Goal: Task Accomplishment & Management: Use online tool/utility

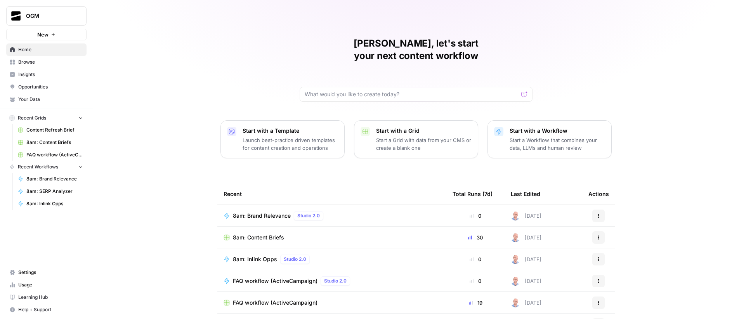
click at [40, 63] on span "Browse" at bounding box center [50, 62] width 65 height 7
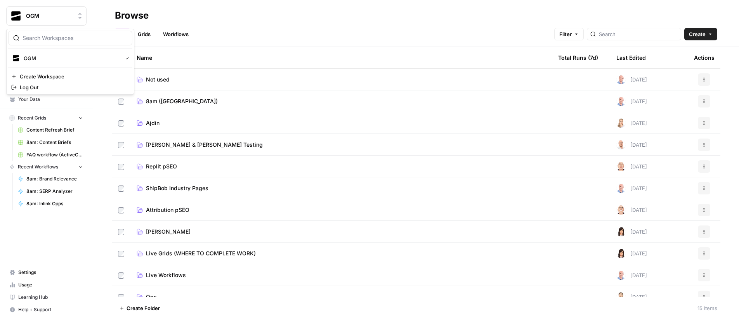
click at [50, 15] on span "OGM" at bounding box center [49, 16] width 47 height 8
click at [238, 17] on div "Browse" at bounding box center [416, 15] width 603 height 12
click at [158, 98] on span "8am ([GEOGRAPHIC_DATA])" at bounding box center [182, 101] width 72 height 8
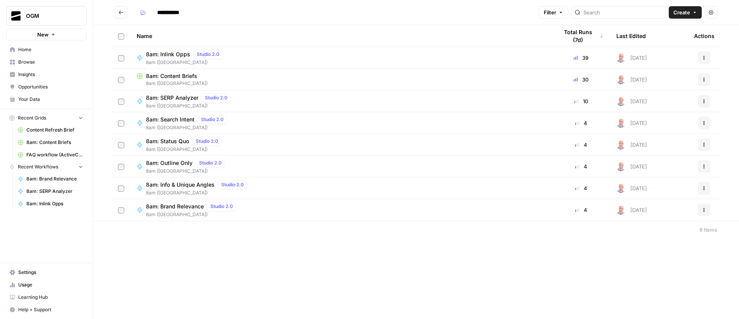
click at [327, 254] on div "**********" at bounding box center [416, 159] width 646 height 319
click at [120, 15] on button "Go back" at bounding box center [121, 12] width 12 height 12
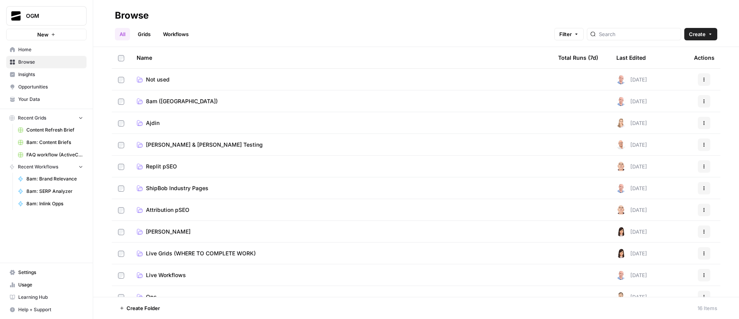
click at [81, 113] on button "Recent Grids" at bounding box center [46, 118] width 80 height 12
click at [85, 127] on button "Recent Workflows" at bounding box center [46, 130] width 80 height 12
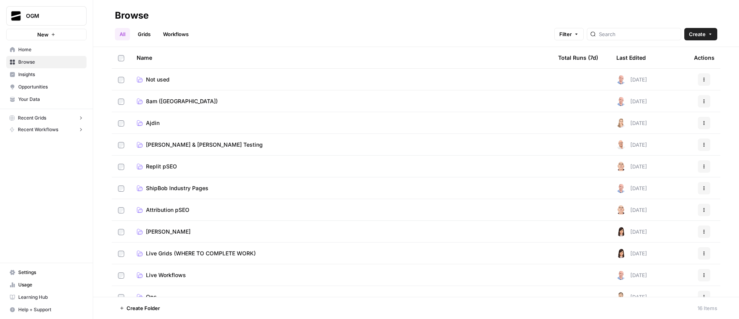
click at [40, 54] on link "Home" at bounding box center [46, 49] width 80 height 12
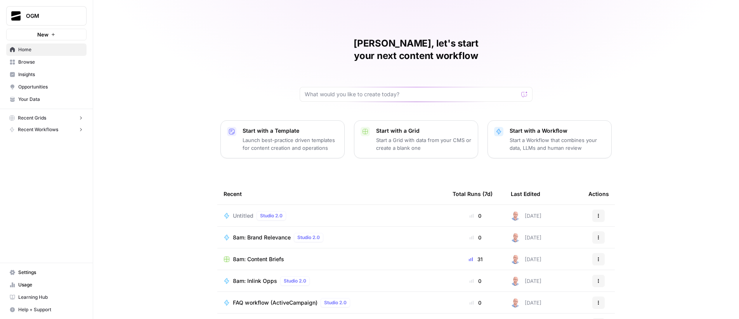
drag, startPoint x: 318, startPoint y: 44, endPoint x: 338, endPoint y: 46, distance: 20.2
click at [338, 46] on h1 "Ajdin, let's start your next content workflow" at bounding box center [416, 49] width 233 height 25
click at [317, 50] on div "Ajdin, let's start your next content workflow" at bounding box center [416, 69] width 233 height 64
drag, startPoint x: 316, startPoint y: 45, endPoint x: 322, endPoint y: 45, distance: 6.3
click at [322, 45] on h1 "Ajdin, let's start your next content workflow" at bounding box center [416, 49] width 233 height 25
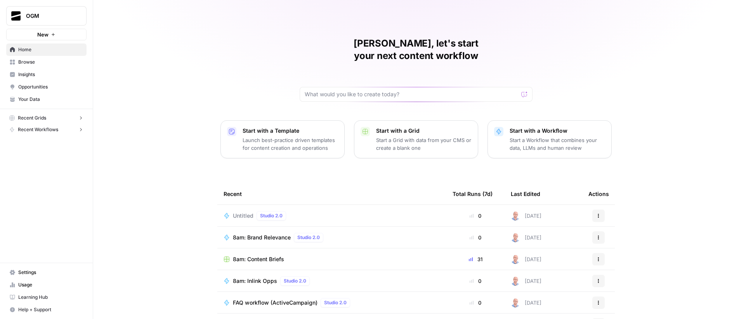
click at [431, 52] on div "Ajdin, let's start your next content workflow" at bounding box center [416, 69] width 233 height 64
click at [47, 100] on span "Your Data" at bounding box center [50, 99] width 65 height 7
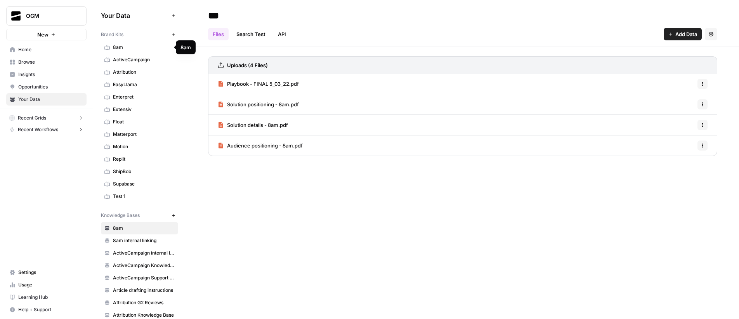
click at [136, 44] on span "8am" at bounding box center [144, 47] width 62 height 7
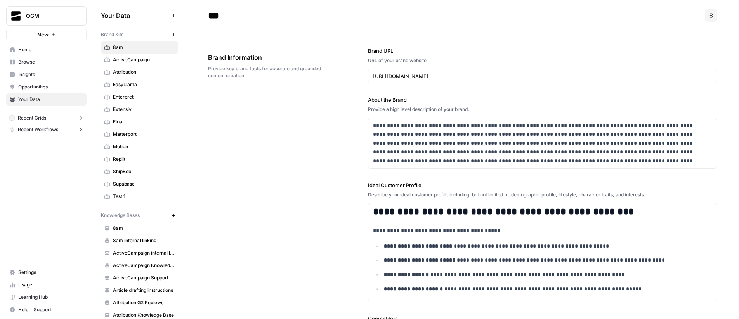
click at [122, 16] on span "Your Data" at bounding box center [135, 15] width 68 height 9
click at [172, 36] on icon "button" at bounding box center [174, 35] width 4 height 4
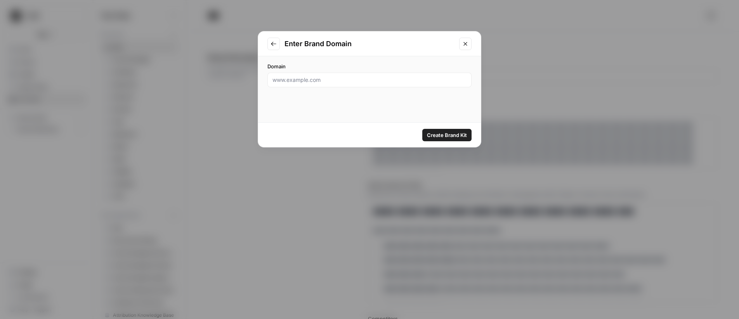
click at [467, 47] on button "Close modal" at bounding box center [465, 44] width 12 height 12
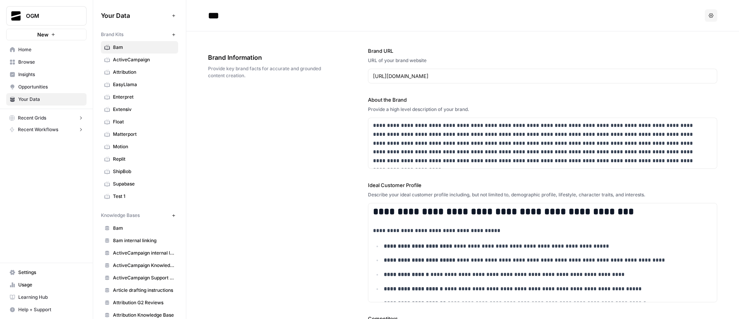
click at [169, 217] on button "New" at bounding box center [173, 215] width 9 height 9
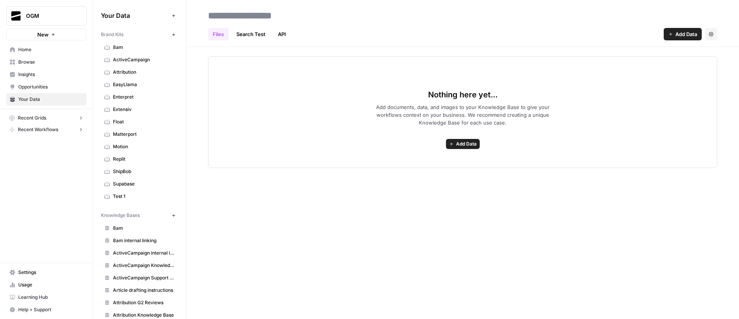
click at [42, 86] on span "Opportunities" at bounding box center [50, 86] width 65 height 7
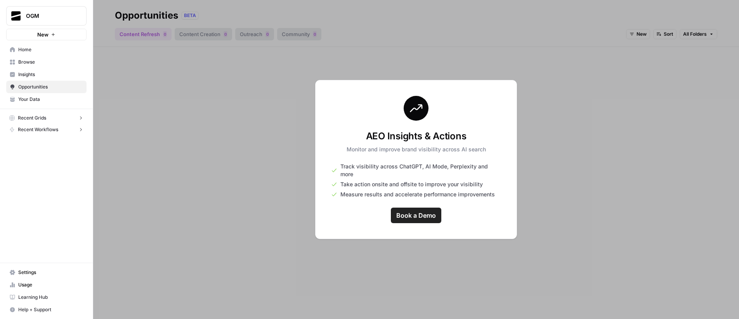
click at [38, 102] on span "Your Data" at bounding box center [50, 99] width 65 height 7
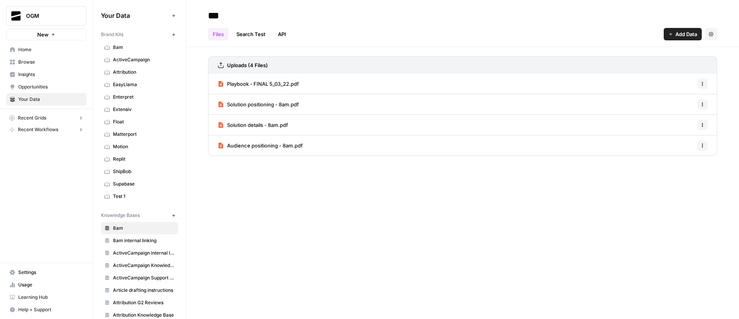
click at [36, 85] on span "Opportunities" at bounding box center [50, 86] width 65 height 7
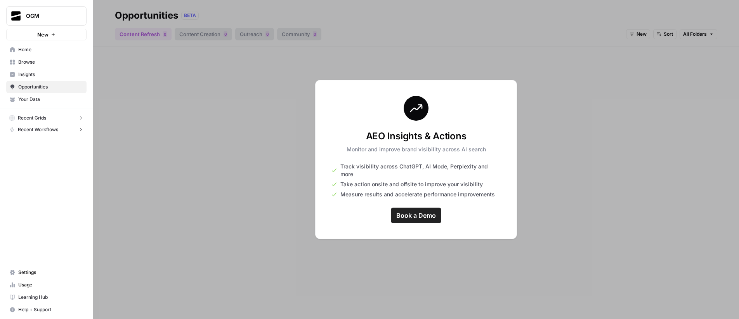
click at [45, 98] on span "Your Data" at bounding box center [50, 99] width 65 height 7
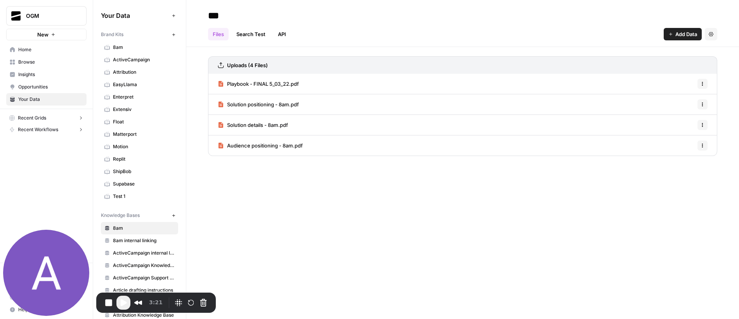
click at [24, 50] on span "Home" at bounding box center [50, 49] width 65 height 7
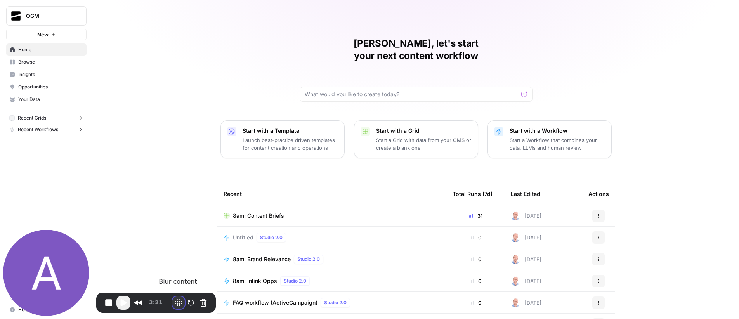
click at [177, 304] on button "Blur Content" at bounding box center [178, 303] width 12 height 12
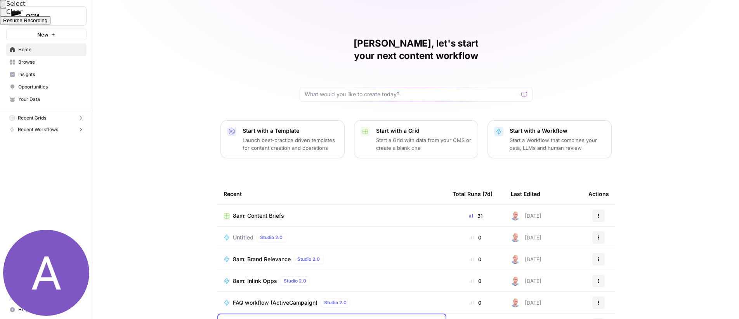
click at [254, 306] on div at bounding box center [369, 159] width 739 height 319
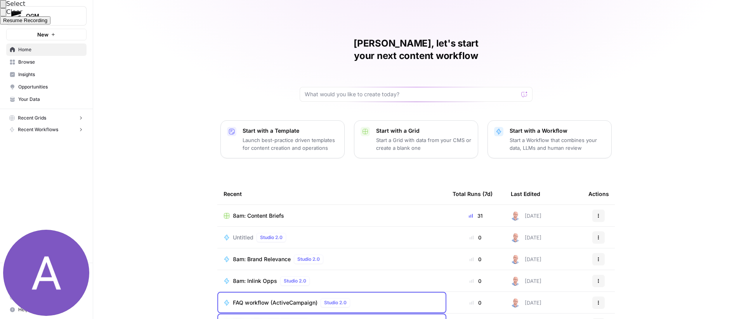
click at [258, 285] on div at bounding box center [369, 159] width 739 height 319
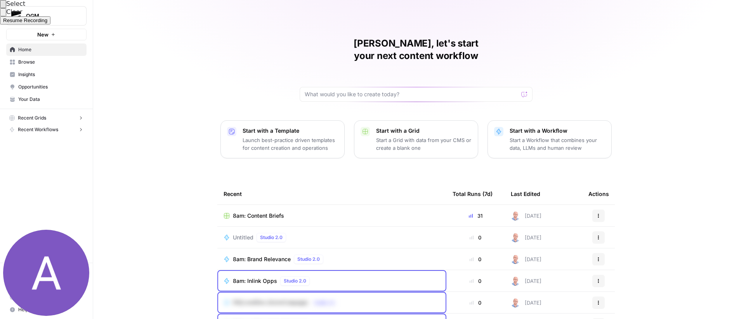
click at [259, 263] on div at bounding box center [369, 159] width 739 height 319
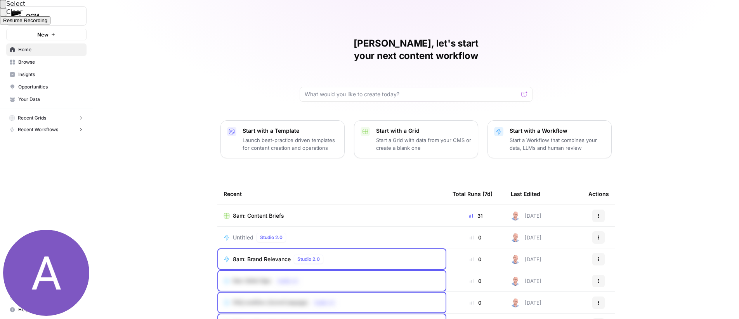
click at [264, 240] on div at bounding box center [369, 159] width 739 height 319
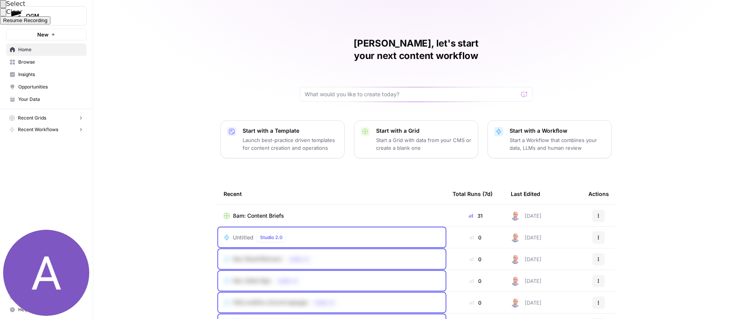
click at [305, 219] on div at bounding box center [369, 159] width 739 height 319
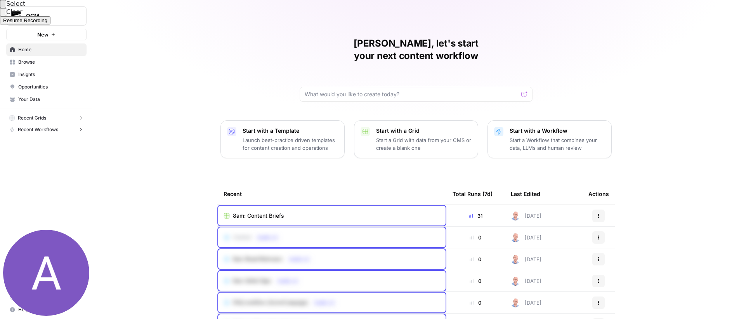
click at [318, 199] on div at bounding box center [369, 159] width 739 height 319
click at [47, 23] on span "Resume Recording" at bounding box center [25, 20] width 44 height 6
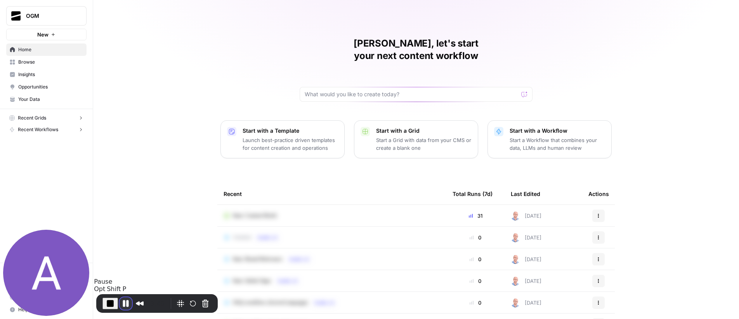
click at [126, 306] on button "Pause Recording" at bounding box center [126, 303] width 12 height 12
click at [46, 100] on span "Your Data" at bounding box center [50, 99] width 65 height 7
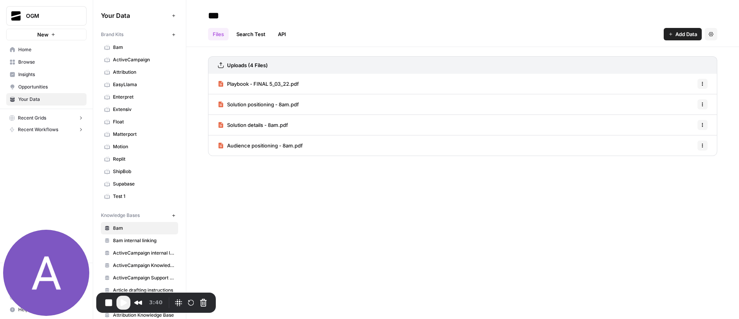
click at [133, 50] on span "8am" at bounding box center [144, 47] width 62 height 7
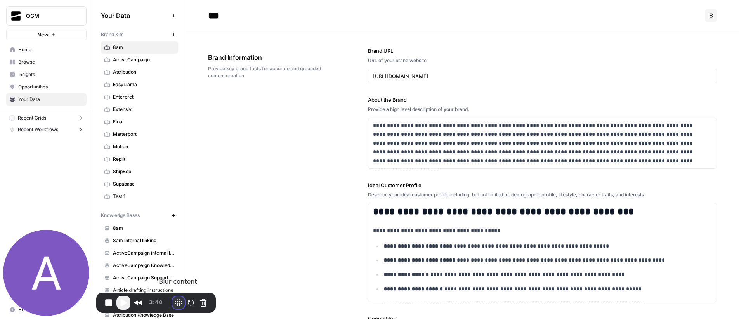
click at [177, 305] on button "Blur Content" at bounding box center [178, 303] width 12 height 12
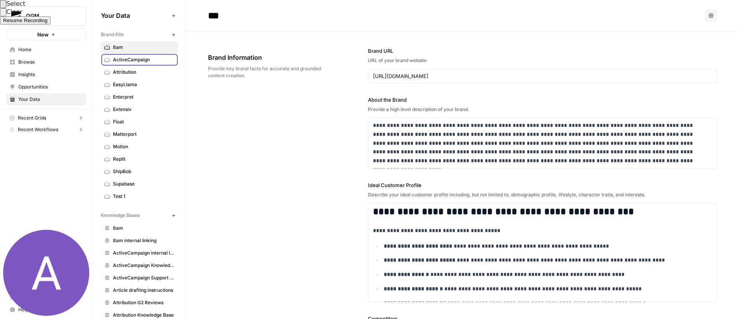
click at [158, 60] on div at bounding box center [369, 159] width 739 height 319
click at [155, 71] on div at bounding box center [369, 159] width 739 height 319
click at [156, 85] on div at bounding box center [369, 159] width 739 height 319
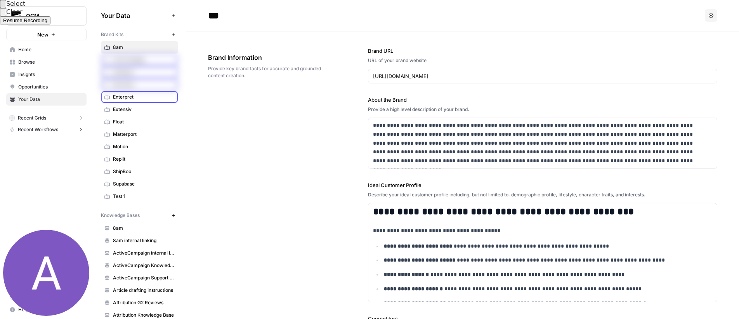
click at [153, 96] on div at bounding box center [369, 159] width 739 height 319
click at [149, 109] on div at bounding box center [369, 159] width 739 height 319
click at [148, 122] on div at bounding box center [369, 159] width 739 height 319
click at [154, 138] on div at bounding box center [369, 159] width 739 height 319
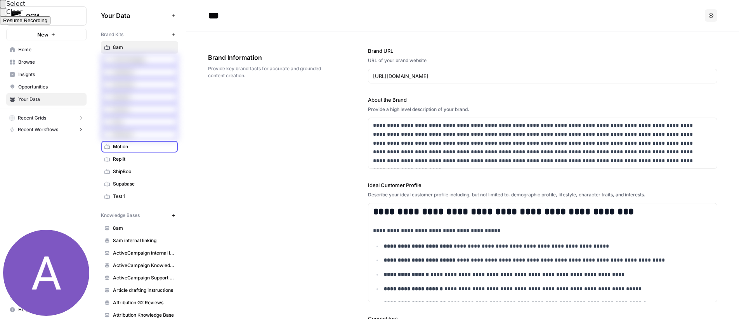
click at [151, 150] on div at bounding box center [369, 159] width 739 height 319
click at [153, 161] on div at bounding box center [369, 159] width 739 height 319
click at [153, 174] on div at bounding box center [369, 159] width 739 height 319
click at [152, 186] on div at bounding box center [369, 159] width 739 height 319
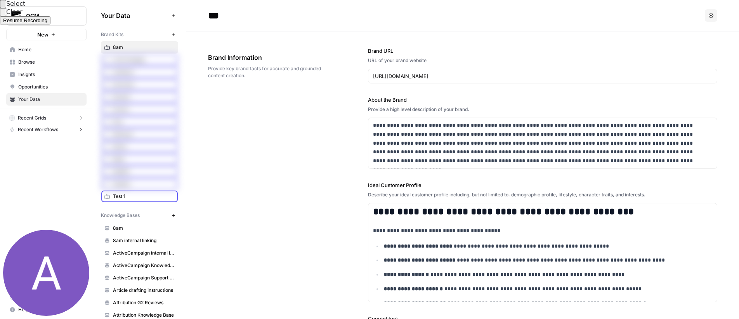
click at [151, 195] on div at bounding box center [369, 159] width 739 height 319
click at [168, 255] on div at bounding box center [369, 159] width 739 height 319
click at [165, 264] on div at bounding box center [369, 159] width 739 height 319
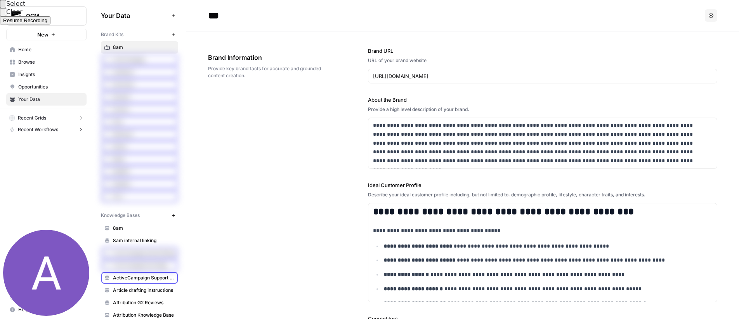
click at [161, 279] on div at bounding box center [369, 159] width 739 height 319
click at [158, 292] on div at bounding box center [369, 159] width 739 height 319
click at [155, 301] on div at bounding box center [369, 159] width 739 height 319
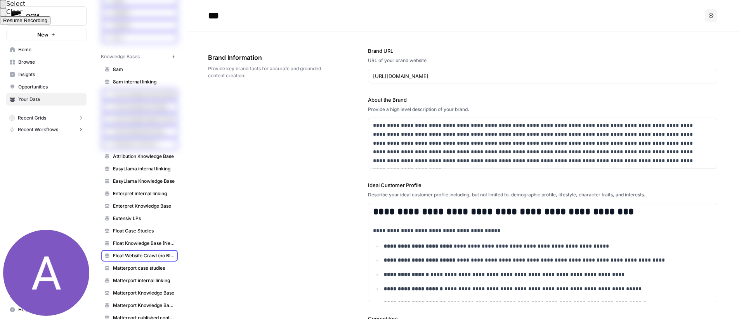
scroll to position [163, 0]
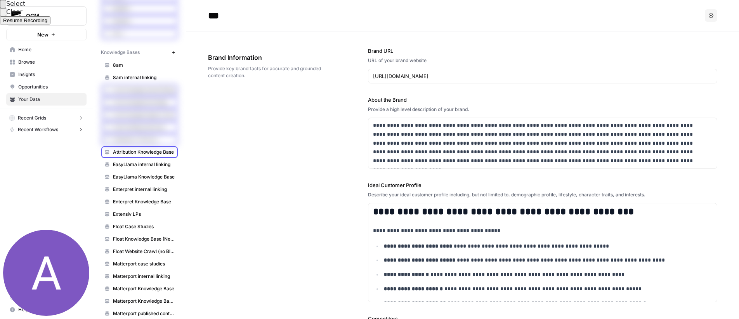
click at [160, 156] on div at bounding box center [369, 159] width 739 height 319
click at [157, 164] on div at bounding box center [369, 159] width 739 height 319
click at [155, 176] on div at bounding box center [369, 159] width 739 height 319
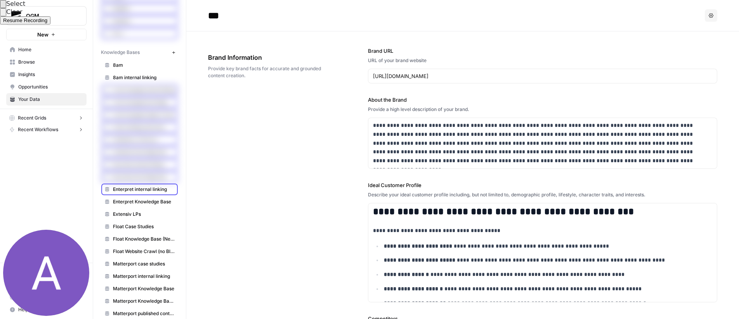
click at [154, 188] on div at bounding box center [369, 159] width 739 height 319
click at [154, 200] on div at bounding box center [369, 159] width 739 height 319
click at [152, 214] on div at bounding box center [369, 159] width 739 height 319
click at [151, 227] on div at bounding box center [369, 159] width 739 height 319
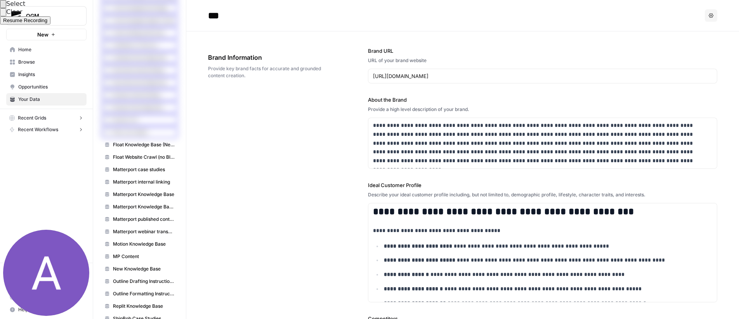
scroll to position [317, 0]
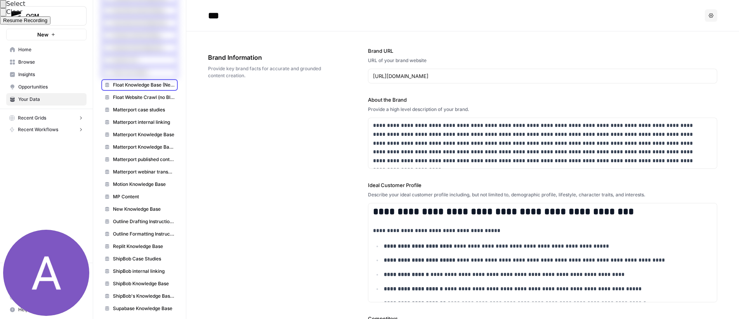
click at [159, 90] on div at bounding box center [369, 159] width 739 height 319
click at [155, 98] on div at bounding box center [369, 159] width 739 height 319
click at [154, 109] on div at bounding box center [369, 159] width 739 height 319
click at [150, 125] on div at bounding box center [369, 159] width 739 height 319
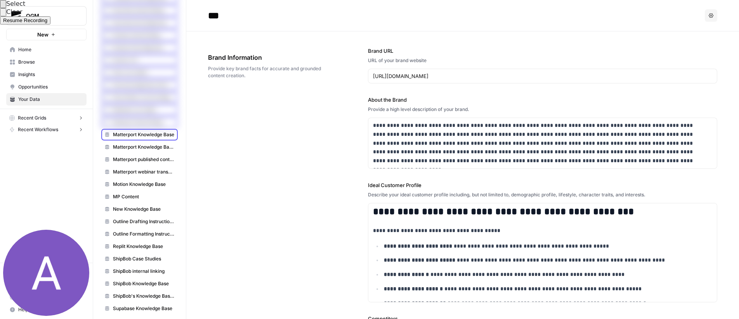
click at [149, 136] on div at bounding box center [369, 159] width 739 height 319
click at [149, 147] on div at bounding box center [369, 159] width 739 height 319
click at [149, 157] on div at bounding box center [369, 159] width 739 height 319
click at [148, 174] on div at bounding box center [369, 159] width 739 height 319
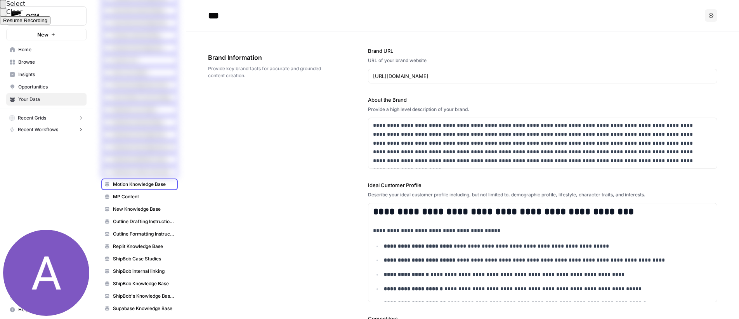
click at [148, 186] on div at bounding box center [369, 159] width 739 height 319
click at [147, 196] on div at bounding box center [369, 159] width 739 height 319
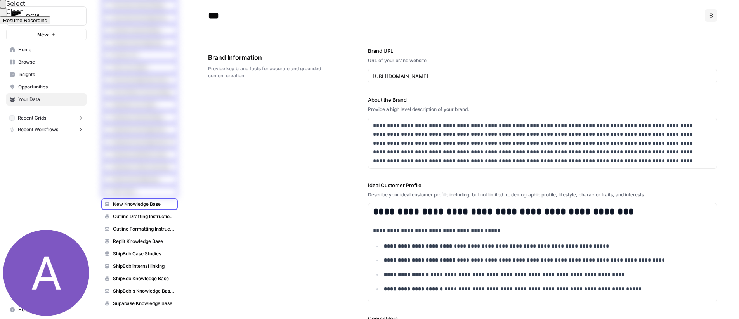
click at [142, 200] on div at bounding box center [369, 159] width 739 height 319
click at [145, 216] on div at bounding box center [369, 159] width 739 height 319
click at [144, 229] on div at bounding box center [369, 159] width 739 height 319
click at [143, 241] on div at bounding box center [369, 159] width 739 height 319
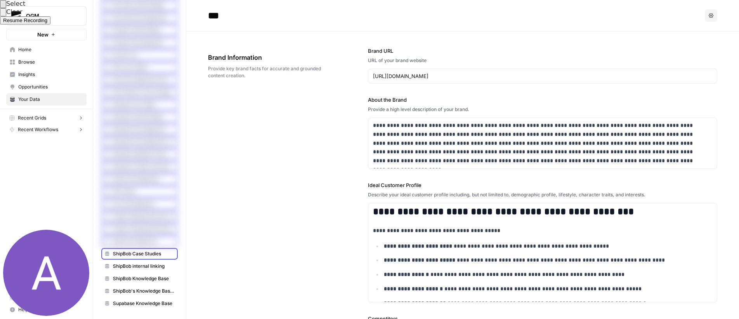
click at [142, 254] on div at bounding box center [369, 159] width 739 height 319
click at [142, 263] on div at bounding box center [369, 159] width 739 height 319
click at [142, 275] on div at bounding box center [369, 159] width 739 height 319
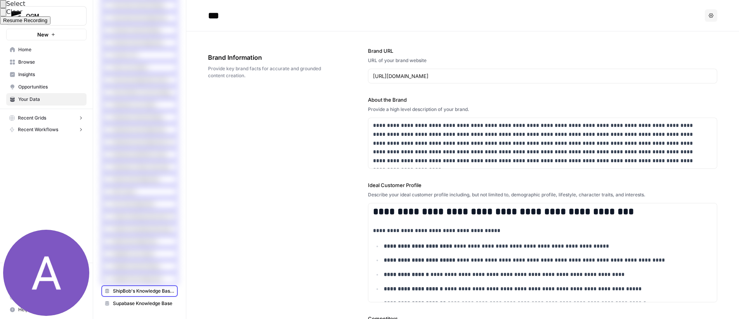
click at [142, 289] on div at bounding box center [369, 159] width 739 height 319
click at [141, 306] on div at bounding box center [369, 159] width 739 height 319
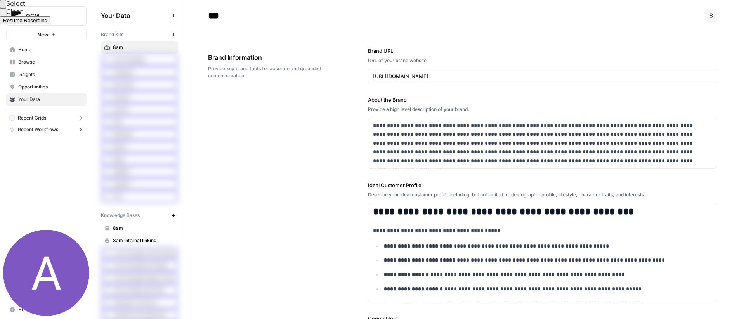
click at [47, 23] on span "Resume Recording" at bounding box center [25, 20] width 44 height 6
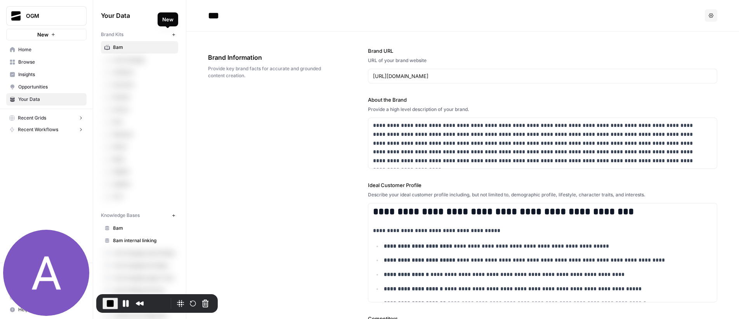
click at [172, 33] on icon "button" at bounding box center [174, 35] width 4 height 4
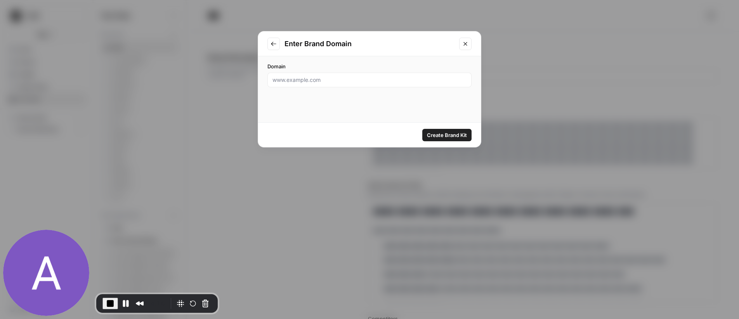
click at [466, 43] on icon "Close modal" at bounding box center [465, 44] width 6 height 6
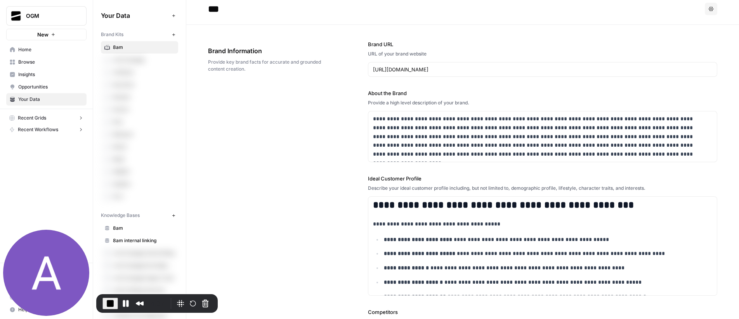
scroll to position [16, 0]
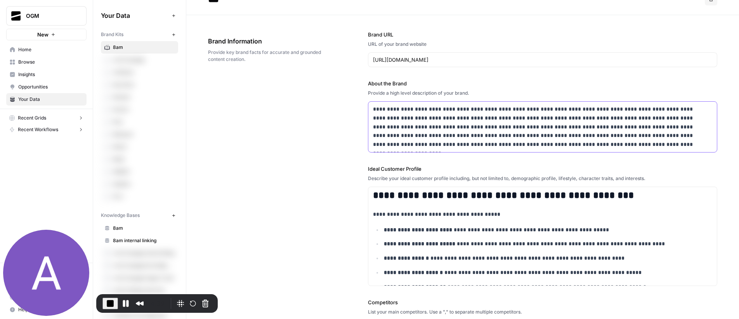
click at [449, 118] on p "**********" at bounding box center [540, 127] width 335 height 44
click at [569, 117] on p "**********" at bounding box center [540, 127] width 335 height 44
click at [508, 120] on p "**********" at bounding box center [540, 127] width 335 height 44
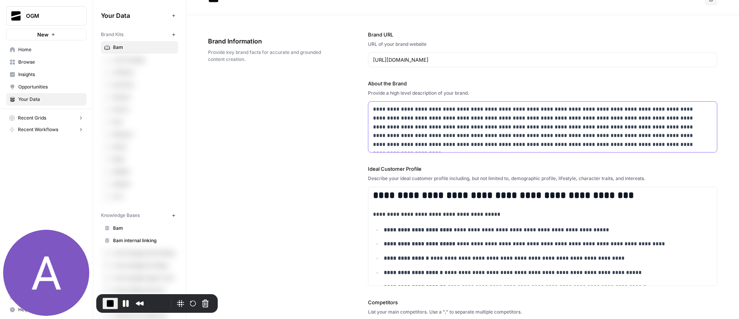
click at [508, 120] on p "**********" at bounding box center [540, 127] width 335 height 44
click at [347, 125] on div "**********" at bounding box center [462, 267] width 509 height 505
click at [429, 122] on p "**********" at bounding box center [540, 127] width 335 height 44
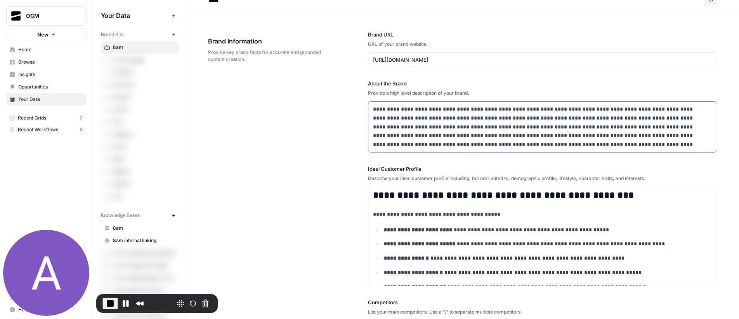
click at [429, 122] on p "**********" at bounding box center [540, 127] width 335 height 44
click at [483, 123] on p "**********" at bounding box center [540, 127] width 335 height 44
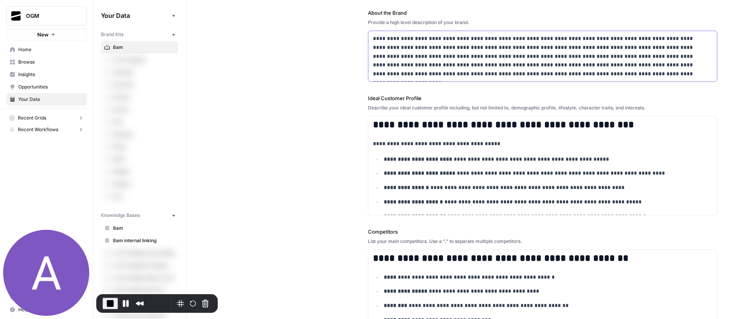
scroll to position [100, 0]
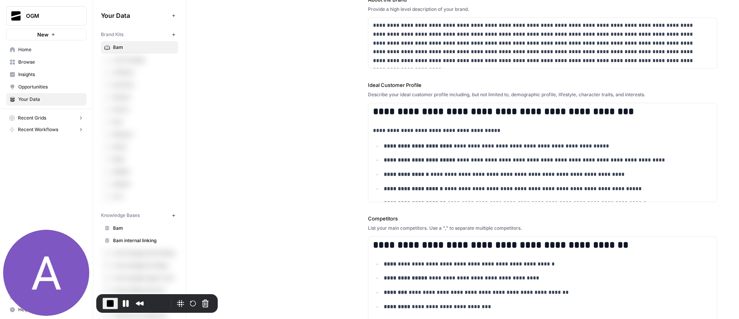
drag, startPoint x: 364, startPoint y: 84, endPoint x: 440, endPoint y: 86, distance: 76.1
click at [440, 86] on div "**********" at bounding box center [462, 183] width 509 height 505
click at [489, 92] on div "Describe your ideal customer profile including, but not limited to, demographic…" at bounding box center [542, 94] width 349 height 7
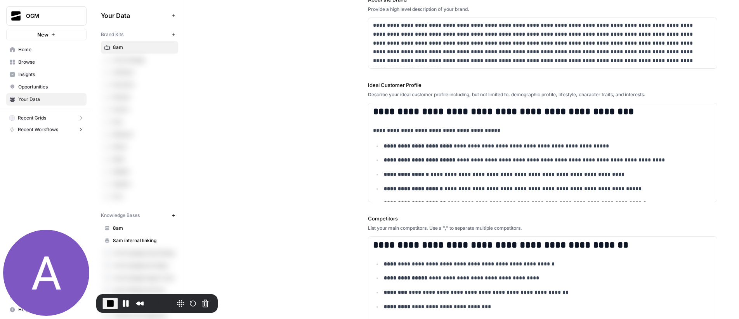
click at [498, 76] on div "**********" at bounding box center [542, 183] width 349 height 505
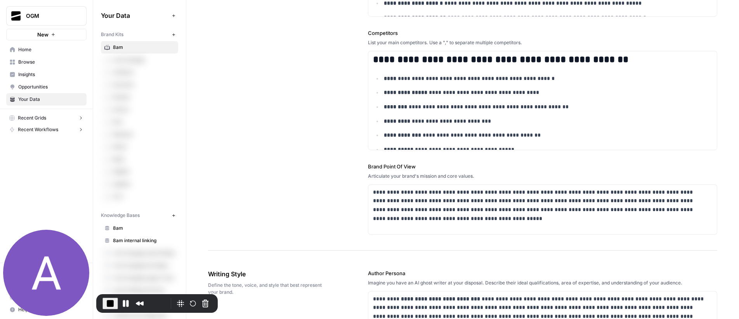
scroll to position [295, 0]
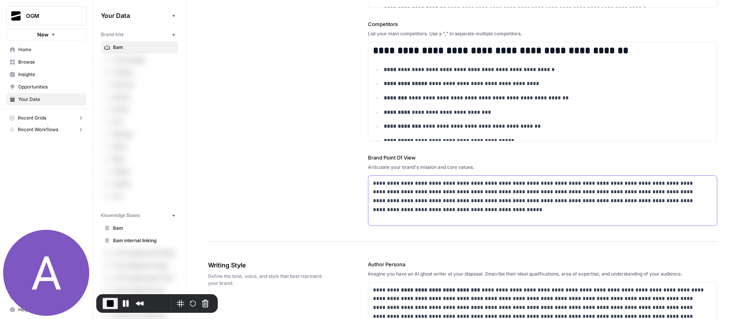
click at [510, 193] on p "**********" at bounding box center [540, 196] width 335 height 35
click at [418, 207] on p "**********" at bounding box center [540, 196] width 335 height 35
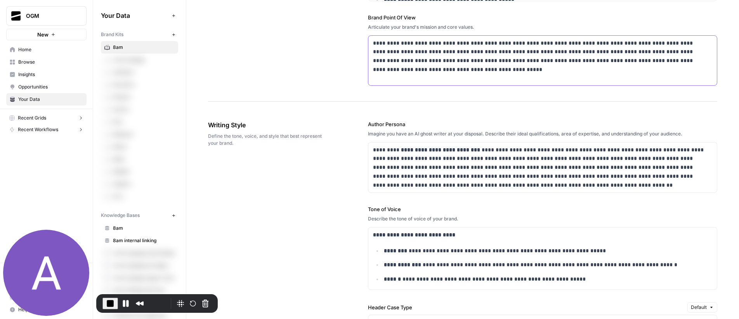
scroll to position [457, 0]
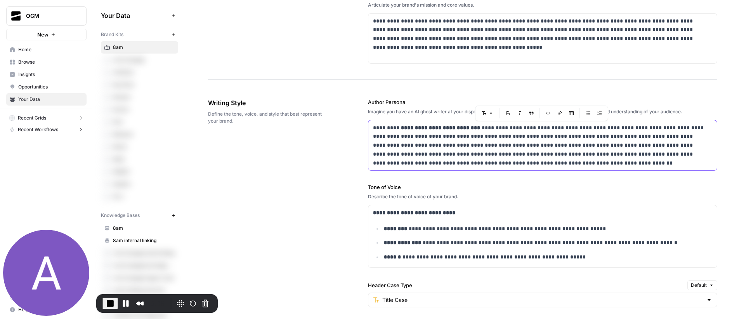
drag, startPoint x: 494, startPoint y: 130, endPoint x: 588, endPoint y: 131, distance: 94.0
click at [588, 131] on p "**********" at bounding box center [540, 145] width 335 height 44
click at [619, 126] on p "**********" at bounding box center [540, 145] width 335 height 44
click at [590, 129] on p "**********" at bounding box center [540, 145] width 335 height 44
drag, startPoint x: 579, startPoint y: 144, endPoint x: 639, endPoint y: 146, distance: 59.8
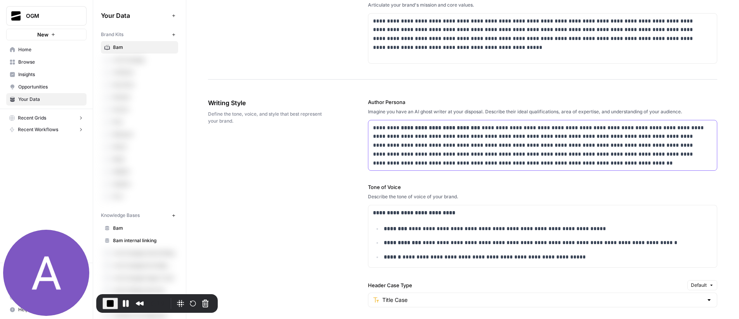
click at [639, 146] on p "**********" at bounding box center [540, 145] width 335 height 44
click at [566, 162] on p "**********" at bounding box center [540, 145] width 335 height 44
drag, startPoint x: 534, startPoint y: 163, endPoint x: 548, endPoint y: 134, distance: 33.2
click at [548, 134] on p "**********" at bounding box center [540, 145] width 335 height 44
click at [434, 138] on p "**********" at bounding box center [540, 145] width 335 height 44
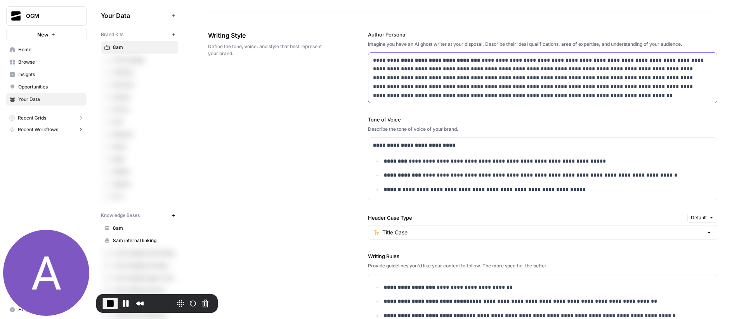
scroll to position [534, 0]
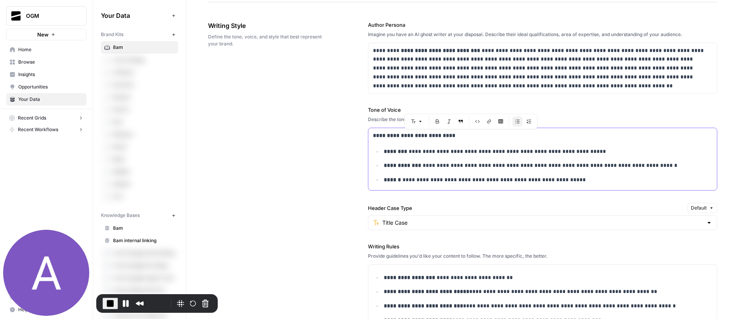
drag, startPoint x: 589, startPoint y: 181, endPoint x: 361, endPoint y: 138, distance: 231.0
click at [361, 138] on div "**********" at bounding box center [462, 241] width 509 height 472
click at [416, 166] on p "**********" at bounding box center [546, 165] width 324 height 9
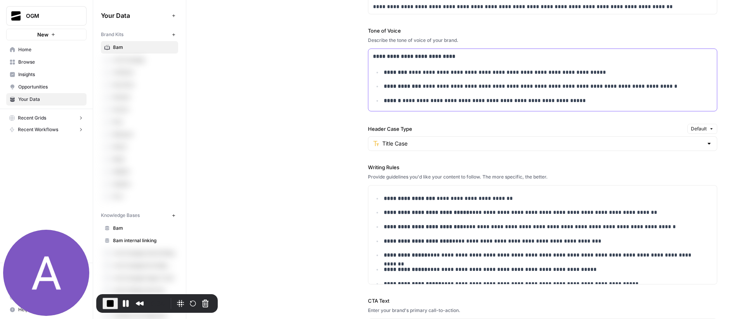
scroll to position [640, 0]
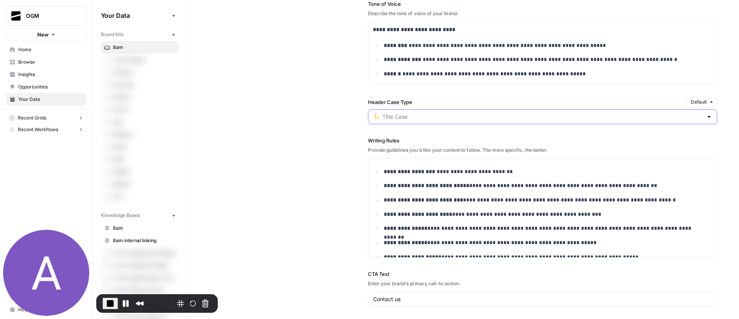
click at [420, 117] on input "Header Case Type" at bounding box center [542, 117] width 321 height 8
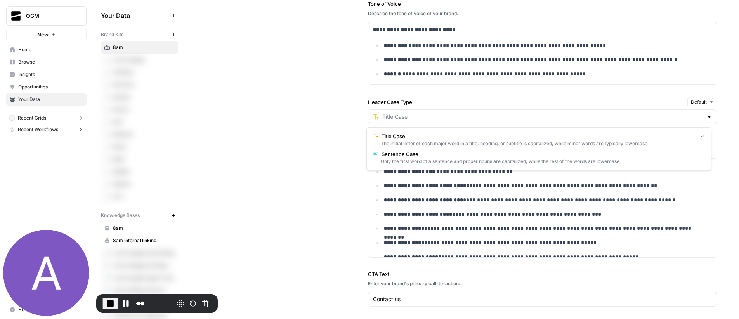
type input "Title Case"
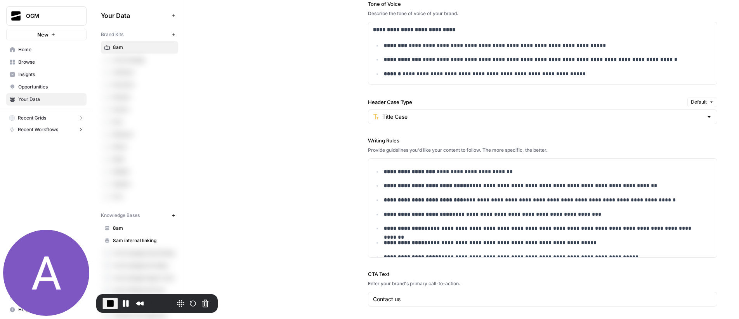
click at [321, 118] on div "**********" at bounding box center [462, 135] width 509 height 472
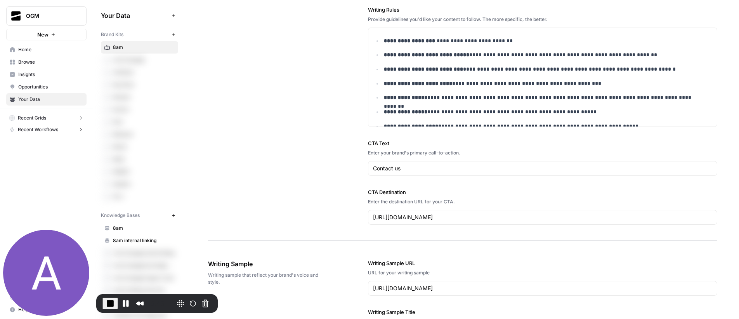
scroll to position [816, 0]
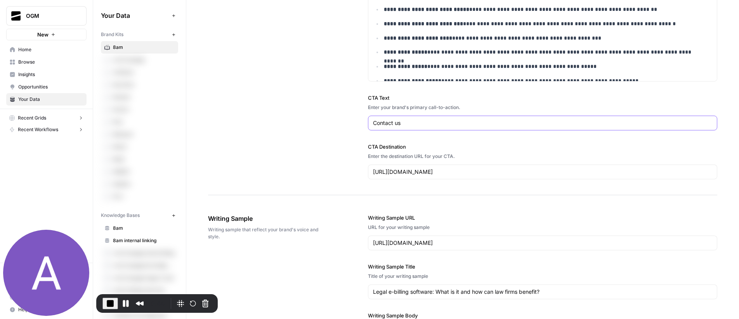
drag, startPoint x: 422, startPoint y: 119, endPoint x: 357, endPoint y: 119, distance: 65.2
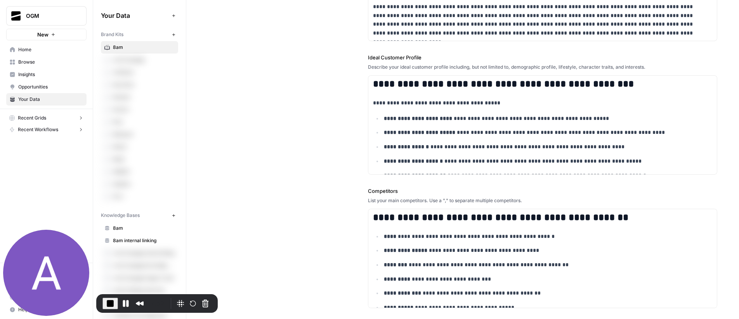
scroll to position [0, 0]
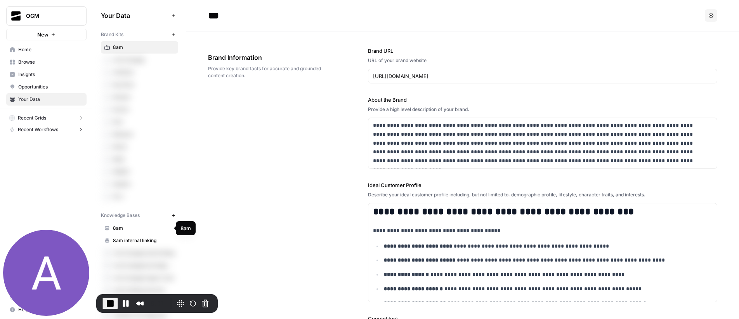
click at [130, 226] on span "8am" at bounding box center [144, 228] width 62 height 7
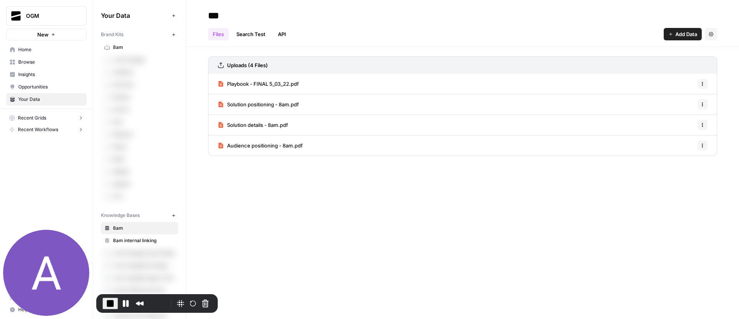
click at [266, 125] on span "Solution details - 8am.pdf" at bounding box center [257, 125] width 61 height 8
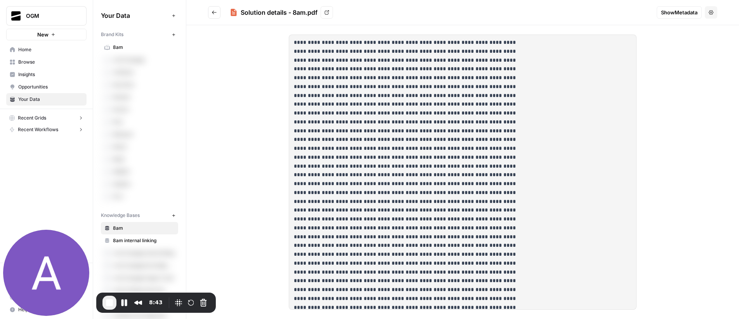
click at [452, 136] on p at bounding box center [412, 237] width 236 height 398
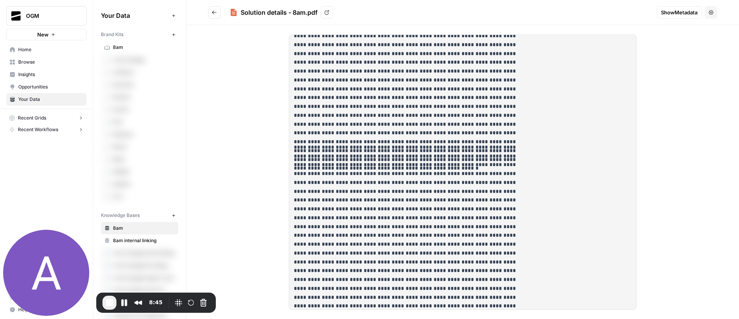
scroll to position [3575, 0]
drag, startPoint x: 389, startPoint y: 155, endPoint x: 413, endPoint y: 164, distance: 26.3
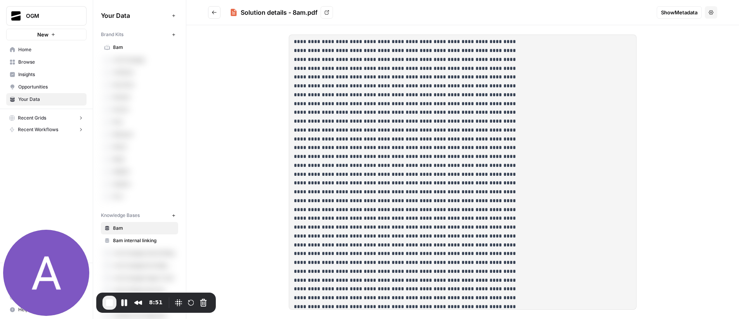
scroll to position [0, 0]
drag, startPoint x: 294, startPoint y: 43, endPoint x: 478, endPoint y: 155, distance: 216.4
click at [478, 155] on p at bounding box center [412, 237] width 236 height 398
click at [486, 130] on p at bounding box center [412, 237] width 236 height 398
click at [216, 11] on icon "Go back" at bounding box center [214, 12] width 5 height 5
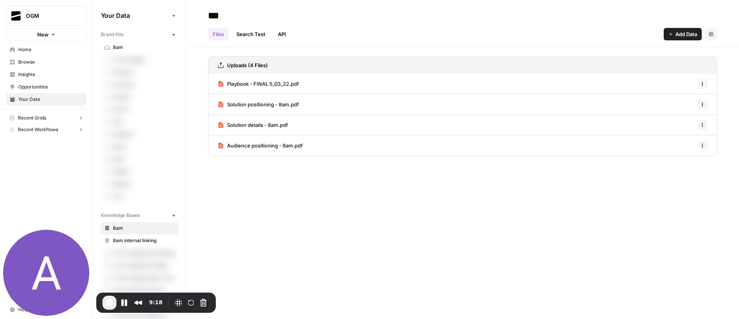
click at [253, 105] on span "Solution positioning - 8am.pdf" at bounding box center [263, 105] width 72 height 8
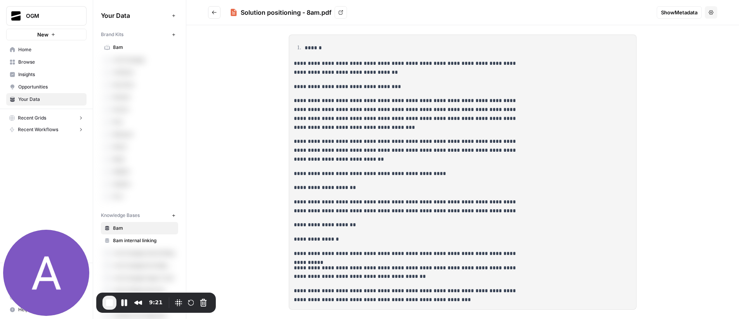
drag, startPoint x: 297, startPoint y: 48, endPoint x: 353, endPoint y: 52, distance: 56.0
click at [353, 52] on li "******" at bounding box center [419, 47] width 233 height 9
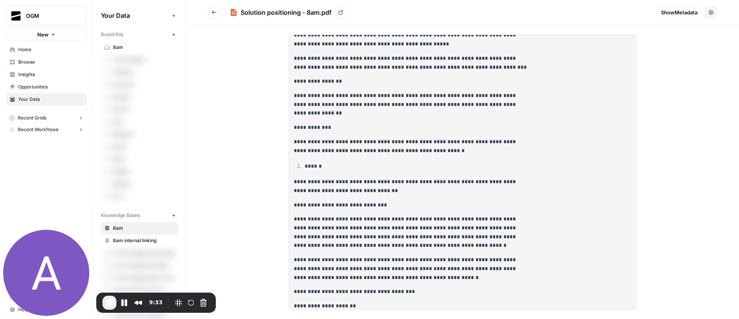
scroll to position [720, 0]
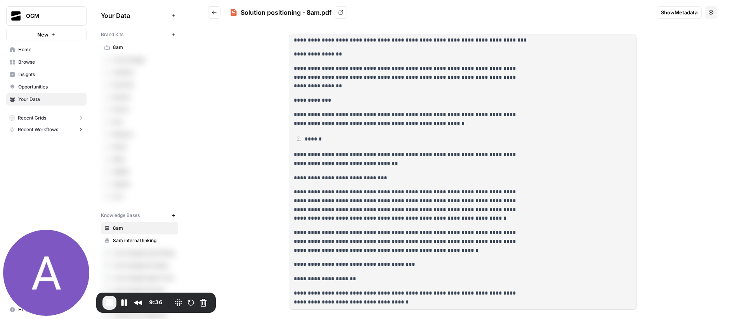
drag, startPoint x: 296, startPoint y: 138, endPoint x: 365, endPoint y: 181, distance: 81.0
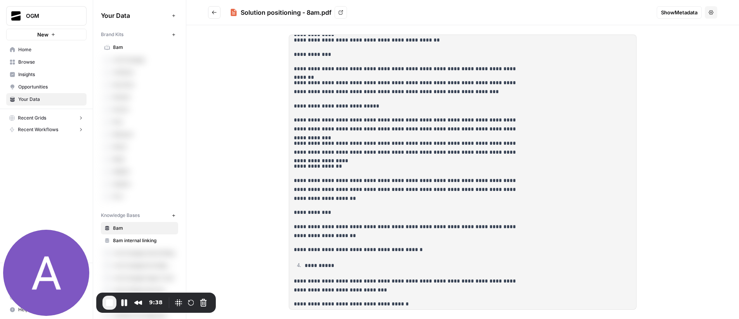
scroll to position [2785, 0]
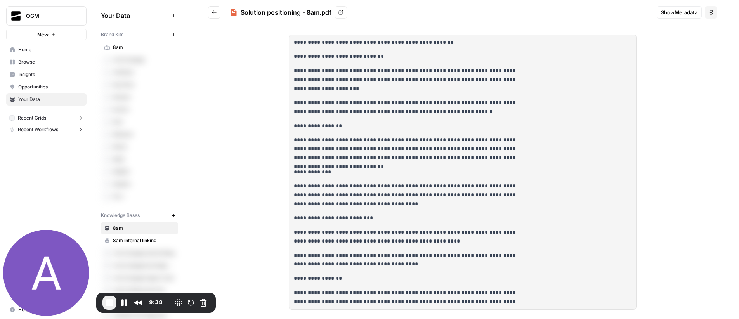
click at [217, 13] on icon "Go back" at bounding box center [214, 12] width 5 height 5
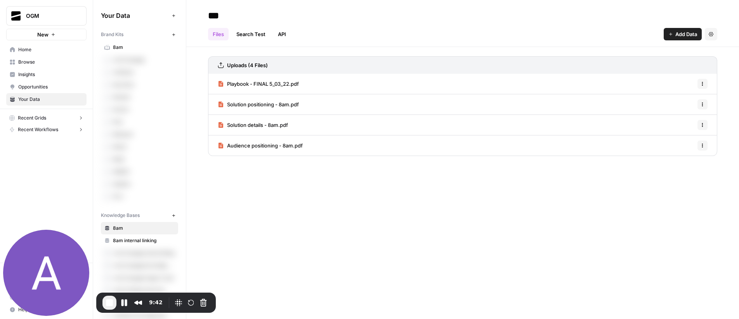
click at [268, 149] on span "Audience positioning - 8am.pdf" at bounding box center [265, 146] width 76 height 8
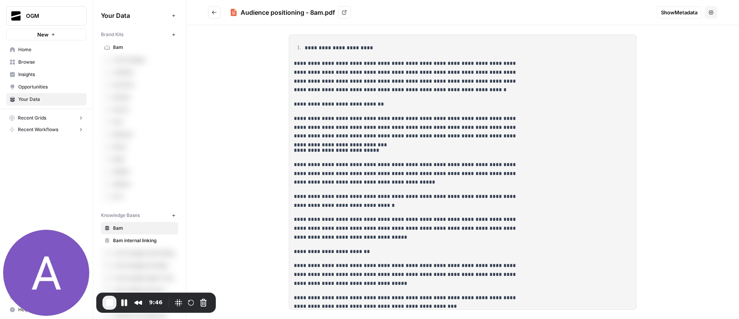
drag, startPoint x: 297, startPoint y: 49, endPoint x: 395, endPoint y: 89, distance: 106.1
click at [312, 51] on p "**********" at bounding box center [417, 47] width 225 height 9
drag, startPoint x: 309, startPoint y: 47, endPoint x: 383, endPoint y: 54, distance: 74.4
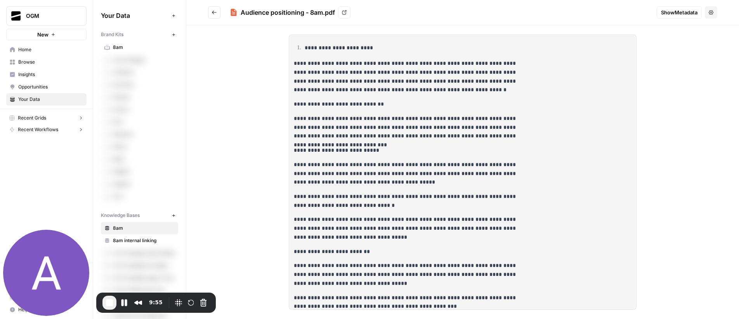
drag, startPoint x: 309, startPoint y: 102, endPoint x: 382, endPoint y: 103, distance: 73.0
click at [382, 103] on p "**********" at bounding box center [412, 104] width 236 height 9
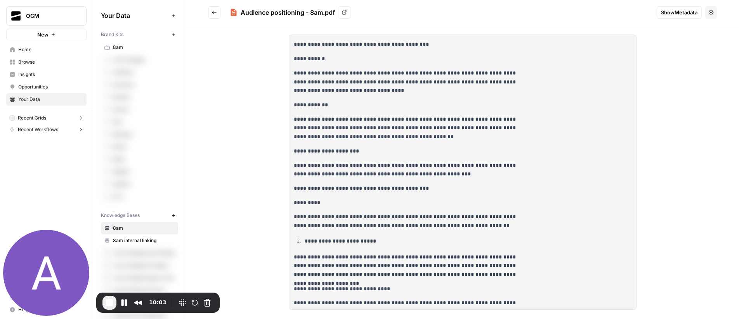
scroll to position [892, 0]
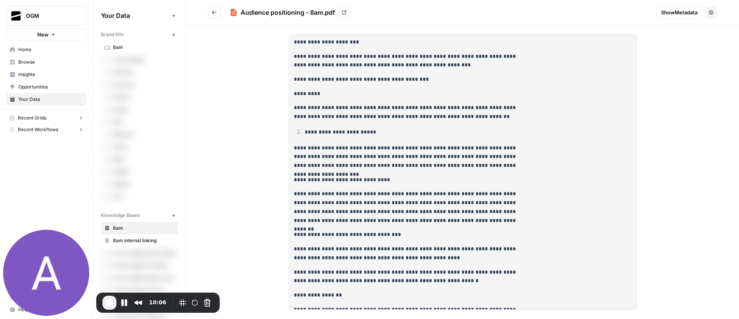
drag, startPoint x: 306, startPoint y: 132, endPoint x: 381, endPoint y: 137, distance: 75.8
click at [381, 137] on p "**********" at bounding box center [417, 132] width 225 height 9
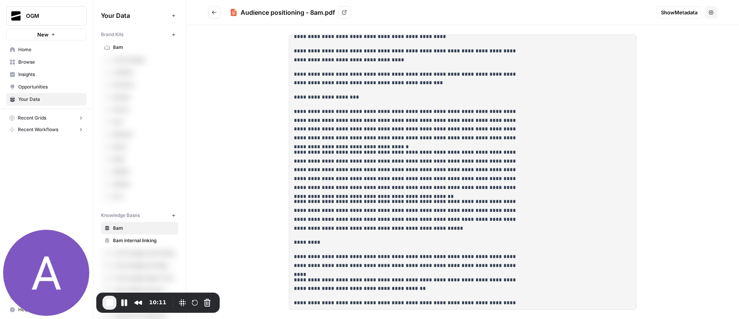
scroll to position [7017, 0]
drag, startPoint x: 295, startPoint y: 102, endPoint x: 362, endPoint y: 109, distance: 67.9
click at [380, 114] on p "**********" at bounding box center [412, 125] width 236 height 35
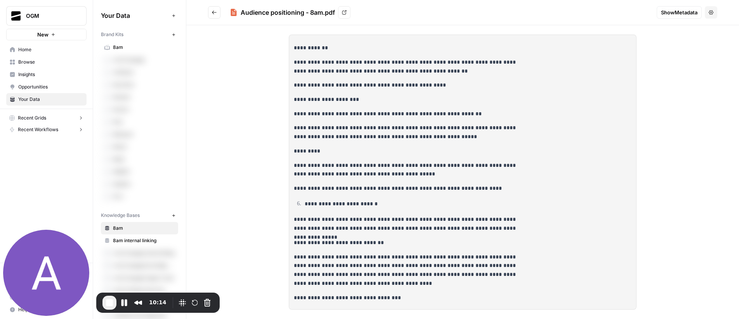
scroll to position [4649, 0]
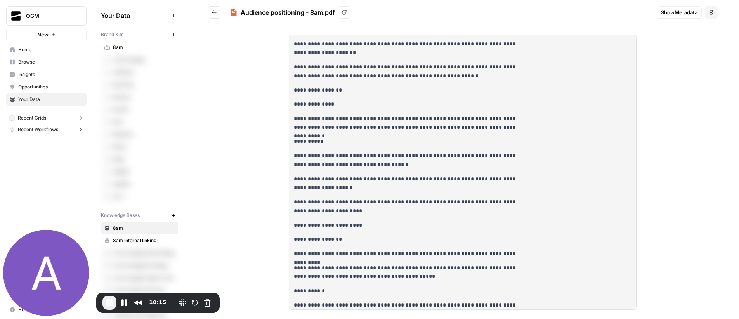
click at [214, 11] on icon "Go back" at bounding box center [214, 12] width 5 height 5
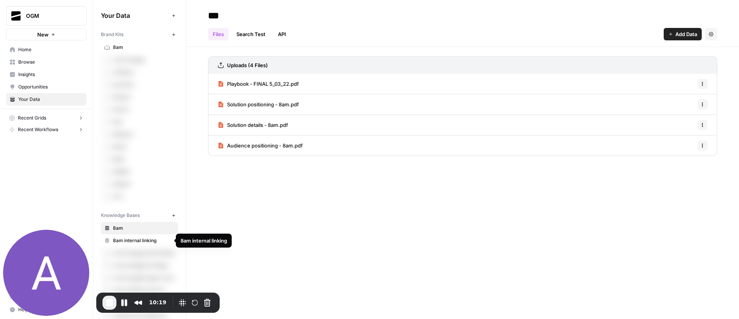
click at [135, 240] on span "8am internal linking" at bounding box center [144, 240] width 62 height 7
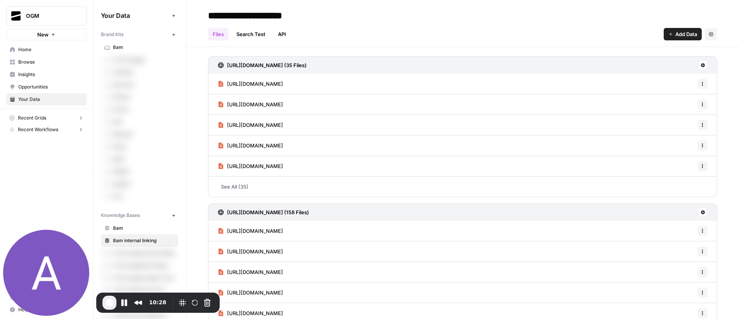
click at [130, 228] on span "8am" at bounding box center [144, 228] width 62 height 7
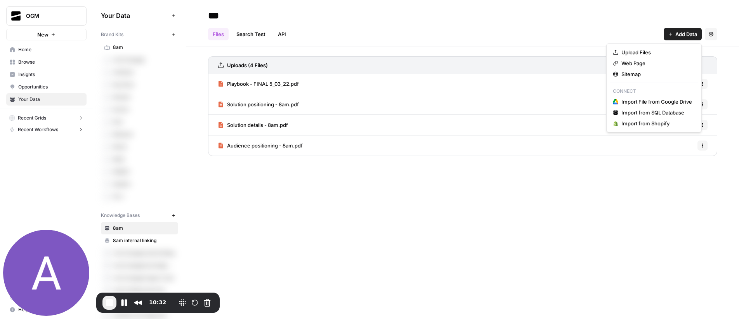
click at [679, 35] on span "Add Data" at bounding box center [687, 34] width 22 height 8
click at [653, 52] on span "Upload Files" at bounding box center [657, 53] width 71 height 8
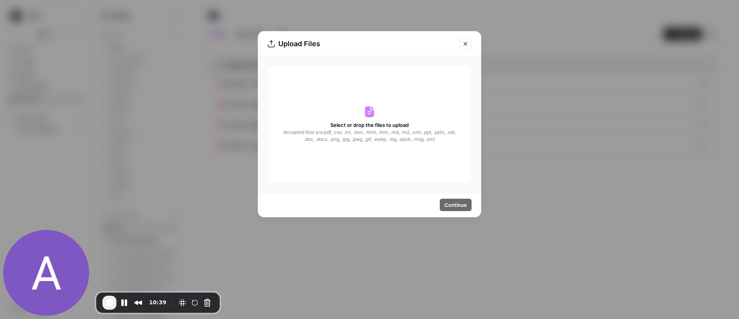
click at [465, 45] on icon "Close modal" at bounding box center [465, 44] width 6 height 6
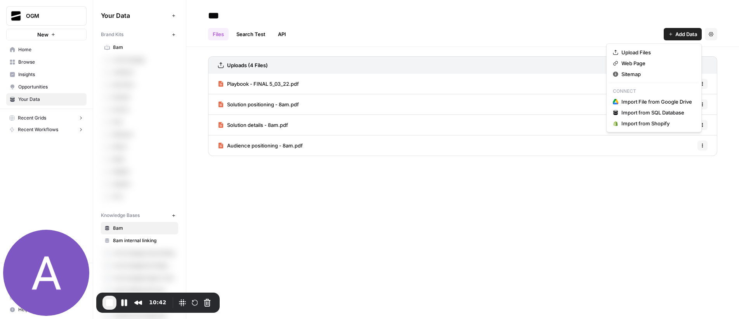
click at [670, 37] on button "Add Data" at bounding box center [683, 34] width 38 height 12
click at [137, 241] on span "8am internal linking" at bounding box center [144, 240] width 62 height 7
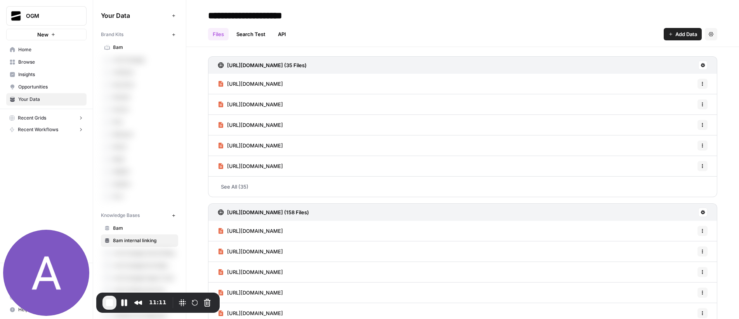
click at [368, 214] on div "https://www.casepeer.com/sitemap-0.xml (158 Files)" at bounding box center [462, 211] width 509 height 17
click at [309, 205] on link "https://www.casepeer.com/sitemap-0.xml (158 Files)" at bounding box center [263, 212] width 91 height 17
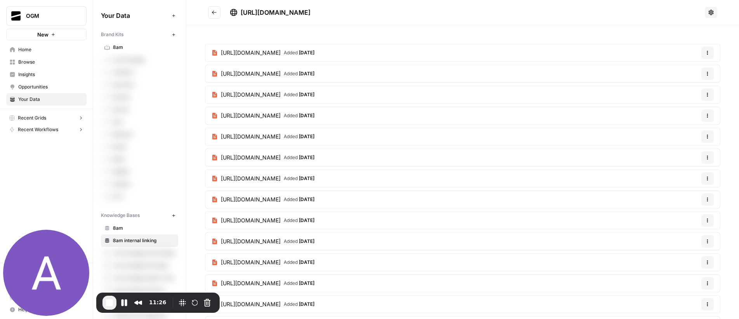
drag, startPoint x: 241, startPoint y: 12, endPoint x: 372, endPoint y: 14, distance: 131.2
click at [372, 14] on div "https://www.casepeer.com/sitemap-0.xml" at bounding box center [466, 12] width 472 height 9
click at [212, 14] on icon "Go back" at bounding box center [214, 12] width 5 height 5
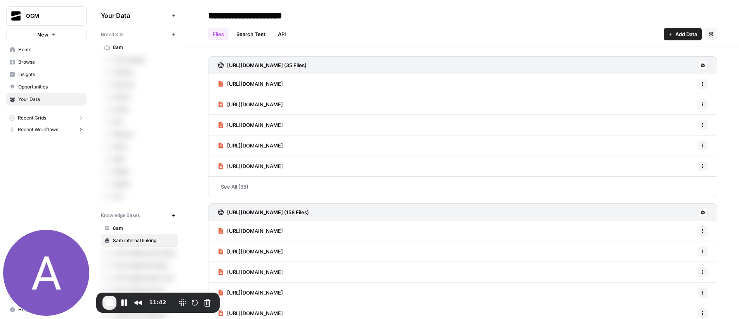
click at [683, 36] on span "Add Data" at bounding box center [687, 34] width 22 height 8
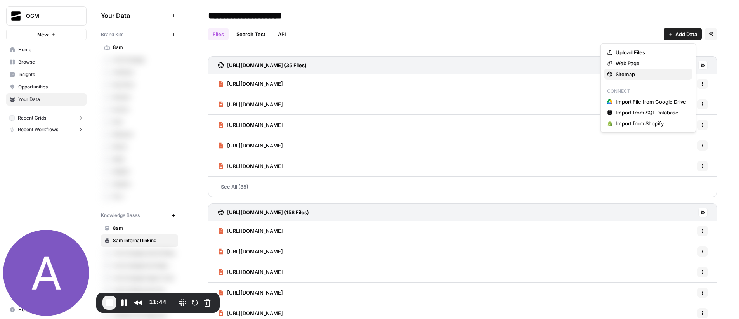
click at [639, 74] on span "Sitemap" at bounding box center [651, 74] width 71 height 8
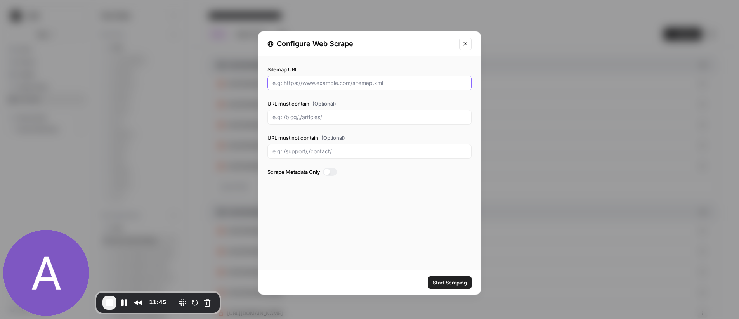
click at [318, 84] on input "Sitemap URL" at bounding box center [370, 83] width 194 height 8
paste input "https://www.casepeer.com/sitemap-0.xml"
type input "https://www.casepeer.com/sitemap-0.xml"
click at [313, 115] on input "URL must contain (Optional)" at bounding box center [370, 117] width 194 height 8
type input "/"
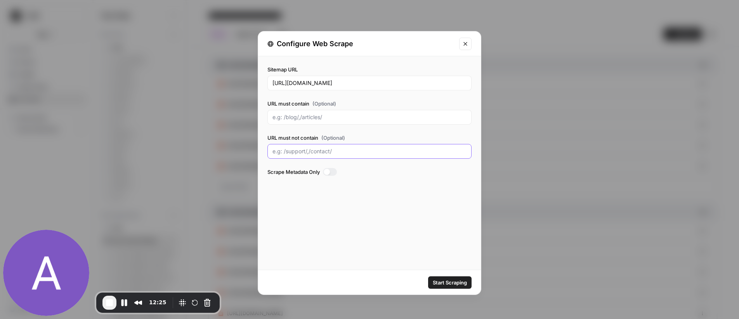
click at [306, 152] on input "URL must not contain (Optional)" at bounding box center [370, 152] width 194 height 8
type input "/product/"
click at [463, 45] on icon "Close modal" at bounding box center [465, 44] width 6 height 6
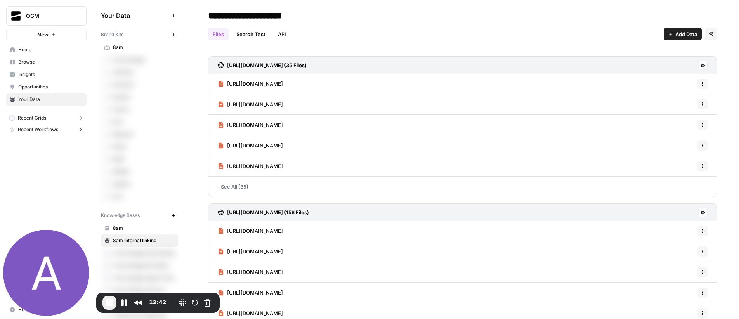
click at [684, 27] on div "Files Search Test API Add Data Settings" at bounding box center [462, 31] width 509 height 19
click at [681, 32] on span "Add Data" at bounding box center [687, 34] width 22 height 8
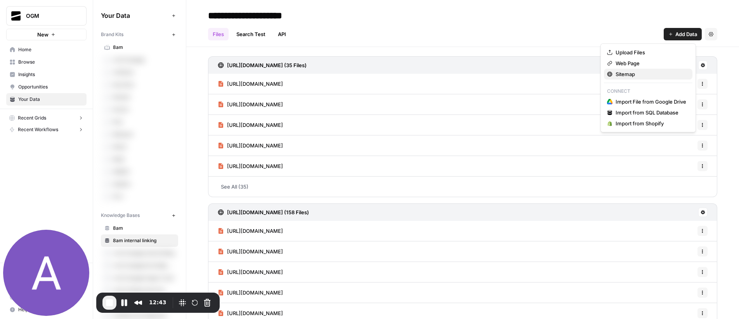
click at [638, 77] on span "Sitemap" at bounding box center [651, 74] width 71 height 8
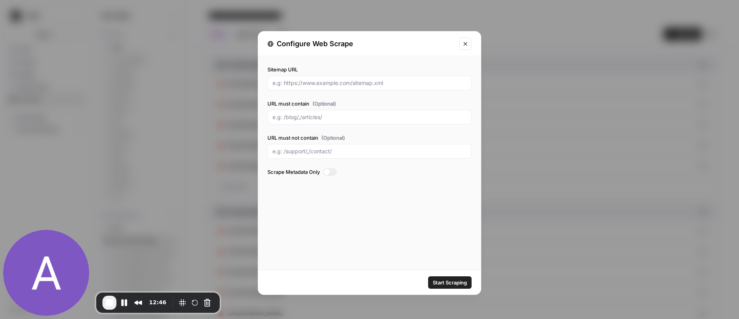
click at [468, 44] on icon "Close modal" at bounding box center [465, 44] width 6 height 6
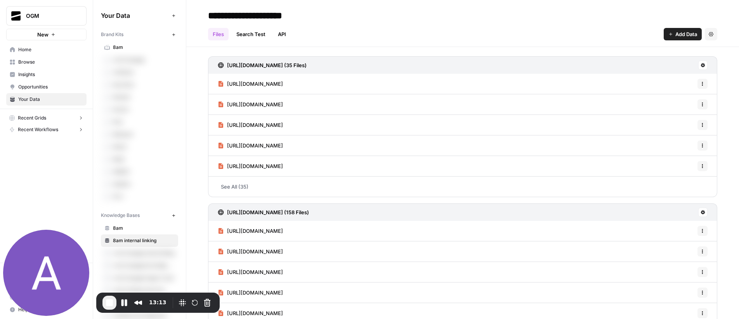
click at [676, 37] on span "Add Data" at bounding box center [687, 34] width 22 height 8
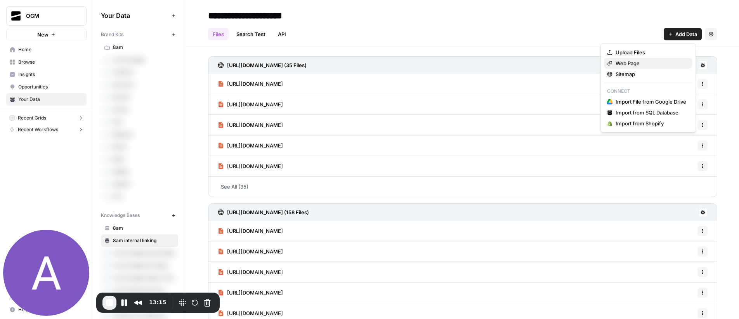
click at [641, 65] on span "Web Page" at bounding box center [651, 63] width 71 height 8
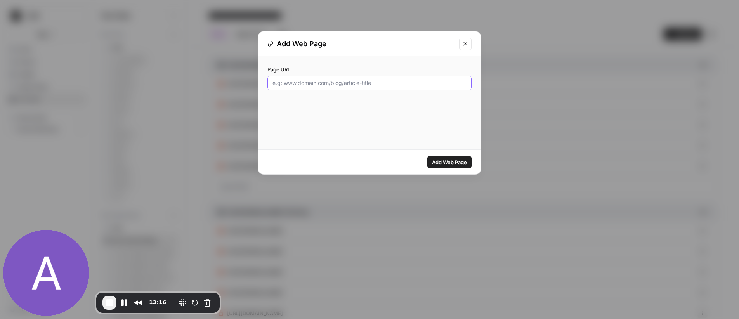
click at [307, 82] on input "Page URL" at bounding box center [370, 83] width 194 height 8
click at [468, 45] on icon "Close modal" at bounding box center [465, 44] width 6 height 6
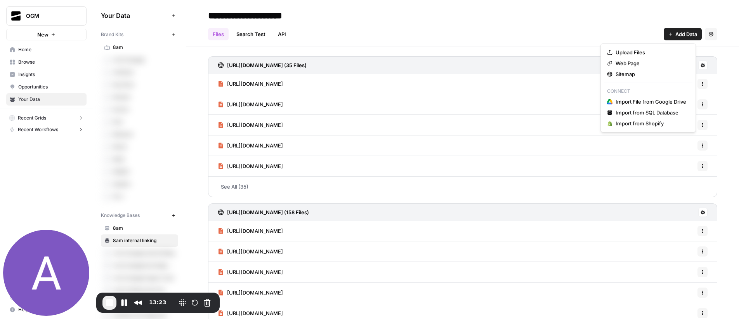
click at [668, 38] on button "Add Data" at bounding box center [683, 34] width 38 height 12
click at [518, 46] on header "**********" at bounding box center [462, 23] width 553 height 47
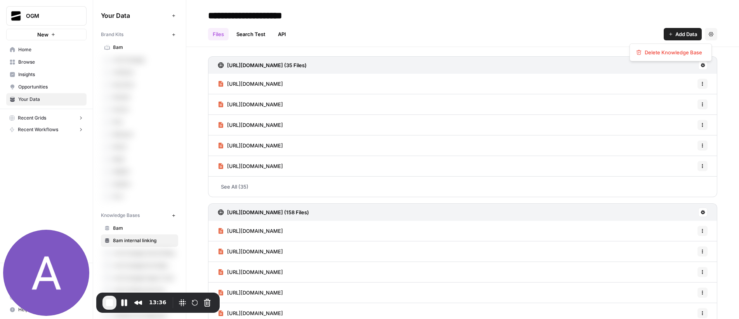
click at [709, 33] on button "Settings" at bounding box center [711, 34] width 12 height 12
click at [724, 19] on header "**********" at bounding box center [462, 23] width 553 height 47
click at [701, 65] on icon at bounding box center [703, 65] width 4 height 4
click at [701, 64] on icon at bounding box center [703, 65] width 5 height 5
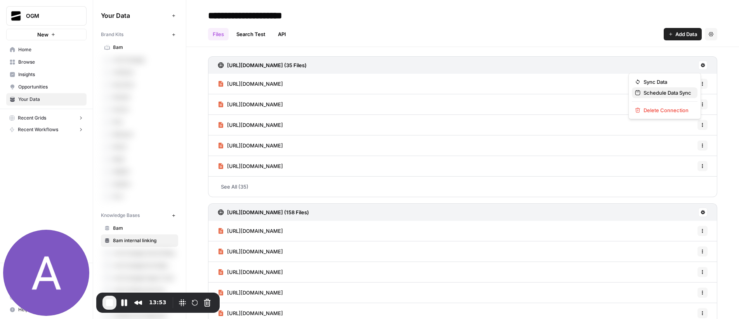
click at [682, 94] on span "Schedule Data Sync" at bounding box center [668, 93] width 48 height 8
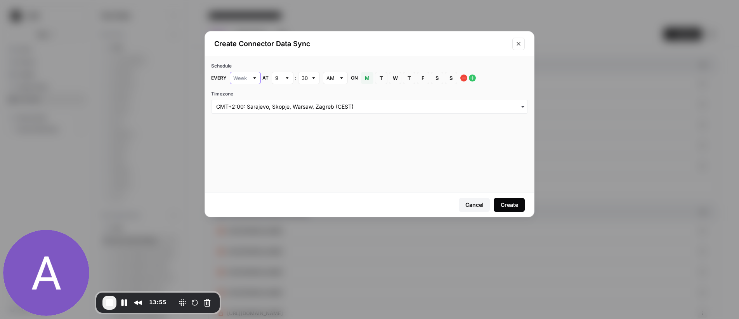
click at [247, 79] on input "text" at bounding box center [241, 78] width 16 height 8
click at [246, 97] on div "Week" at bounding box center [245, 96] width 18 height 8
type input "Week"
click at [435, 77] on span "S" at bounding box center [437, 78] width 5 height 8
click at [366, 79] on span "M" at bounding box center [367, 78] width 5 height 8
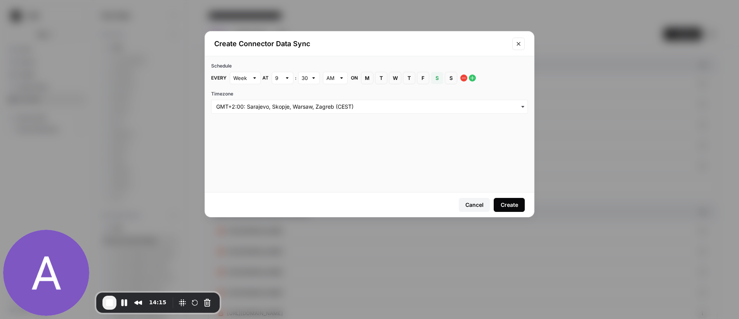
click at [516, 47] on button "Close modal" at bounding box center [518, 44] width 12 height 12
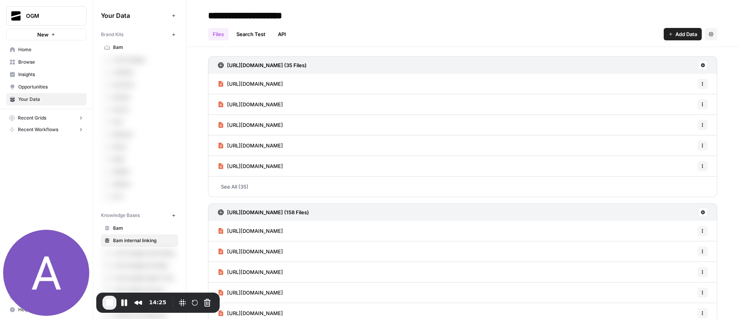
click at [248, 35] on link "Search Test" at bounding box center [251, 34] width 38 height 12
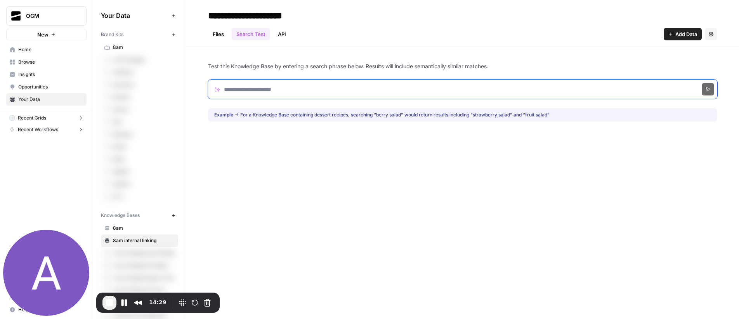
click at [276, 86] on input "Search phrase" at bounding box center [462, 89] width 509 height 19
type input "********"
click button "Search" at bounding box center [708, 89] width 12 height 12
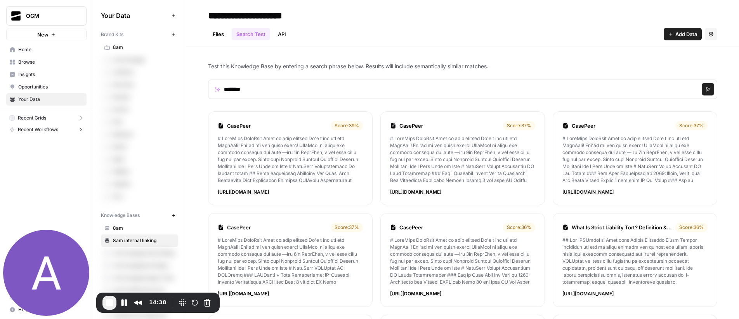
click at [286, 31] on link "API" at bounding box center [281, 34] width 17 height 12
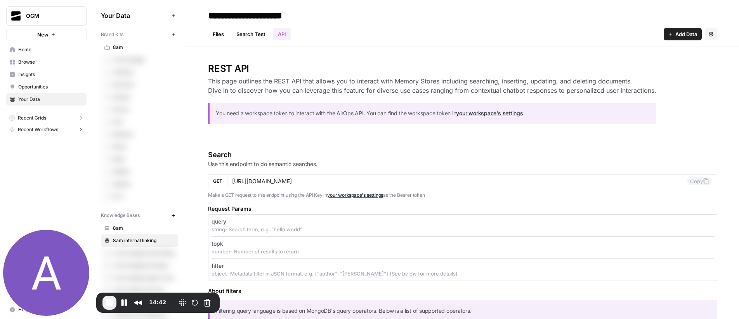
click at [218, 37] on link "Files" at bounding box center [218, 34] width 21 height 12
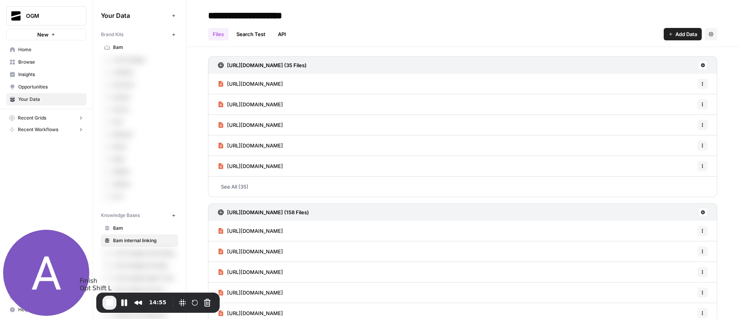
click at [110, 303] on span "End Recording" at bounding box center [109, 302] width 9 height 9
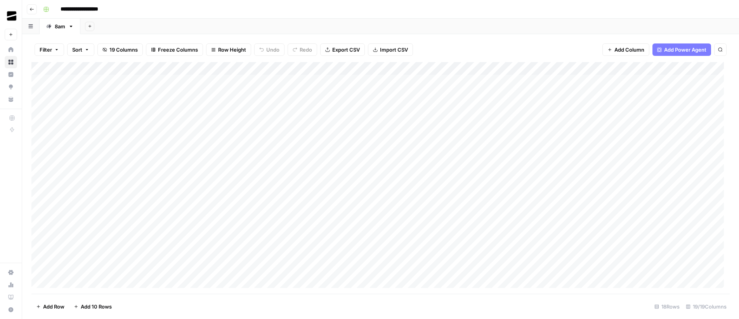
click at [620, 51] on span "Add Column" at bounding box center [630, 50] width 30 height 8
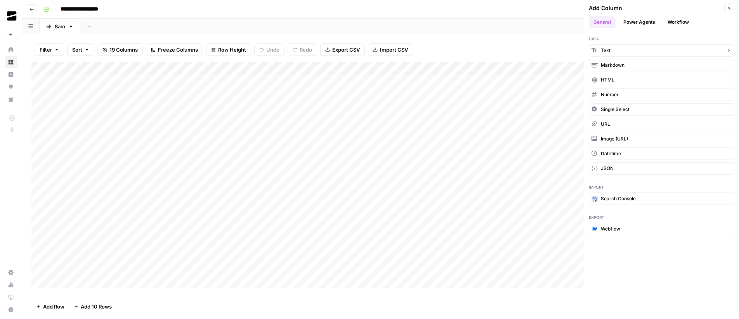
click at [622, 52] on button "Text" at bounding box center [662, 50] width 146 height 12
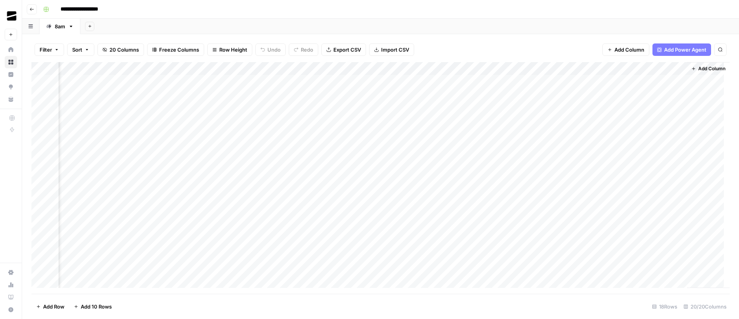
scroll to position [0, 987]
click at [624, 66] on div "Add Column" at bounding box center [380, 178] width 698 height 232
click at [608, 90] on input "New Column" at bounding box center [615, 87] width 79 height 8
type input "Product"
drag, startPoint x: 558, startPoint y: 20, endPoint x: 580, endPoint y: 20, distance: 21.7
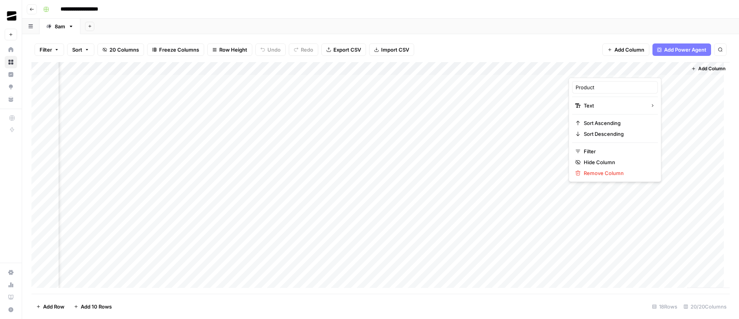
click at [558, 20] on div "Add Sheet" at bounding box center [409, 27] width 659 height 16
drag, startPoint x: 622, startPoint y: 69, endPoint x: 321, endPoint y: 94, distance: 301.9
click at [321, 94] on div "Add Column" at bounding box center [380, 178] width 698 height 232
drag, startPoint x: 379, startPoint y: 68, endPoint x: 330, endPoint y: 74, distance: 48.9
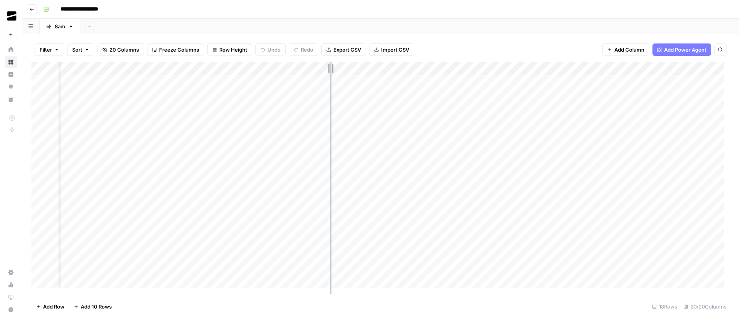
click at [330, 74] on div "Add Column" at bounding box center [380, 178] width 698 height 232
click at [500, 94] on div "Add Column" at bounding box center [380, 178] width 698 height 232
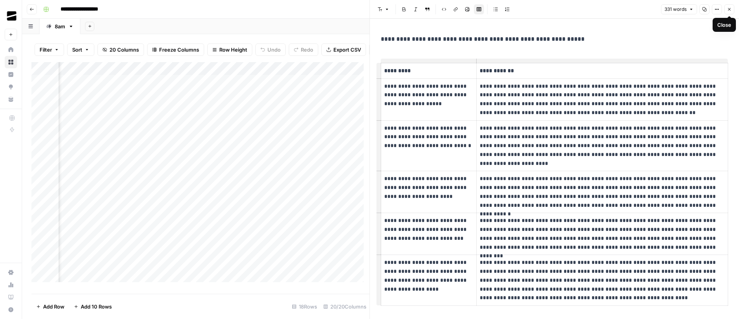
click at [729, 9] on icon "button" at bounding box center [729, 9] width 3 height 3
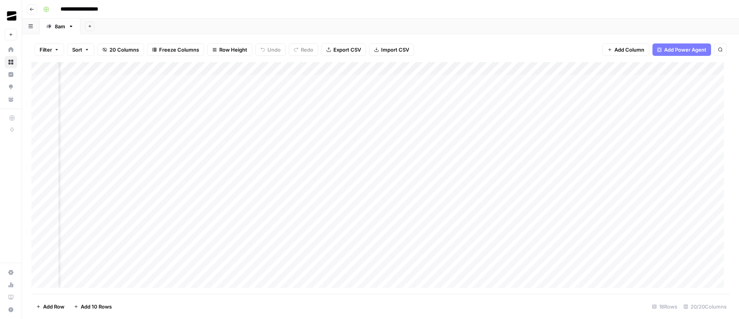
scroll to position [0, 513]
drag, startPoint x: 405, startPoint y: 80, endPoint x: 448, endPoint y: 24, distance: 70.9
click at [448, 24] on div "**********" at bounding box center [380, 159] width 717 height 319
click at [395, 82] on div "Add Column" at bounding box center [380, 178] width 698 height 232
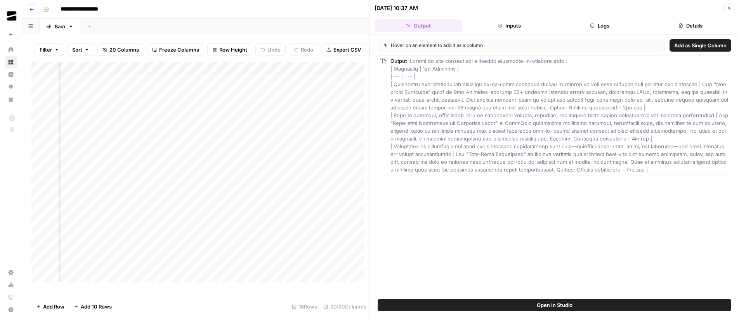
click at [728, 5] on button "Close" at bounding box center [729, 8] width 10 height 10
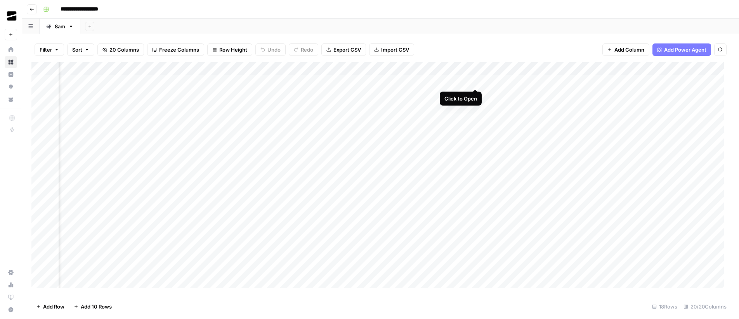
click at [476, 82] on div "Add Column" at bounding box center [380, 178] width 698 height 232
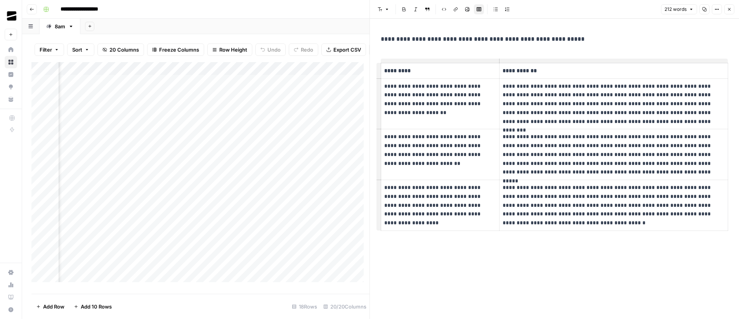
click at [731, 12] on button "Close" at bounding box center [729, 9] width 10 height 10
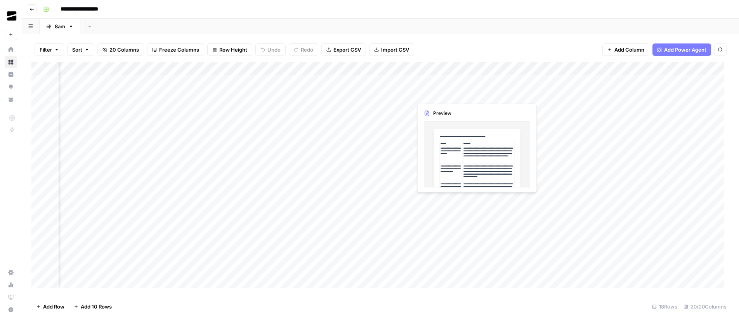
click at [476, 95] on div "Add Column" at bounding box center [380, 178] width 698 height 232
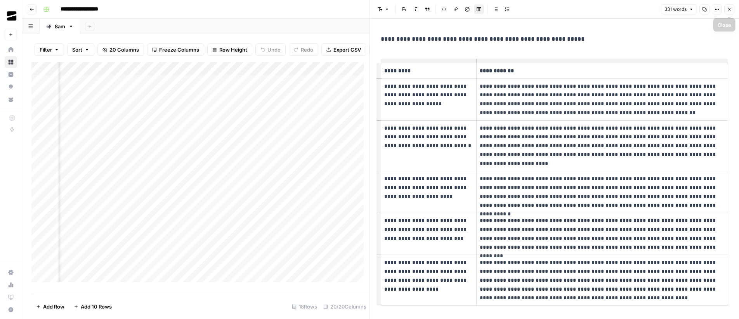
click at [731, 9] on span "Close" at bounding box center [731, 9] width 0 height 0
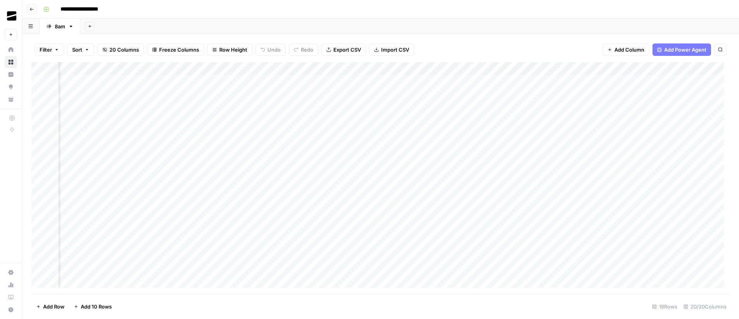
scroll to position [0, 545]
click at [443, 95] on div "Add Column" at bounding box center [380, 178] width 698 height 232
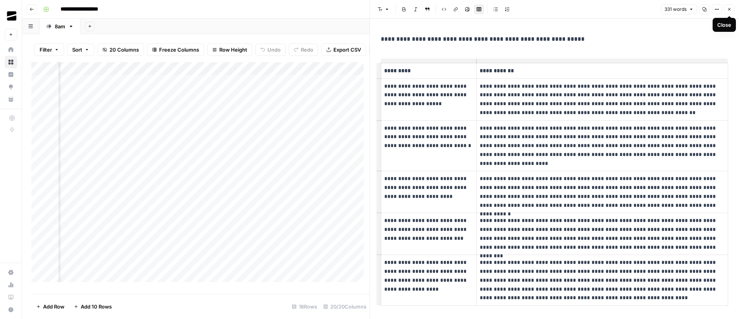
click at [732, 9] on button "Close" at bounding box center [729, 9] width 10 height 10
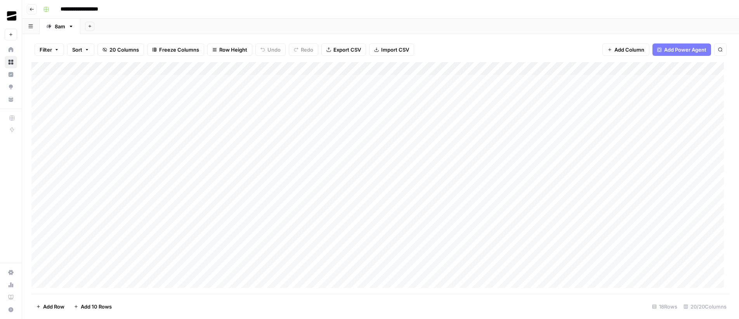
click at [503, 70] on div "Add Column" at bounding box center [380, 178] width 698 height 232
click at [512, 86] on input "Product" at bounding box center [518, 87] width 79 height 8
type input "Product in focus"
click at [490, 21] on div "Add Sheet" at bounding box center [409, 27] width 659 height 16
click at [217, 162] on div "Add Column" at bounding box center [380, 178] width 698 height 232
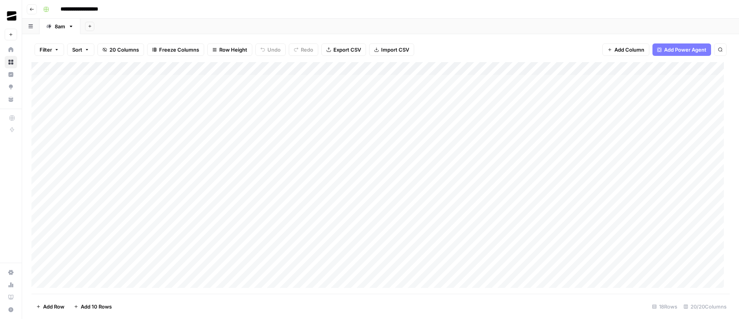
click at [217, 162] on div "Add Column" at bounding box center [380, 178] width 698 height 232
click at [355, 188] on div "Add Column" at bounding box center [380, 178] width 698 height 232
click at [488, 162] on div "Add Column" at bounding box center [380, 178] width 698 height 232
type textarea "******"
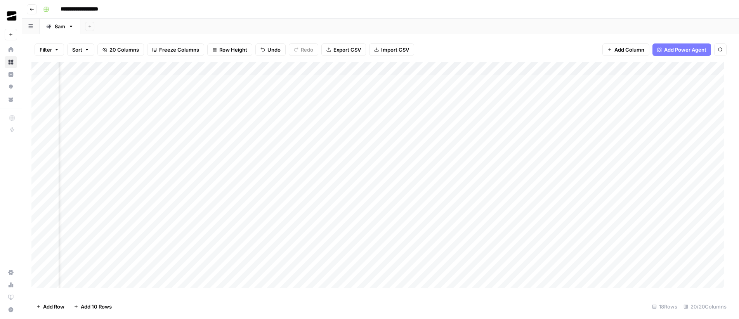
click at [377, 70] on div "Add Column" at bounding box center [380, 178] width 698 height 232
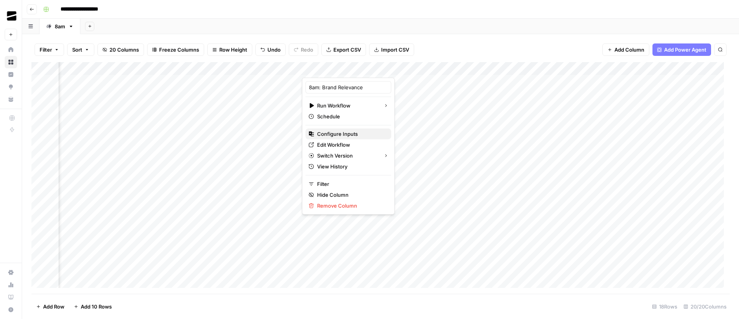
click at [344, 133] on span "Configure Inputs" at bounding box center [351, 134] width 68 height 8
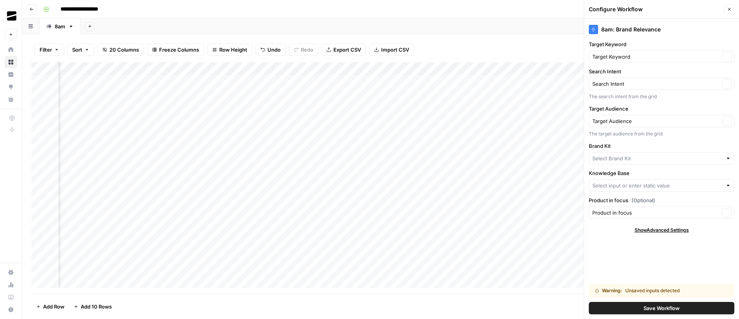
type input "8am"
click at [673, 308] on span "Save Workflow" at bounding box center [662, 308] width 36 height 8
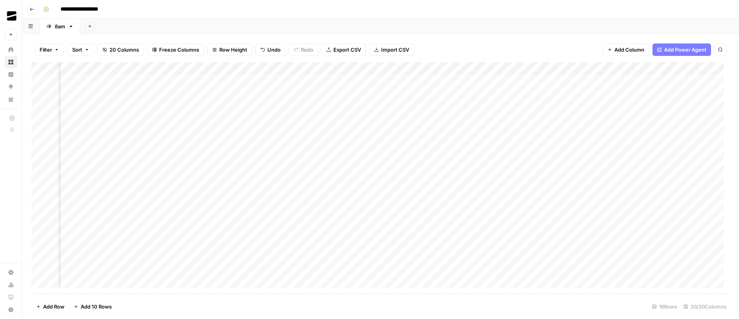
scroll to position [0, 620]
click at [280, 160] on div "Add Column" at bounding box center [380, 178] width 698 height 232
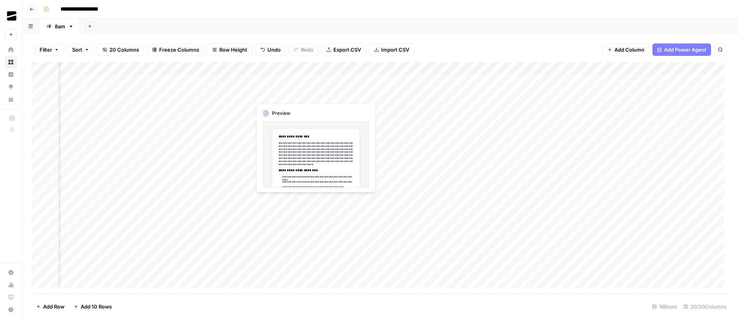
click at [298, 96] on div "Add Column" at bounding box center [380, 178] width 698 height 232
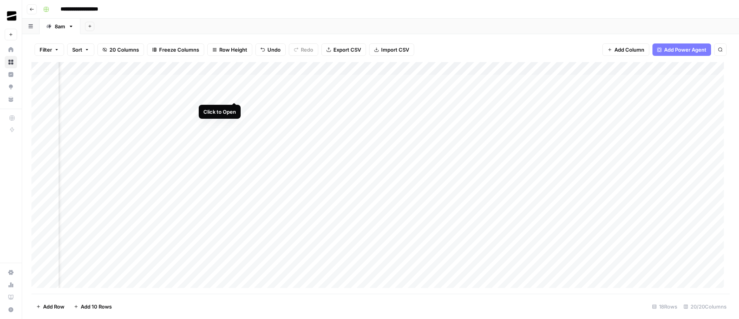
click at [291, 95] on div "Add Column" at bounding box center [380, 178] width 698 height 232
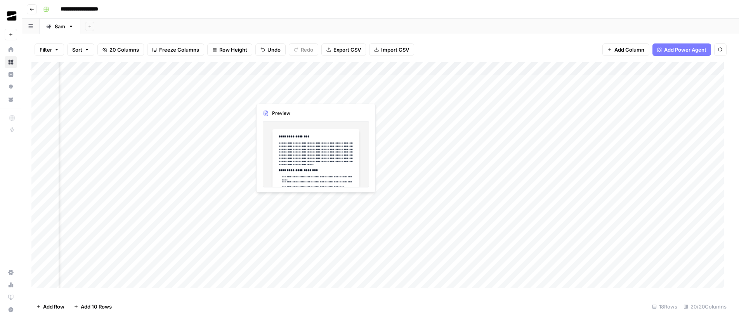
click at [291, 95] on div at bounding box center [286, 94] width 71 height 14
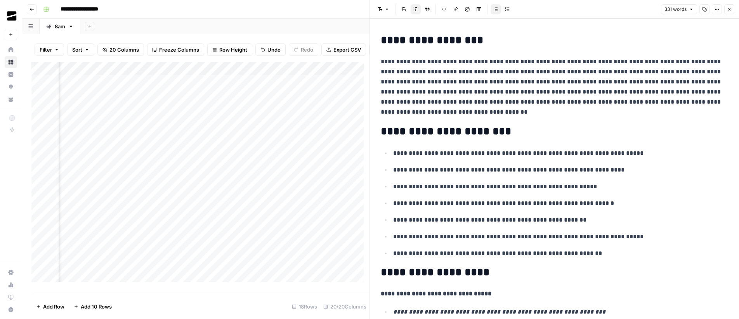
click at [705, 12] on button "Copy" at bounding box center [705, 9] width 10 height 10
click at [731, 10] on icon "button" at bounding box center [729, 9] width 5 height 5
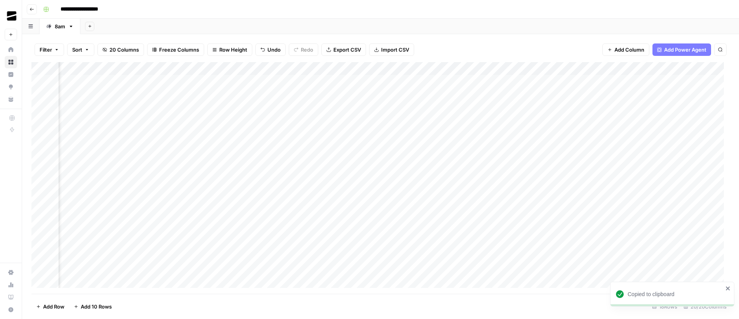
click at [294, 161] on div "Add Column" at bounding box center [380, 178] width 698 height 232
click at [315, 160] on div "Add Column" at bounding box center [380, 178] width 698 height 232
click at [572, 105] on div at bounding box center [554, 169] width 357 height 300
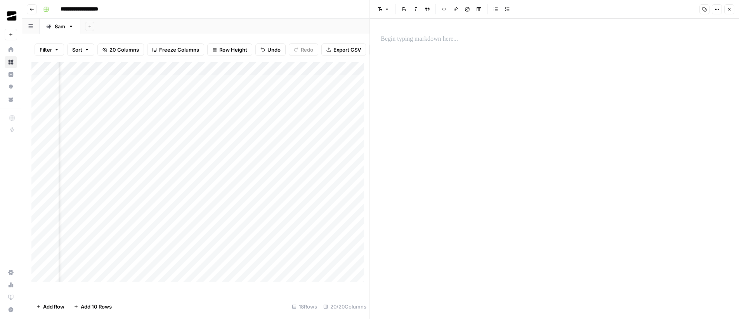
click at [451, 39] on p at bounding box center [554, 39] width 347 height 10
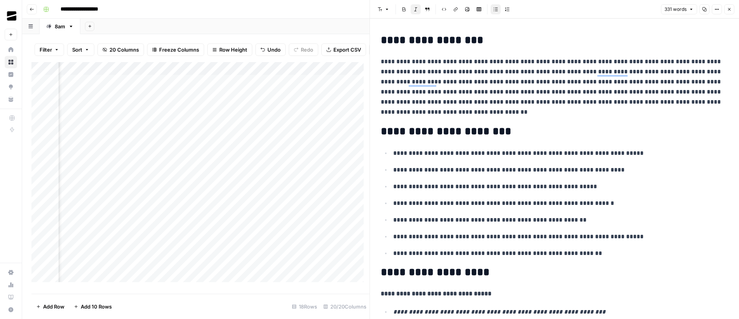
click at [732, 7] on button "Close" at bounding box center [729, 9] width 10 height 10
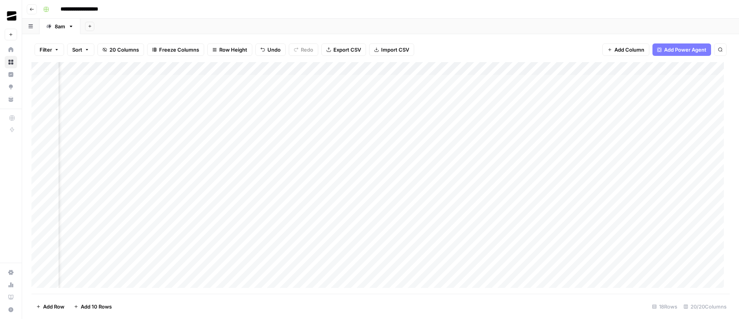
scroll to position [0, 422]
click at [408, 95] on div "Add Column" at bounding box center [380, 178] width 698 height 232
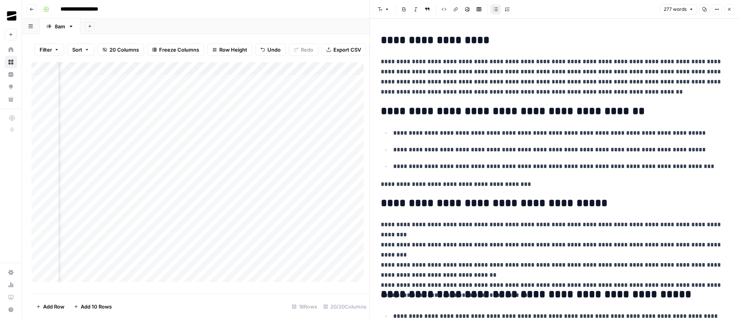
click at [704, 10] on icon "button" at bounding box center [704, 9] width 5 height 5
click at [730, 10] on icon "button" at bounding box center [729, 9] width 5 height 5
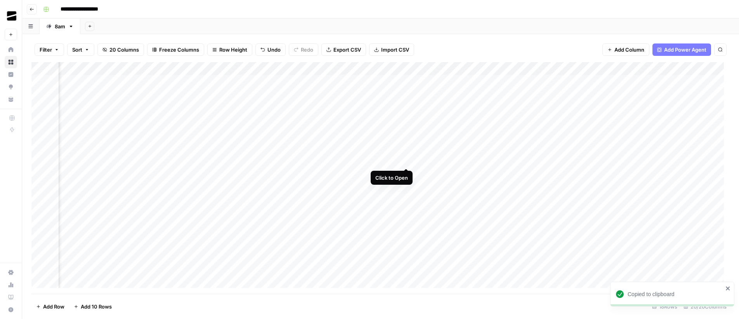
click at [405, 159] on div "Add Column" at bounding box center [380, 178] width 698 height 232
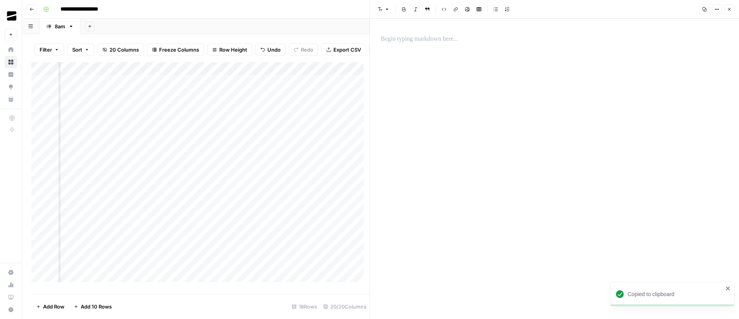
click at [473, 42] on p at bounding box center [554, 39] width 347 height 10
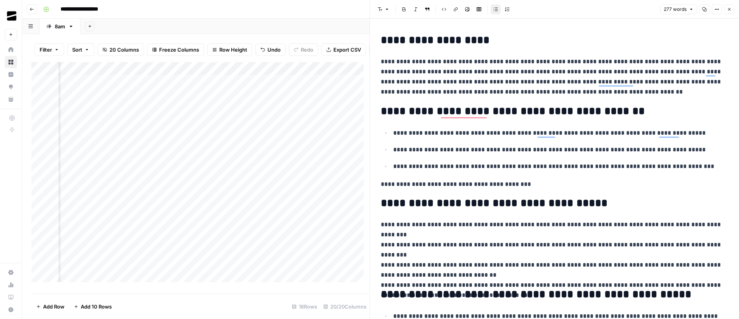
click at [731, 10] on icon "button" at bounding box center [729, 9] width 5 height 5
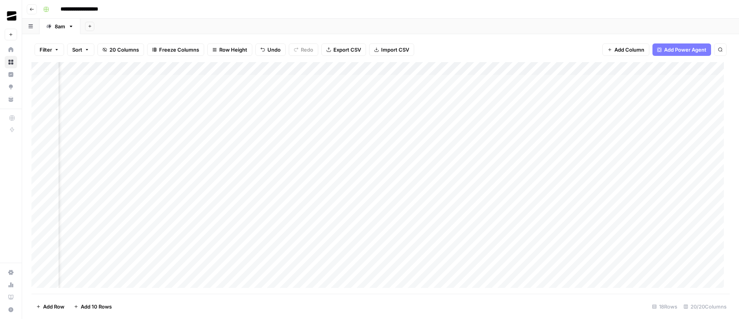
click at [475, 156] on div "Add Column" at bounding box center [380, 178] width 698 height 232
click at [498, 160] on div "Add Column" at bounding box center [380, 178] width 698 height 232
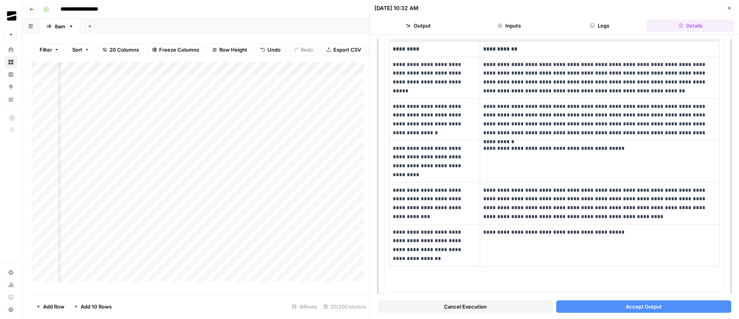
scroll to position [81, 0]
click at [657, 307] on button "Accept Output" at bounding box center [643, 306] width 175 height 12
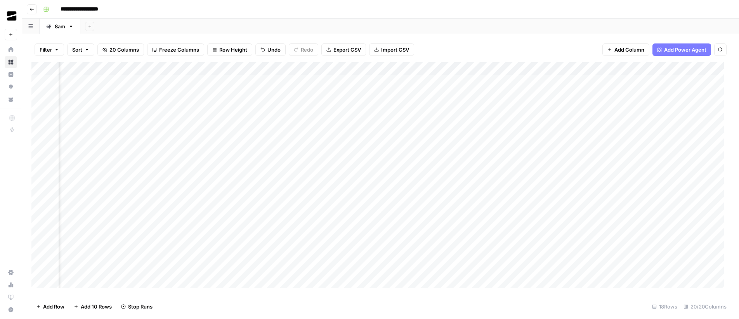
scroll to position [0, 453]
click at [500, 159] on div "Add Column" at bounding box center [380, 178] width 698 height 232
click at [534, 161] on div "Add Column" at bounding box center [380, 178] width 698 height 232
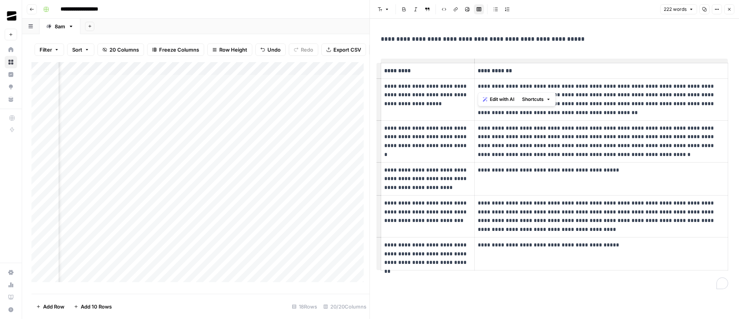
drag, startPoint x: 479, startPoint y: 87, endPoint x: 496, endPoint y: 87, distance: 17.1
click at [496, 87] on p "**********" at bounding box center [601, 99] width 247 height 35
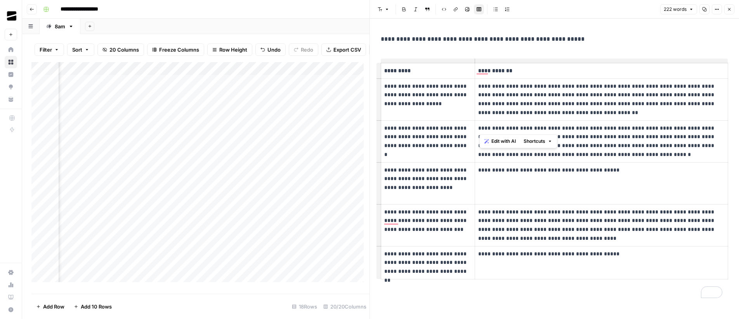
drag, startPoint x: 479, startPoint y: 130, endPoint x: 496, endPoint y: 129, distance: 16.3
click at [496, 129] on p "**********" at bounding box center [599, 141] width 242 height 35
drag, startPoint x: 478, startPoint y: 215, endPoint x: 493, endPoint y: 214, distance: 15.5
click at [493, 214] on p "**********" at bounding box center [599, 225] width 242 height 35
click at [496, 214] on p "**********" at bounding box center [599, 225] width 242 height 35
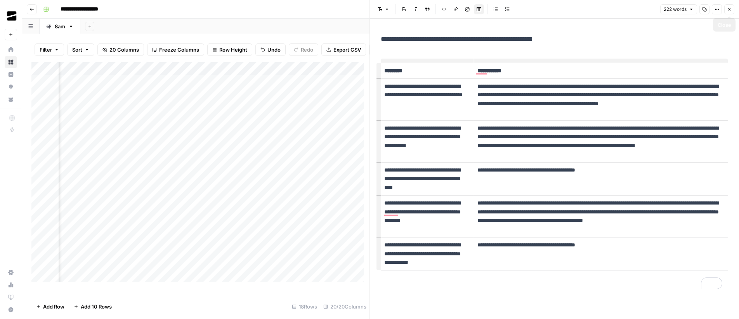
click at [729, 10] on icon "button" at bounding box center [729, 9] width 5 height 5
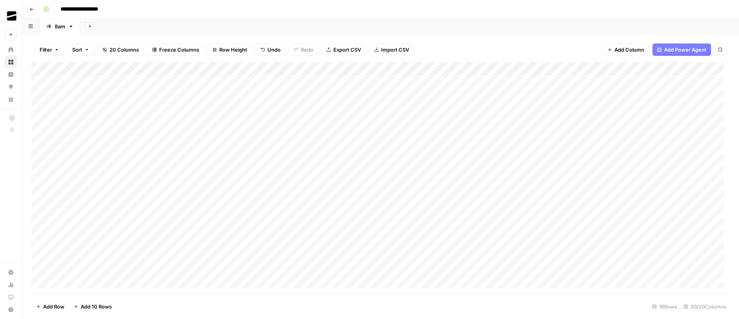
drag, startPoint x: 351, startPoint y: 21, endPoint x: 338, endPoint y: 3, distance: 22.0
click at [351, 21] on div "Add Sheet" at bounding box center [409, 27] width 659 height 16
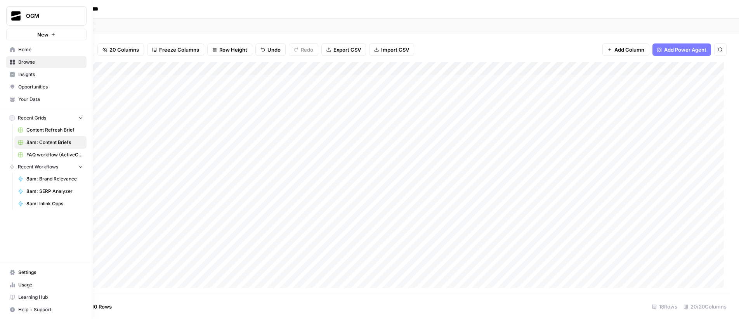
click at [56, 97] on span "Your Data" at bounding box center [50, 99] width 65 height 7
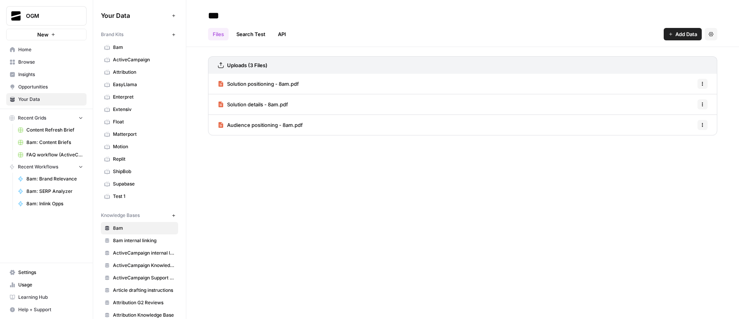
click at [132, 47] on span "8am" at bounding box center [144, 47] width 62 height 7
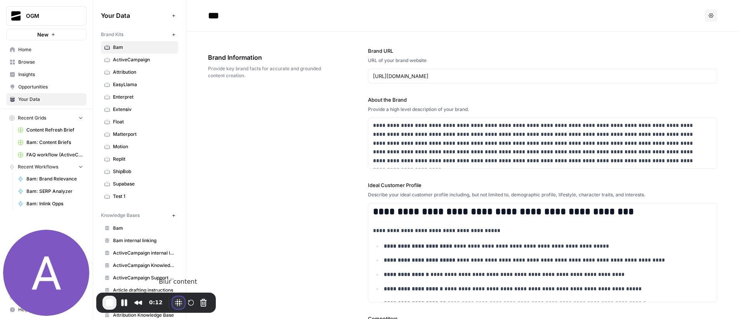
click at [178, 303] on button "Blur Content" at bounding box center [178, 303] width 12 height 12
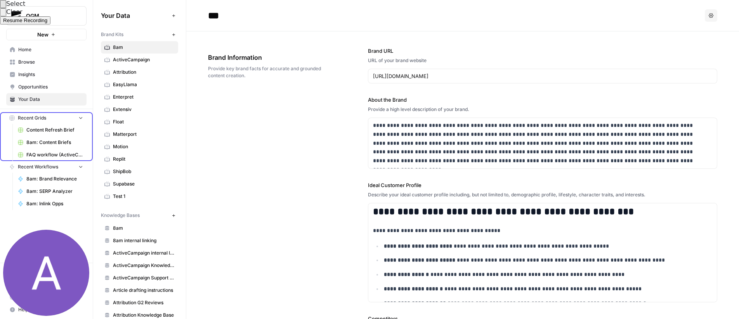
click at [91, 118] on div at bounding box center [369, 159] width 739 height 319
click at [89, 175] on div at bounding box center [369, 159] width 739 height 319
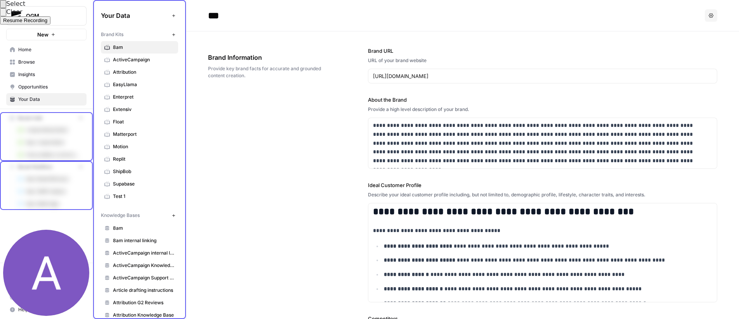
click at [180, 183] on div at bounding box center [369, 159] width 739 height 319
click at [6, 16] on button "Select to clear all blurs" at bounding box center [3, 12] width 6 height 8
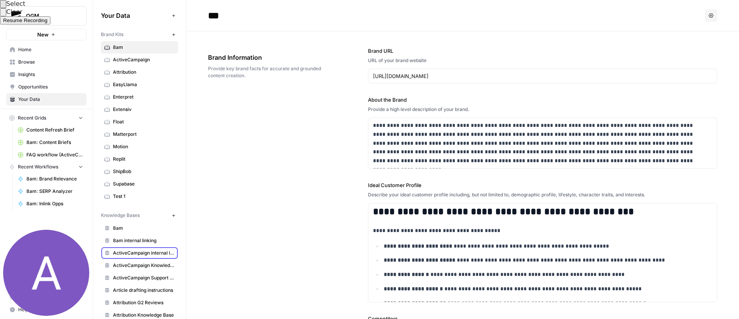
click at [167, 255] on div at bounding box center [369, 159] width 739 height 319
click at [163, 265] on div at bounding box center [369, 159] width 739 height 319
click at [162, 276] on div at bounding box center [369, 159] width 739 height 319
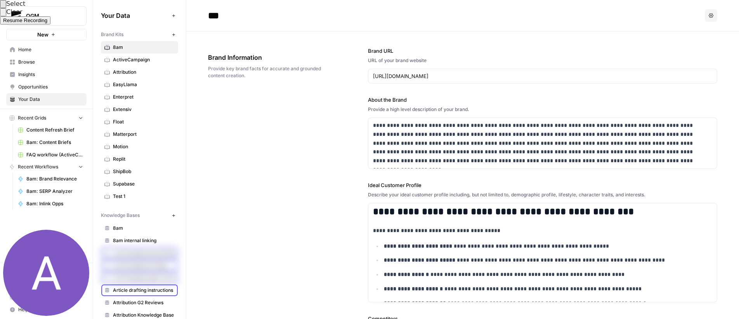
click at [158, 289] on div at bounding box center [369, 159] width 739 height 319
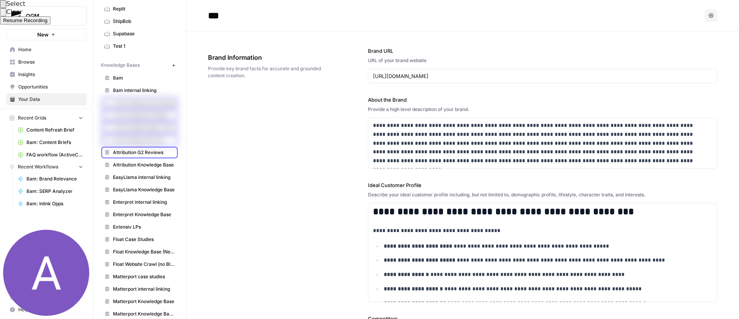
click at [166, 156] on div at bounding box center [369, 159] width 739 height 319
click at [162, 167] on div at bounding box center [369, 159] width 739 height 319
click at [161, 179] on div at bounding box center [369, 159] width 739 height 319
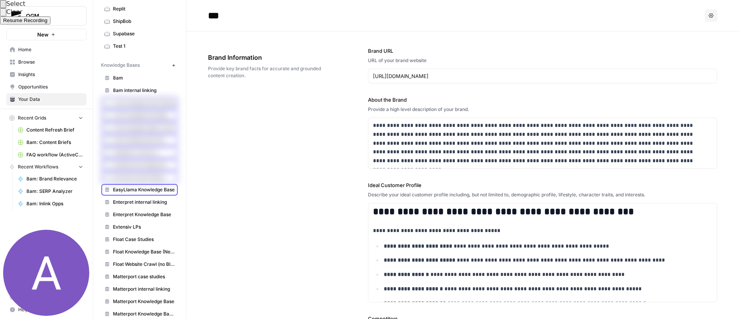
click at [159, 192] on div at bounding box center [369, 159] width 739 height 319
click at [159, 201] on div at bounding box center [369, 159] width 739 height 319
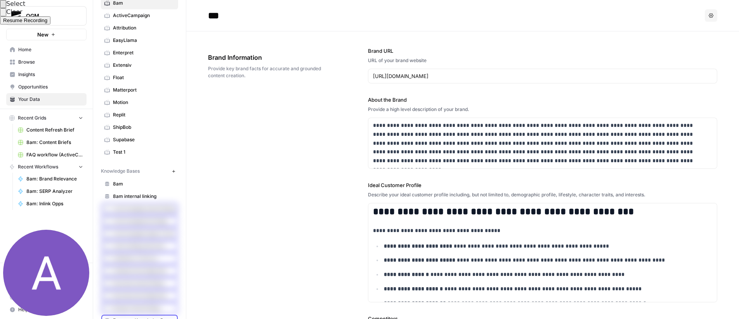
scroll to position [0, 0]
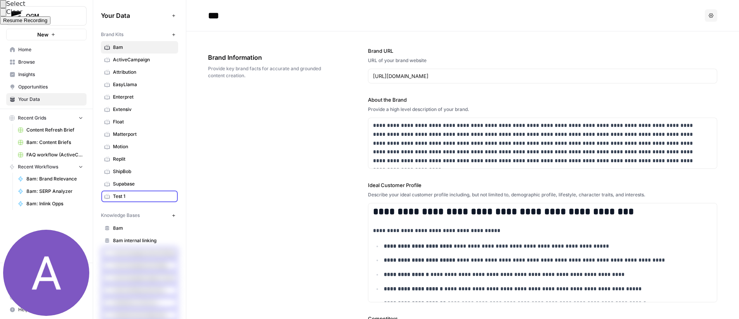
click at [153, 196] on div at bounding box center [369, 159] width 739 height 319
click at [149, 187] on div at bounding box center [369, 159] width 739 height 319
click at [146, 170] on div at bounding box center [369, 159] width 739 height 319
click at [146, 162] on div at bounding box center [369, 159] width 739 height 319
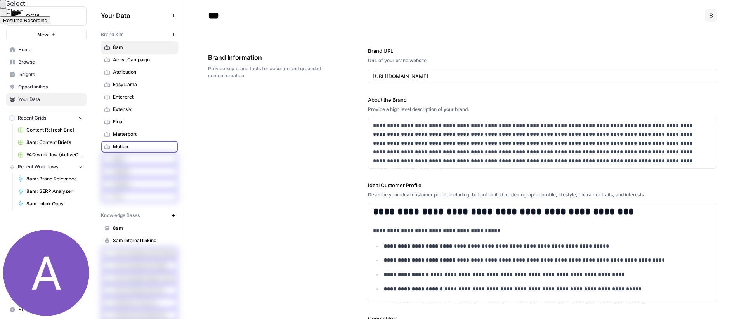
click at [142, 147] on div at bounding box center [369, 159] width 739 height 319
click at [145, 134] on div at bounding box center [369, 159] width 739 height 319
click at [144, 123] on div at bounding box center [369, 159] width 739 height 319
click at [147, 109] on div at bounding box center [369, 159] width 739 height 319
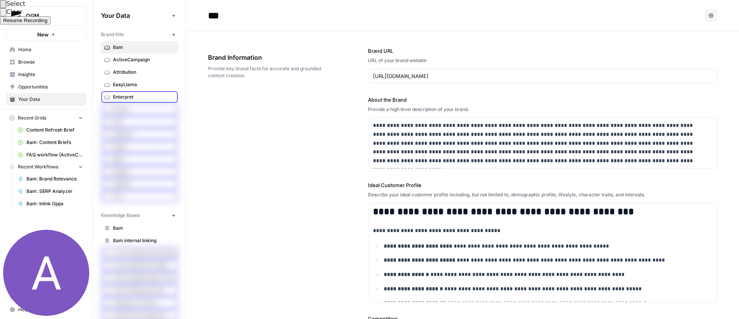
click at [147, 97] on div at bounding box center [369, 159] width 739 height 319
click at [148, 88] on div at bounding box center [369, 159] width 739 height 319
click at [149, 75] on div at bounding box center [369, 159] width 739 height 319
click at [157, 59] on div at bounding box center [369, 159] width 739 height 319
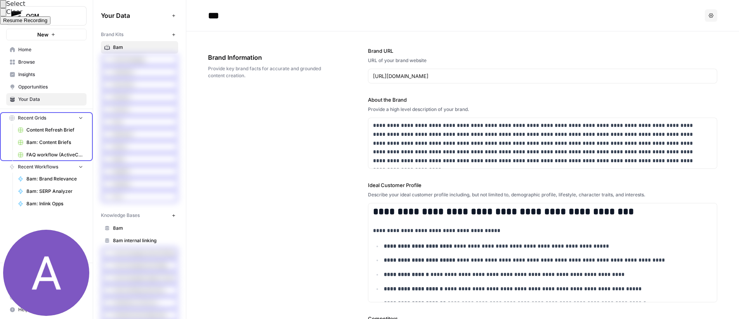
click at [92, 125] on div at bounding box center [369, 159] width 739 height 319
click at [90, 183] on div at bounding box center [369, 159] width 739 height 319
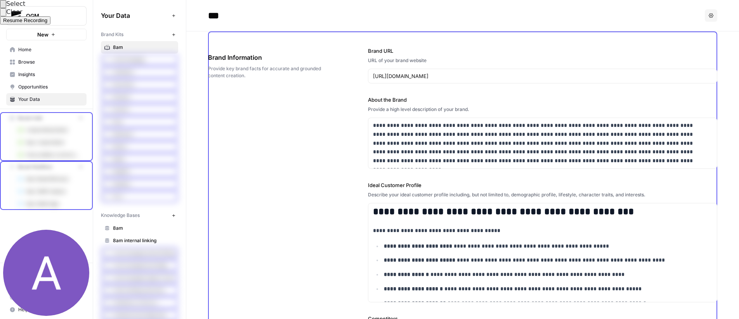
click at [6, 8] on button "Select to blur areas" at bounding box center [3, 4] width 6 height 8
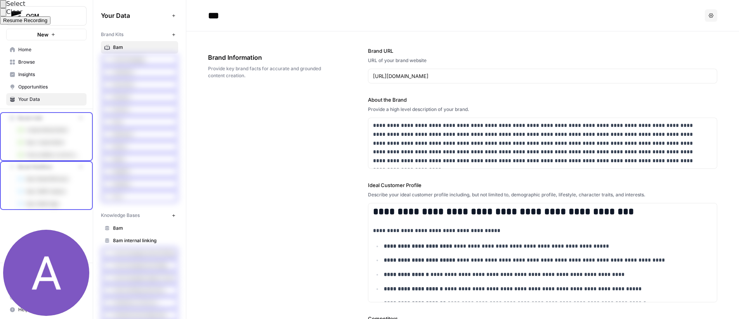
click at [47, 23] on span "Resume Recording" at bounding box center [25, 20] width 44 height 6
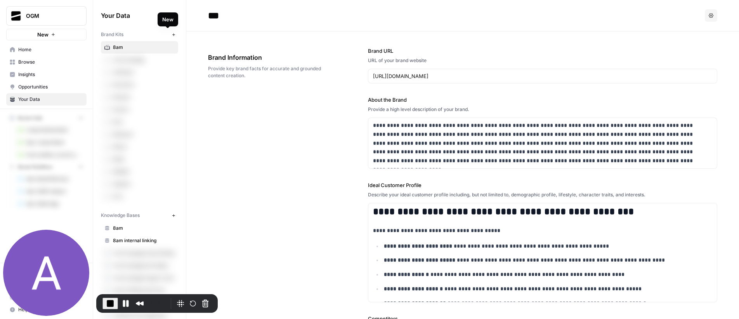
click at [172, 35] on icon "button" at bounding box center [174, 35] width 4 height 4
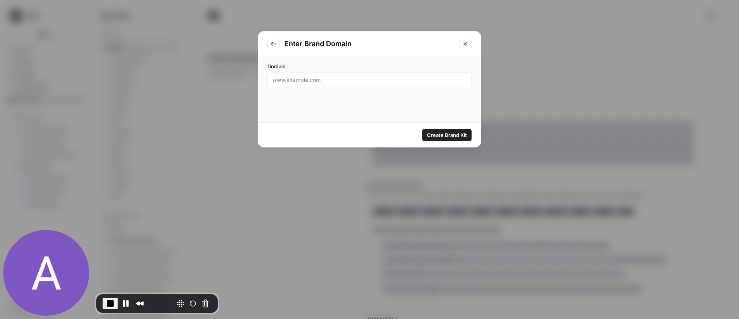
click at [464, 47] on button "Close modal" at bounding box center [465, 44] width 12 height 12
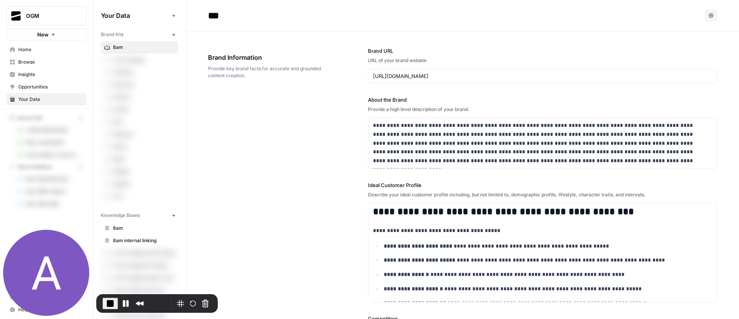
click at [37, 48] on span "Home" at bounding box center [50, 49] width 65 height 7
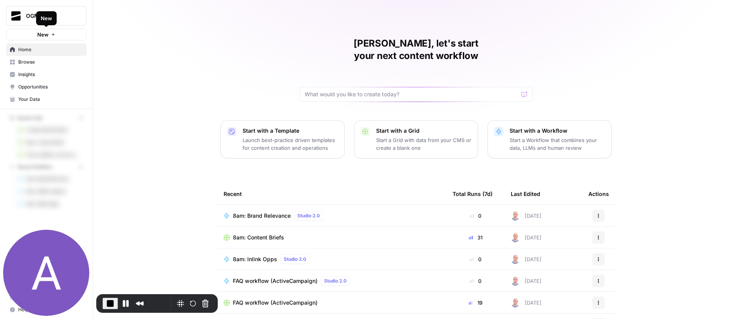
click at [57, 36] on button "New" at bounding box center [46, 35] width 80 height 12
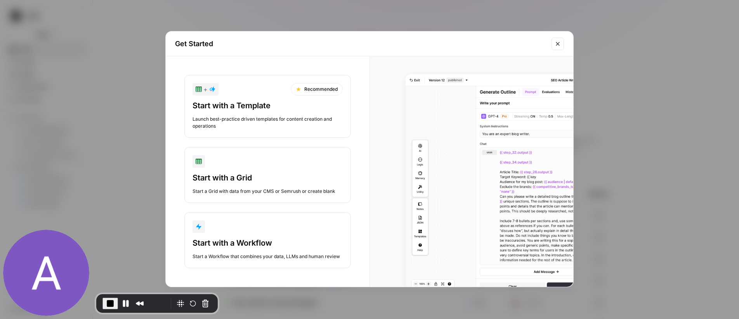
click at [281, 241] on div "Start with a Workflow" at bounding box center [268, 243] width 150 height 11
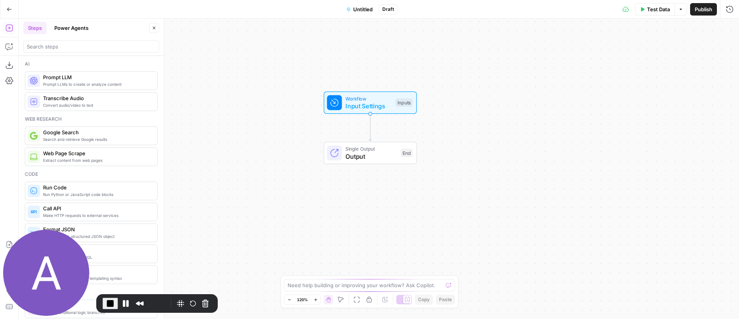
drag, startPoint x: 266, startPoint y: 204, endPoint x: 257, endPoint y: 177, distance: 28.5
click at [257, 177] on div "Workflow Input Settings Inputs Single Output Output End" at bounding box center [379, 169] width 721 height 300
click at [9, 9] on icon "button" at bounding box center [9, 9] width 5 height 5
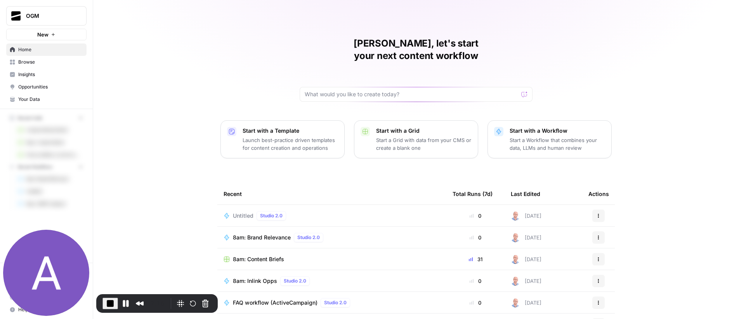
click at [47, 101] on span "Your Data" at bounding box center [50, 99] width 65 height 7
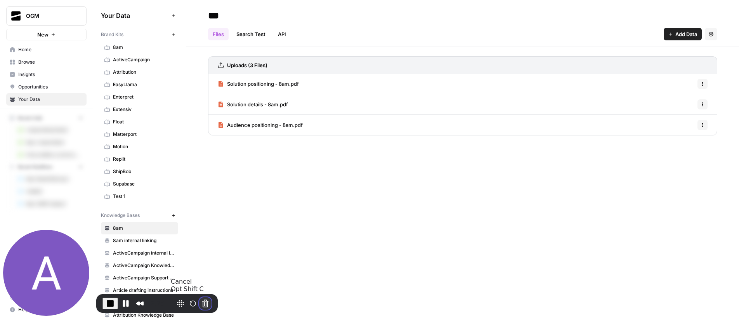
click at [205, 301] on button "Cancel Recording" at bounding box center [205, 303] width 12 height 12
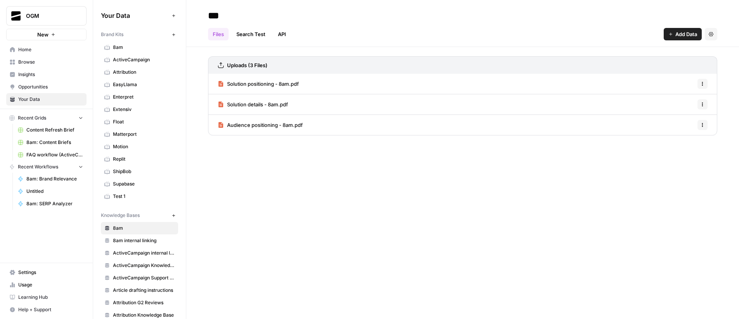
click at [247, 104] on span "Solution details - 8am.pdf" at bounding box center [257, 105] width 61 height 8
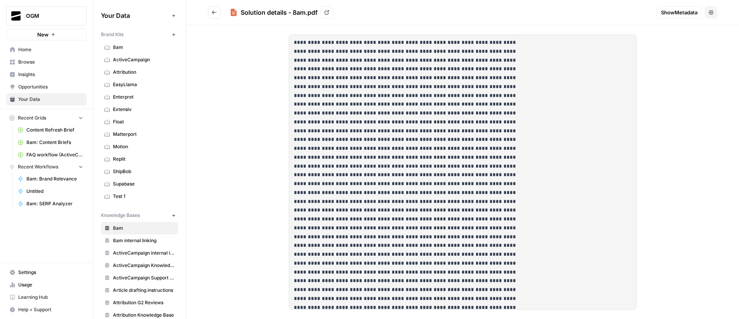
click at [388, 81] on p at bounding box center [412, 237] width 236 height 398
click at [429, 98] on p at bounding box center [412, 237] width 236 height 398
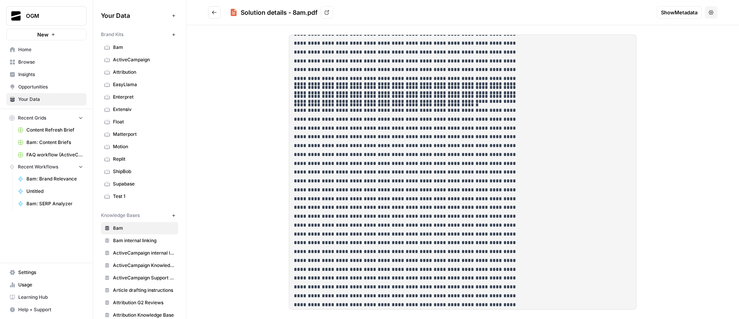
click at [208, 14] on button "Go back" at bounding box center [214, 12] width 12 height 12
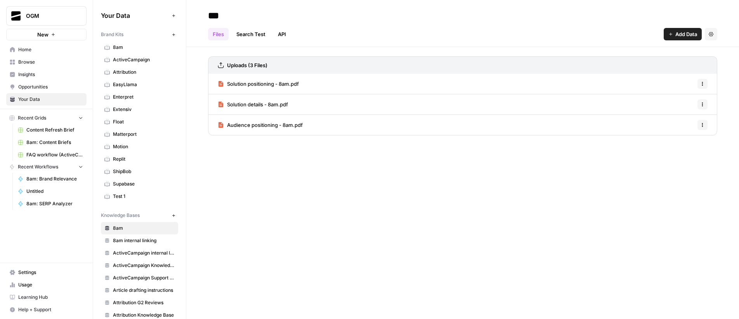
click at [270, 87] on span "Solution positioning - 8am.pdf" at bounding box center [263, 84] width 72 height 8
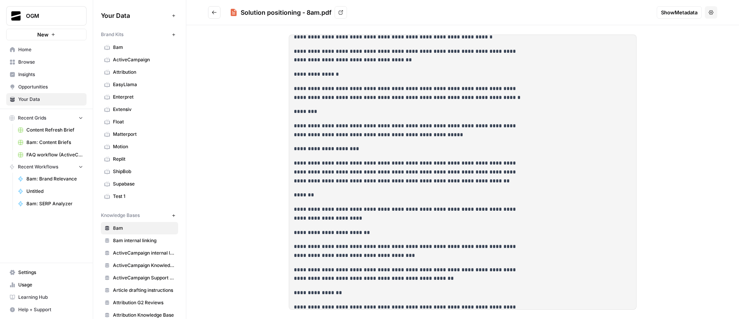
scroll to position [3787, 0]
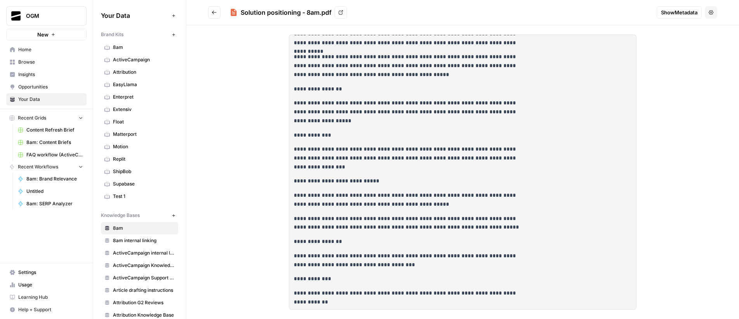
click at [218, 13] on button "Go back" at bounding box center [214, 12] width 12 height 12
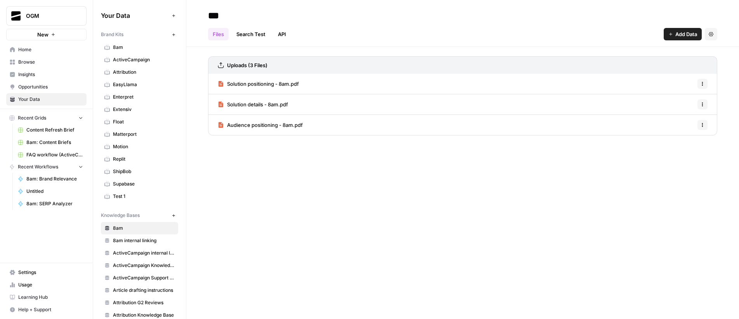
click at [274, 127] on span "Audience positioning - 8am.pdf" at bounding box center [265, 125] width 76 height 8
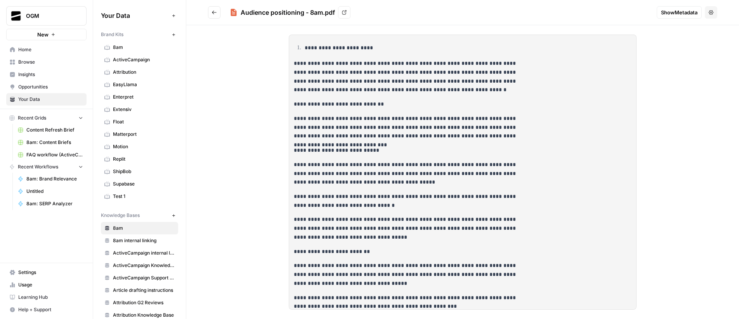
click at [214, 14] on icon "Go back" at bounding box center [214, 12] width 5 height 5
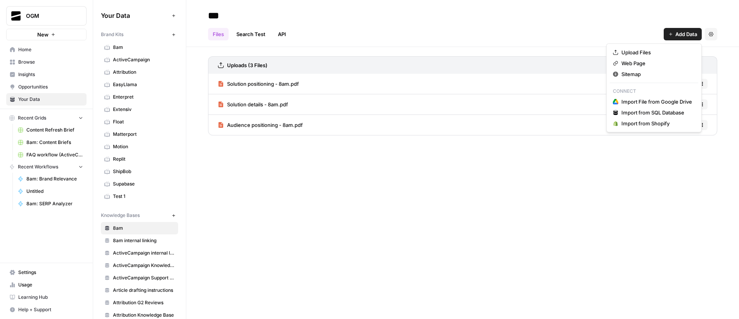
click at [685, 34] on span "Add Data" at bounding box center [687, 34] width 22 height 8
click at [657, 54] on span "Upload Files" at bounding box center [657, 53] width 71 height 8
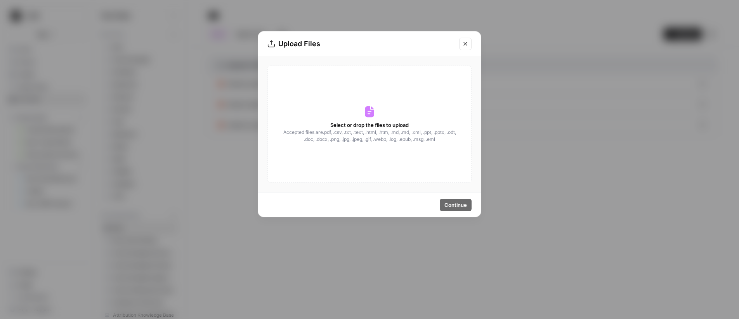
click at [373, 109] on icon at bounding box center [369, 112] width 12 height 12
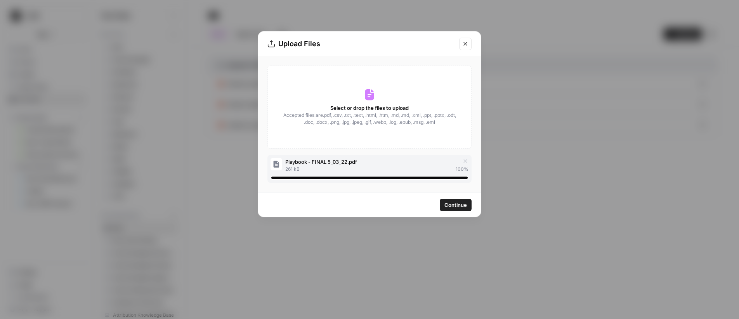
click at [453, 205] on span "Continue" at bounding box center [456, 205] width 23 height 8
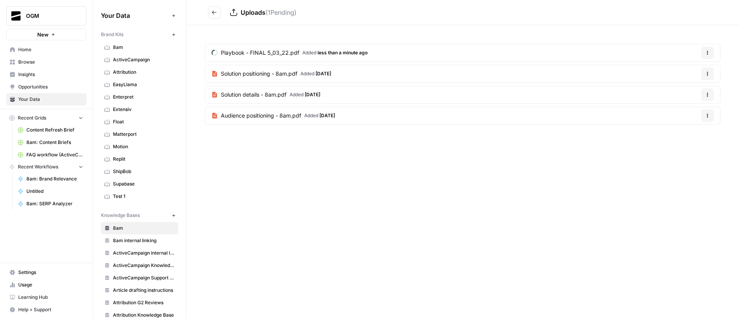
click at [214, 14] on icon "Go back" at bounding box center [214, 11] width 5 height 3
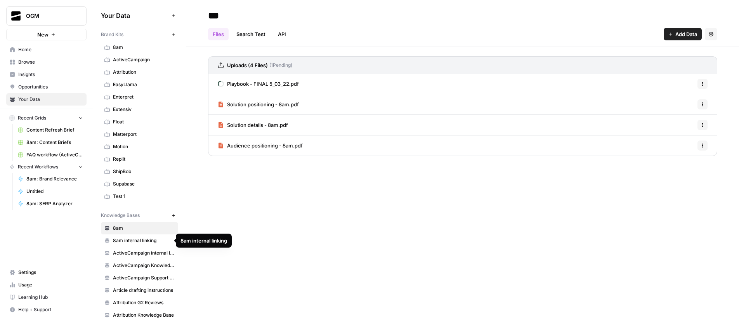
click at [133, 241] on span "8am internal linking" at bounding box center [144, 240] width 62 height 7
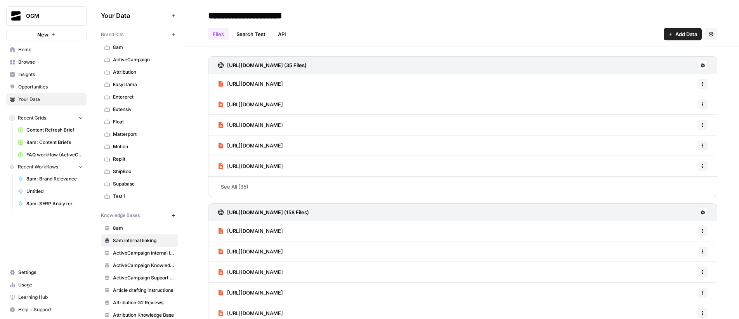
click at [677, 34] on span "Add Data" at bounding box center [687, 34] width 22 height 8
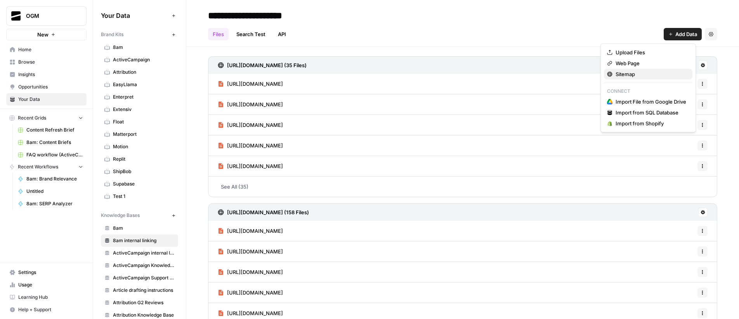
click at [637, 78] on span "Sitemap" at bounding box center [651, 74] width 71 height 8
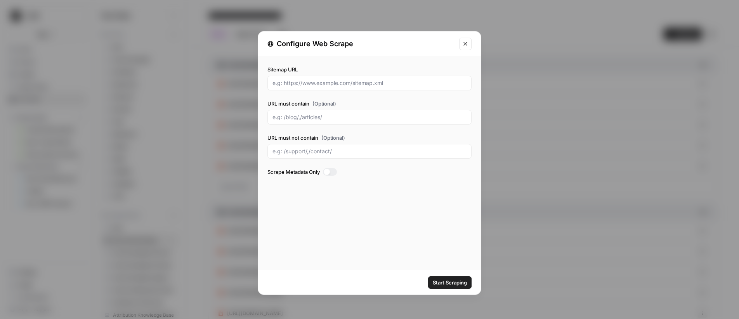
click at [464, 44] on icon "Close modal" at bounding box center [465, 44] width 6 height 6
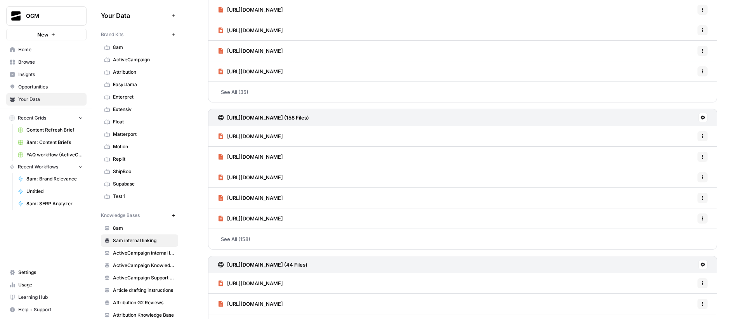
scroll to position [164, 0]
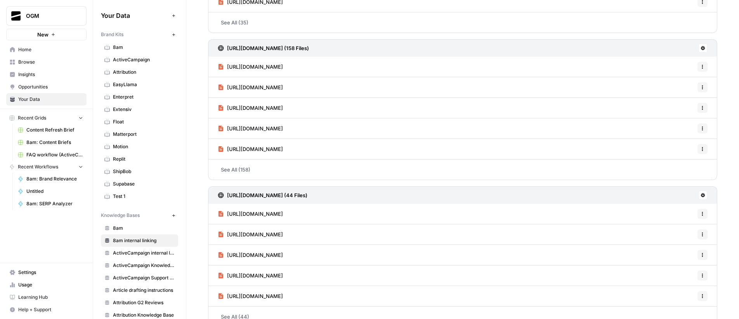
click at [309, 46] on h3 "https://www.casepeer.com/sitemap-0.xml (158 Files)" at bounding box center [268, 48] width 82 height 8
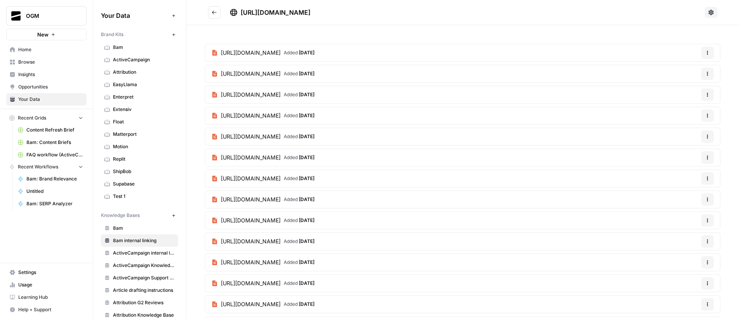
drag, startPoint x: 241, startPoint y: 13, endPoint x: 353, endPoint y: 14, distance: 112.2
click at [375, 13] on div "https://www.casepeer.com/sitemap-0.xml" at bounding box center [466, 12] width 472 height 9
copy span "https://www.casepeer.com/sitemap-0.xml"
click at [211, 13] on button "Go back" at bounding box center [214, 12] width 12 height 12
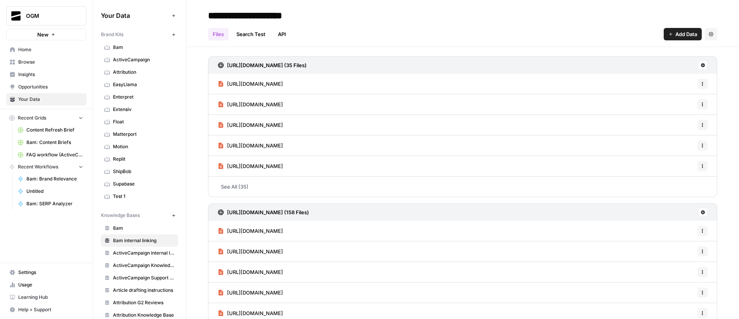
click at [677, 36] on span "Add Data" at bounding box center [687, 34] width 22 height 8
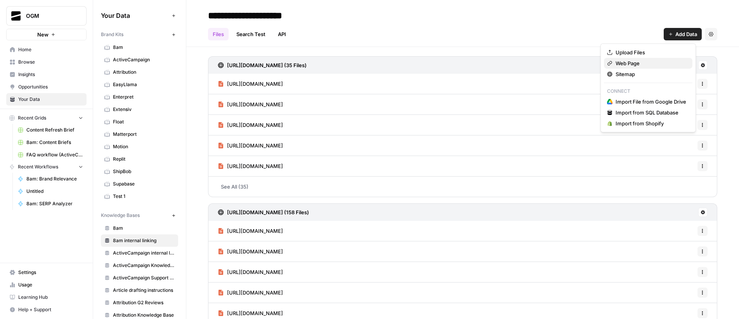
click at [657, 64] on span "Web Page" at bounding box center [651, 63] width 71 height 8
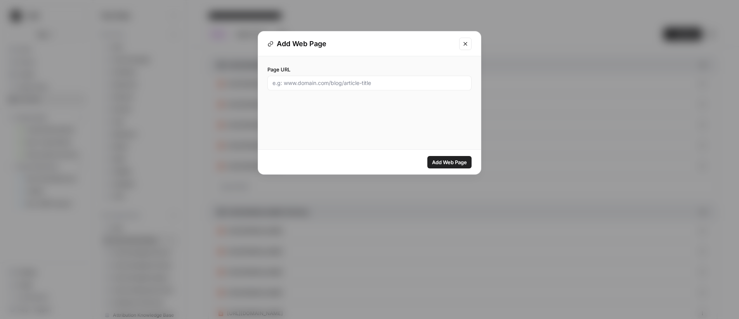
click at [467, 45] on icon "Close modal" at bounding box center [465, 43] width 3 height 3
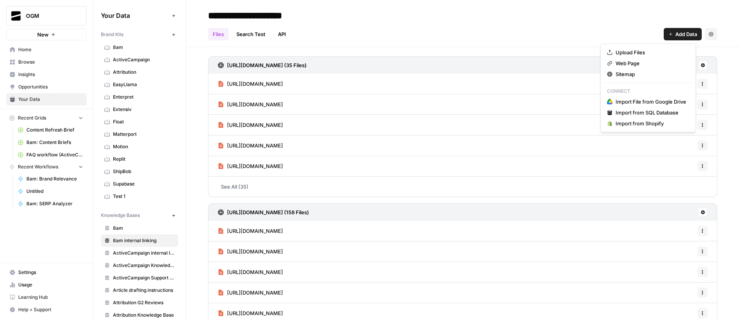
click at [676, 39] on button "Add Data" at bounding box center [683, 34] width 38 height 12
click at [646, 77] on span "Sitemap" at bounding box center [651, 74] width 71 height 8
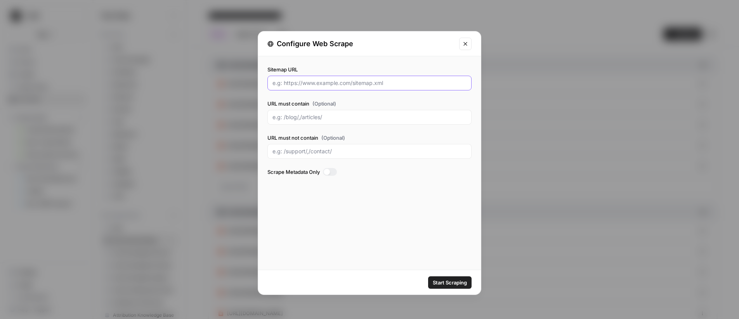
click at [316, 82] on input "Sitemap URL" at bounding box center [370, 83] width 194 height 8
paste input "https://www.casepeer.com/sitemap-0.xml"
type input "https://www.casepeer.com/sitemap-0.xml"
click at [321, 116] on input "URL must contain (Optional)" at bounding box center [370, 117] width 194 height 8
type input "/blog/, /learning/"
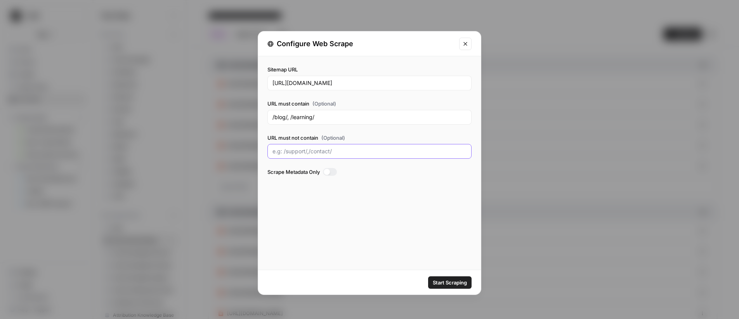
click at [311, 150] on input "URL must not contain (Optional)" at bounding box center [370, 152] width 194 height 8
type input "/product/, /solution/"
drag, startPoint x: 340, startPoint y: 152, endPoint x: 244, endPoint y: 147, distance: 96.4
click at [244, 147] on div "Configure Web Scrape Sitemap URL https://www.casepeer.com/sitemap-0.xml URL mus…" at bounding box center [369, 159] width 739 height 319
drag, startPoint x: 310, startPoint y: 119, endPoint x: 251, endPoint y: 117, distance: 58.7
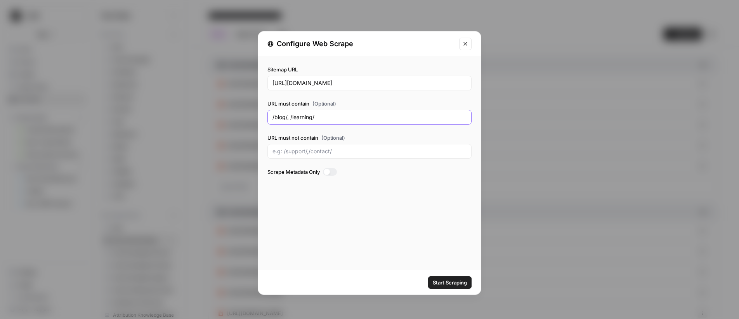
click at [251, 117] on div "Configure Web Scrape Sitemap URL https://www.casepeer.com/sitemap-0.xml URL mus…" at bounding box center [369, 159] width 739 height 319
click at [349, 83] on input "https://www.casepeer.com/sitemap-0.xml" at bounding box center [370, 83] width 194 height 8
click at [467, 46] on icon "Close modal" at bounding box center [465, 44] width 6 height 6
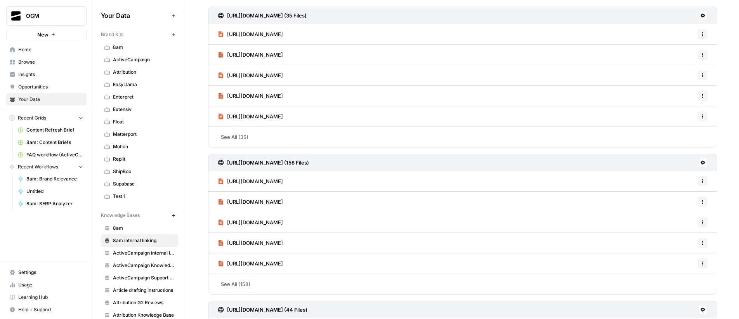
scroll to position [109, 0]
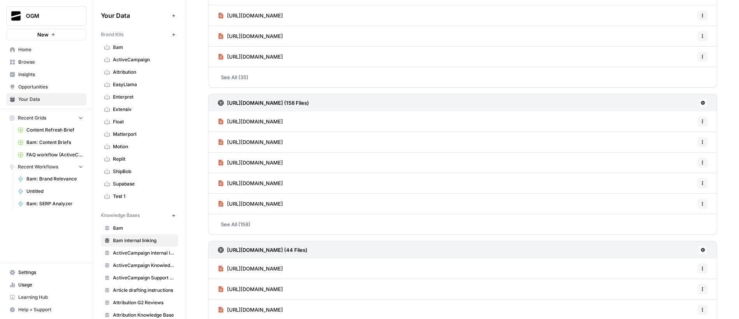
click at [309, 100] on h3 "https://www.casepeer.com/sitemap-0.xml (158 Files)" at bounding box center [268, 103] width 82 height 8
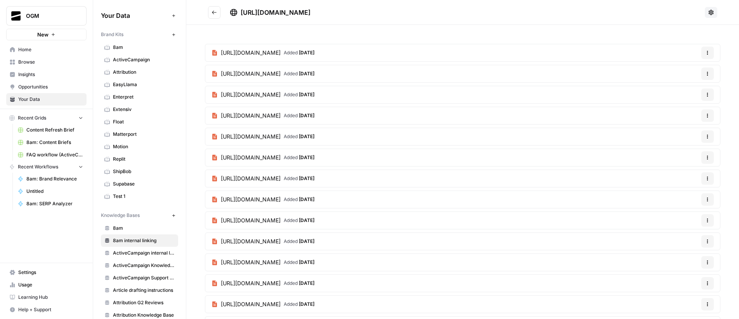
scroll to position [179, 0]
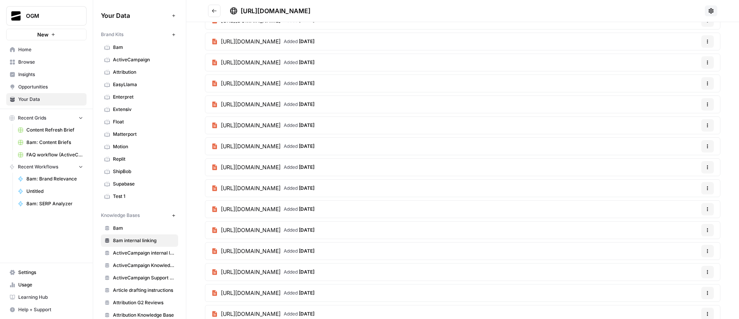
click at [281, 209] on span "https://www.casepeer.com/blog/how-clients-find-lawyers/" at bounding box center [251, 209] width 60 height 8
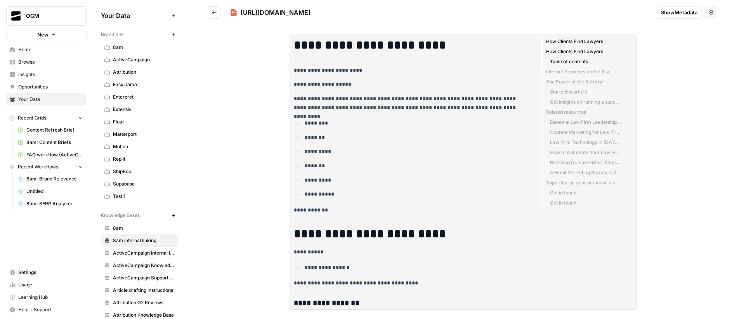
click at [217, 13] on icon "Go back" at bounding box center [214, 12] width 5 height 5
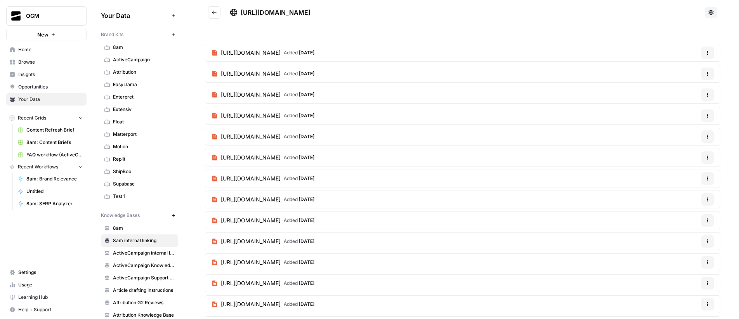
click at [212, 14] on icon "Go back" at bounding box center [214, 12] width 5 height 5
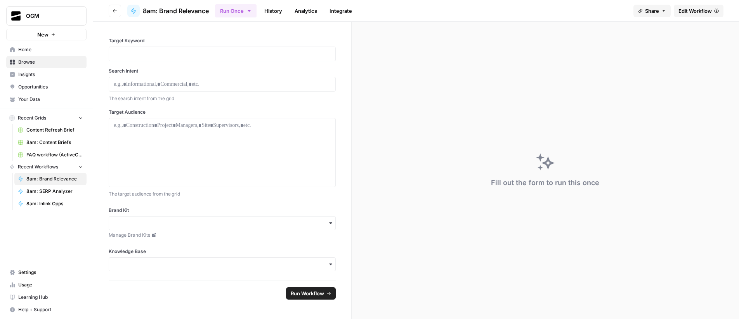
click at [698, 9] on span "Edit Workflow" at bounding box center [695, 11] width 33 height 8
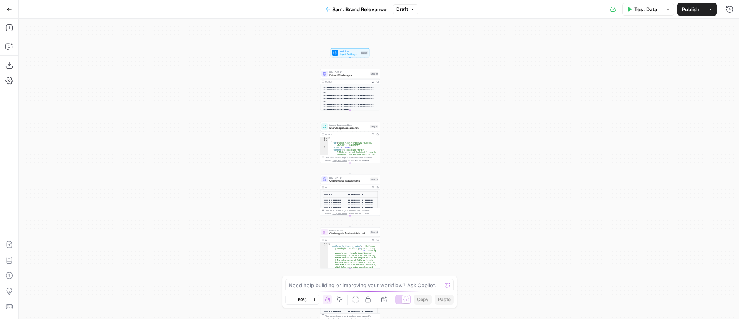
drag, startPoint x: 488, startPoint y: 76, endPoint x: 454, endPoint y: 107, distance: 45.9
click at [454, 107] on div "**********" at bounding box center [379, 169] width 721 height 300
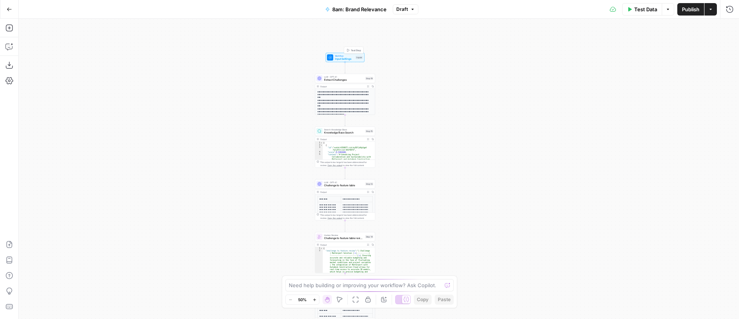
click at [342, 56] on span "Workflow" at bounding box center [344, 55] width 19 height 3
click at [634, 213] on span "Add Field" at bounding box center [630, 211] width 23 height 8
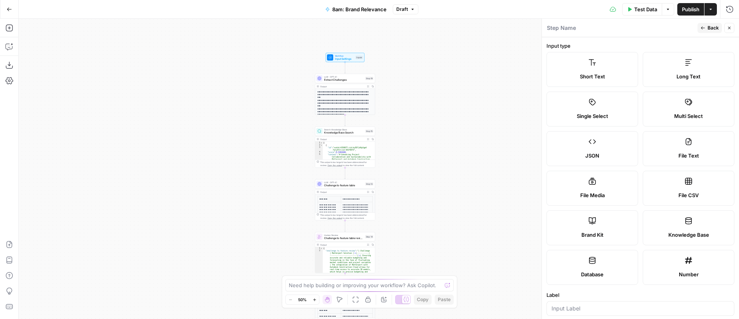
click at [597, 71] on label "Short Text" at bounding box center [593, 69] width 92 height 35
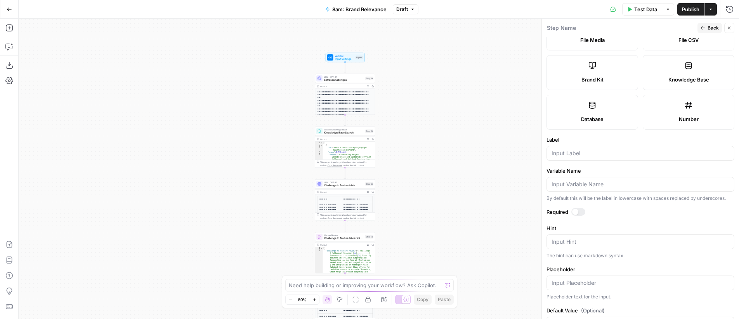
scroll to position [158, 0]
click at [580, 149] on input "Label" at bounding box center [641, 151] width 178 height 8
type input "Product in focus"
click at [707, 28] on button "Back" at bounding box center [710, 28] width 24 height 10
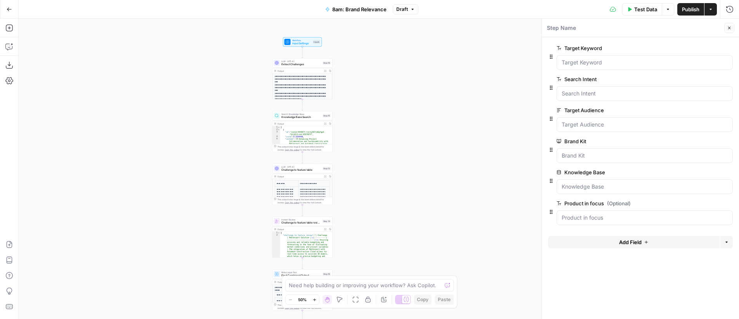
drag, startPoint x: 452, startPoint y: 107, endPoint x: 409, endPoint y: 91, distance: 45.9
click at [409, 91] on div "**********" at bounding box center [379, 169] width 721 height 300
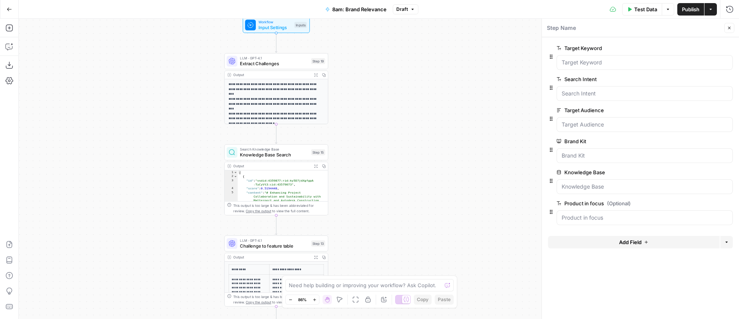
drag, startPoint x: 375, startPoint y: 104, endPoint x: 422, endPoint y: 144, distance: 61.4
click at [422, 144] on div "**********" at bounding box center [379, 169] width 721 height 300
click at [8, 47] on icon "button" at bounding box center [9, 47] width 8 height 8
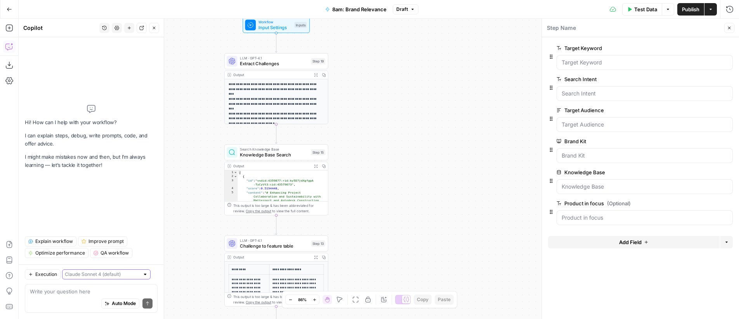
click at [112, 275] on input "text" at bounding box center [102, 275] width 75 height 8
click at [108, 301] on span "Claude Opus 4.1" at bounding box center [96, 303] width 54 height 8
type input "Claude Opus 4.1"
click at [87, 297] on div "Auto Mode Send" at bounding box center [91, 303] width 123 height 17
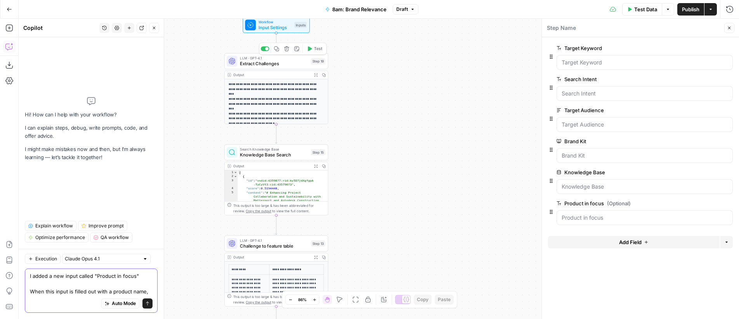
type textarea "I added a new input called "Product in focus" When this input is filled out wit…"
click at [284, 63] on span "Extract Challenges" at bounding box center [274, 63] width 68 height 7
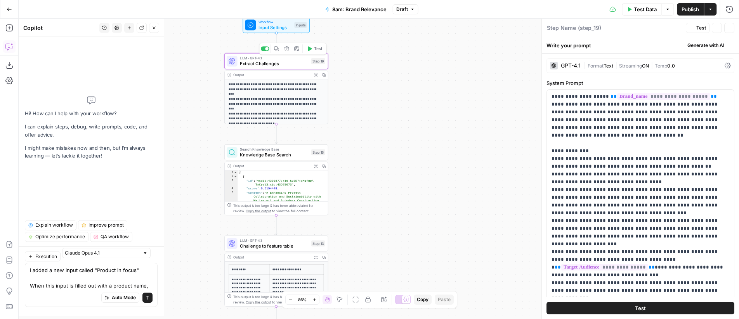
type textarea "Extract Challenges"
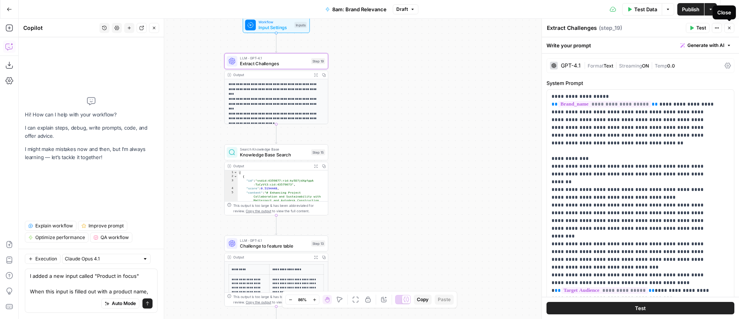
click at [729, 30] on icon "button" at bounding box center [729, 28] width 5 height 5
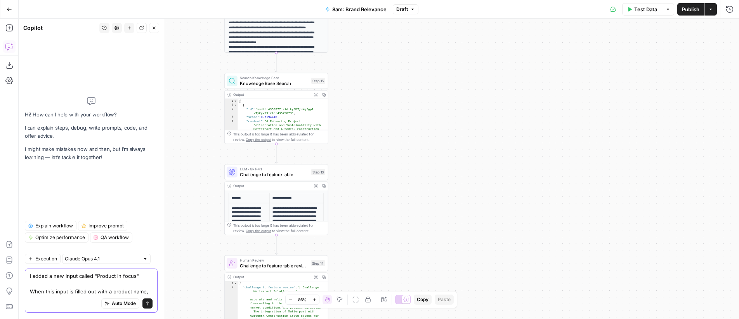
click at [149, 288] on textarea "I added a new input called "Product in focus" When this input is filled out wit…" at bounding box center [91, 283] width 123 height 23
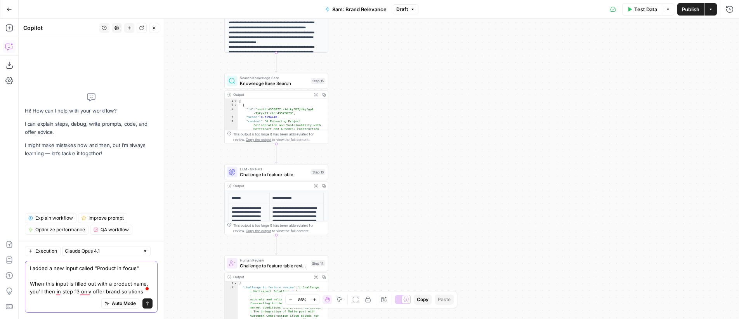
drag, startPoint x: 104, startPoint y: 293, endPoint x: 144, endPoint y: 293, distance: 40.0
click at [144, 293] on div "I added a new input called "Product in focus" When this input is filled out wit…" at bounding box center [91, 279] width 123 height 31
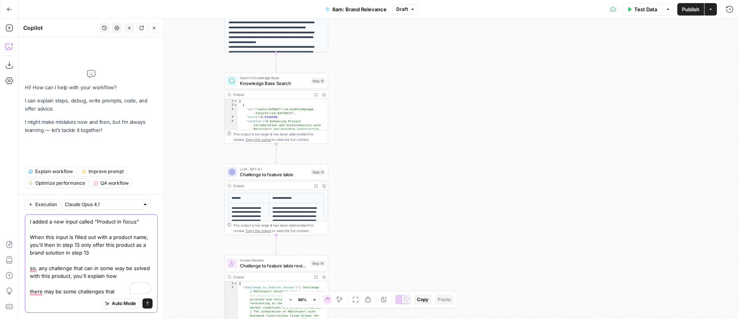
type textarea "I added a new input called "Product in focus" When this input is filled out wit…"
click at [281, 168] on span "LLM · GPT-4.1" at bounding box center [274, 169] width 68 height 5
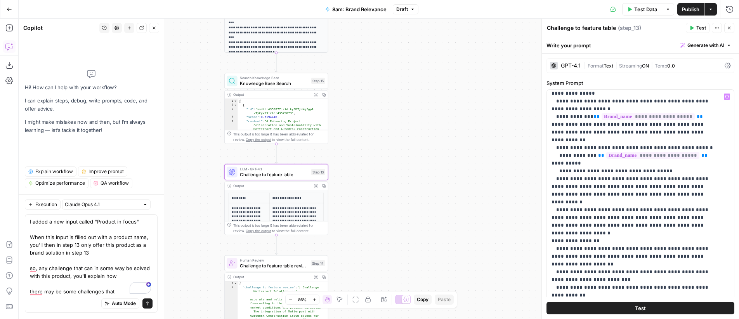
scroll to position [413, 0]
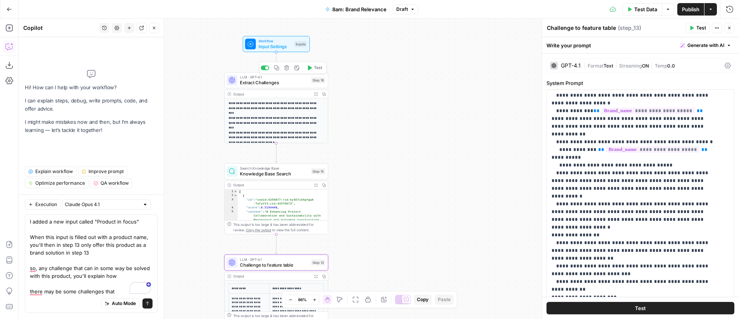
click at [276, 82] on span "Extract Challenges" at bounding box center [274, 82] width 68 height 7
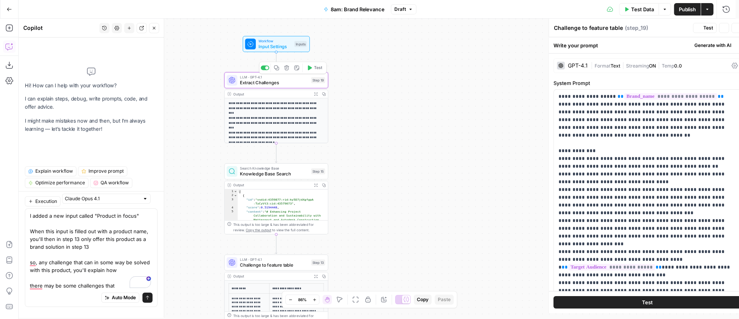
type textarea "Extract Challenges"
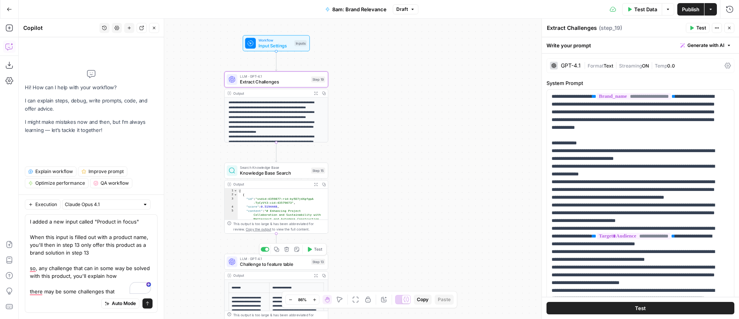
click at [281, 262] on span "Challenge to feature table" at bounding box center [274, 264] width 68 height 7
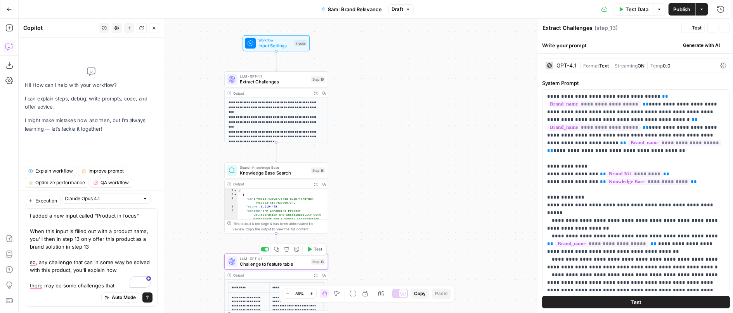
type textarea "Challenge to feature table"
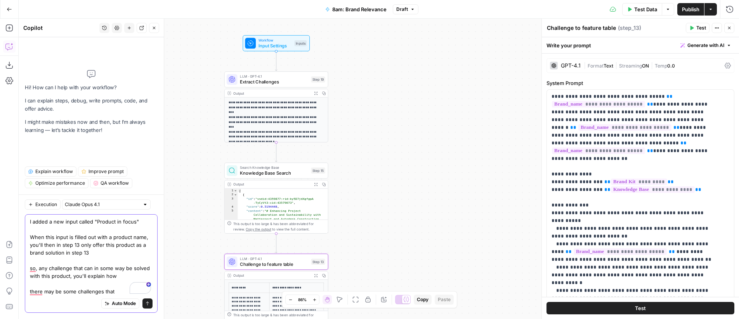
click at [119, 288] on textarea "I added a new input called "Product in focus" When this input is filled out wit…" at bounding box center [91, 257] width 123 height 78
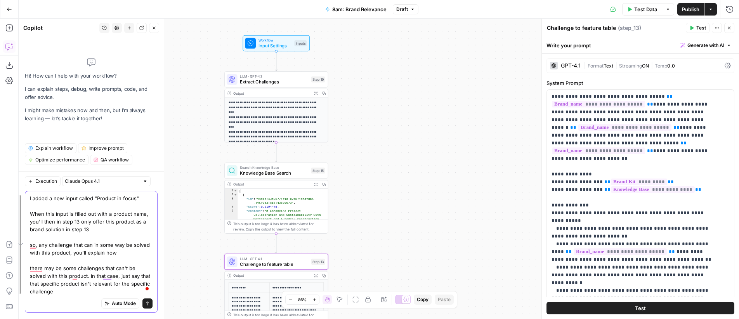
drag, startPoint x: 65, startPoint y: 290, endPoint x: 23, endPoint y: 198, distance: 102.1
click at [23, 198] on div "Execution Claude Opus 4.1 I added a new input called "Product in focus" When th…" at bounding box center [91, 245] width 145 height 148
click at [111, 229] on textarea "I added a new input called "Product in focus" When this input is filled out wit…" at bounding box center [91, 245] width 123 height 101
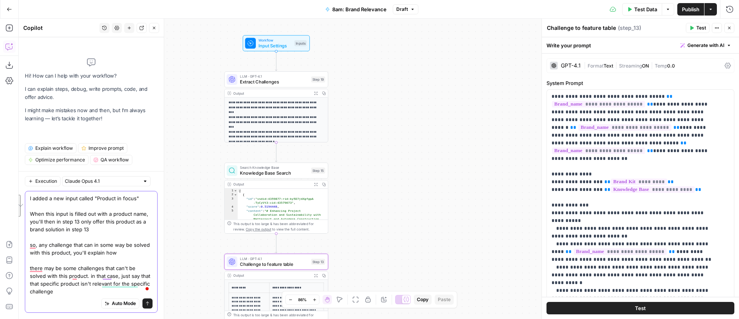
click at [105, 229] on textarea "I added a new input called "Product in focus" When this input is filled out wit…" at bounding box center [91, 245] width 123 height 101
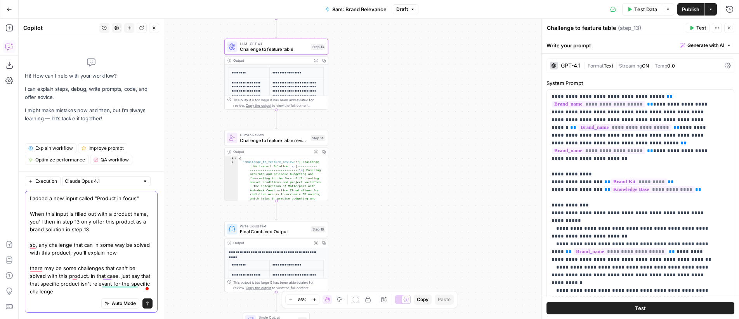
type textarea "I added a new input called "Product in focus" When this input is filled out wit…"
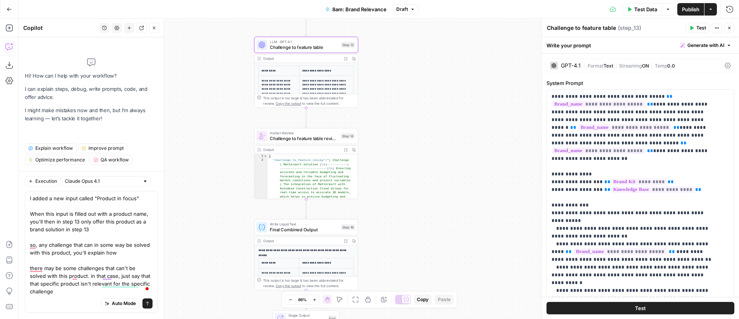
drag, startPoint x: 415, startPoint y: 178, endPoint x: 447, endPoint y: 175, distance: 31.9
click at [447, 175] on div "**********" at bounding box center [379, 169] width 721 height 300
click at [149, 302] on icon "submit" at bounding box center [147, 303] width 5 height 5
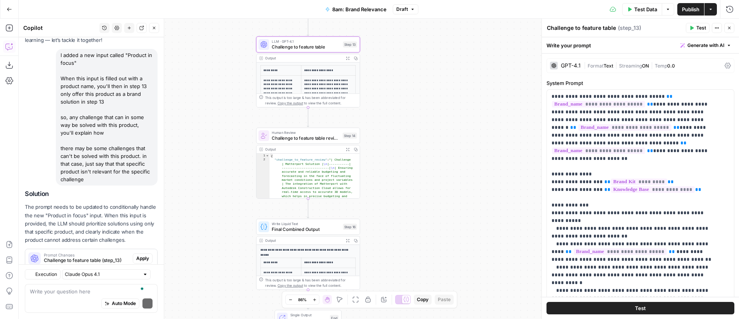
scroll to position [73, 0]
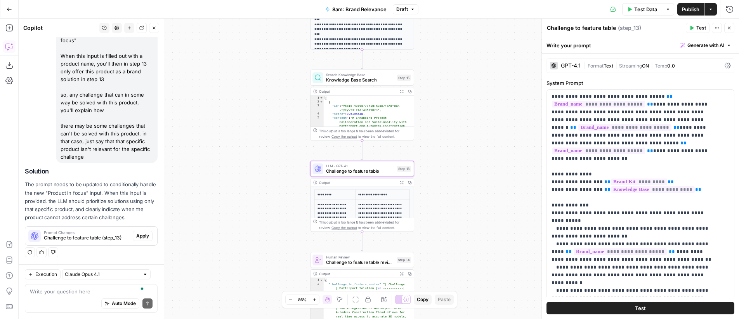
click at [140, 236] on span "Apply" at bounding box center [142, 236] width 13 height 7
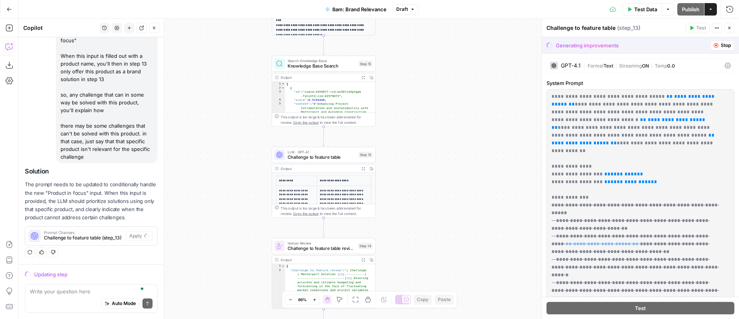
drag, startPoint x: 477, startPoint y: 118, endPoint x: 438, endPoint y: 104, distance: 40.9
click at [438, 104] on div "**********" at bounding box center [379, 169] width 721 height 300
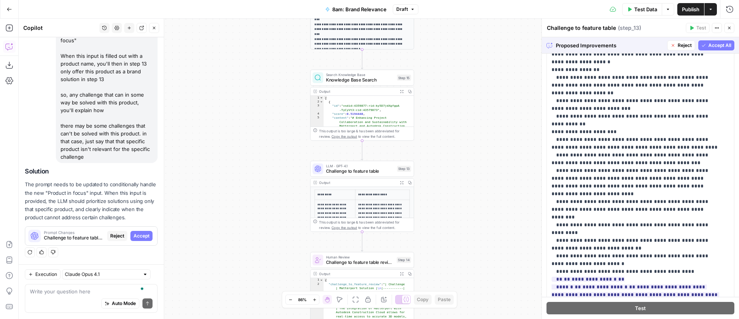
scroll to position [0, 0]
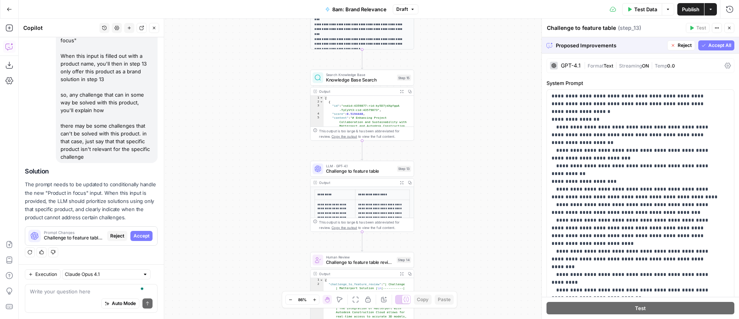
click at [709, 42] on span "Accept All" at bounding box center [720, 45] width 23 height 7
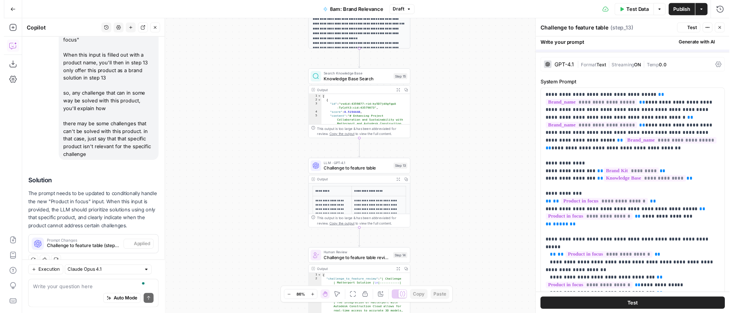
scroll to position [85, 0]
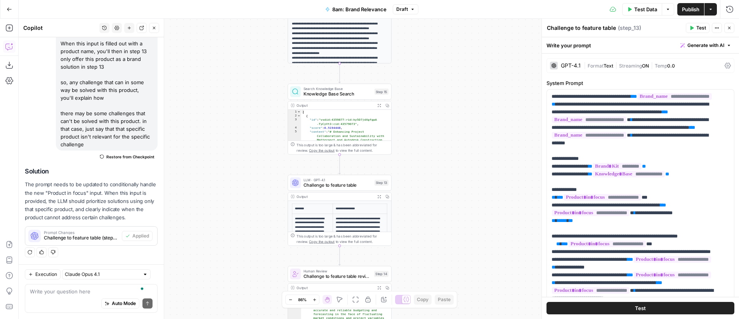
drag, startPoint x: 501, startPoint y: 96, endPoint x: 479, endPoint y: 109, distance: 25.8
click at [479, 109] on div "**********" at bounding box center [379, 169] width 721 height 300
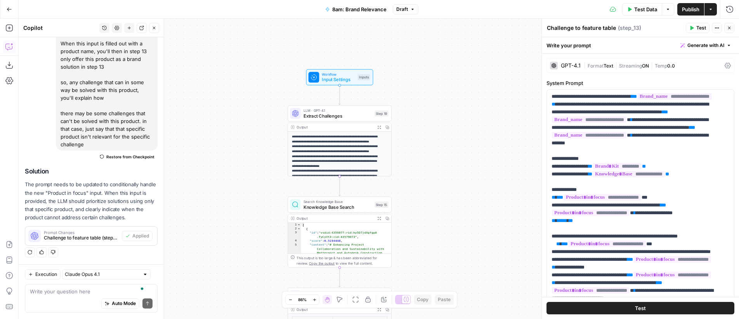
click at [645, 13] on span "Test Data" at bounding box center [645, 9] width 23 height 8
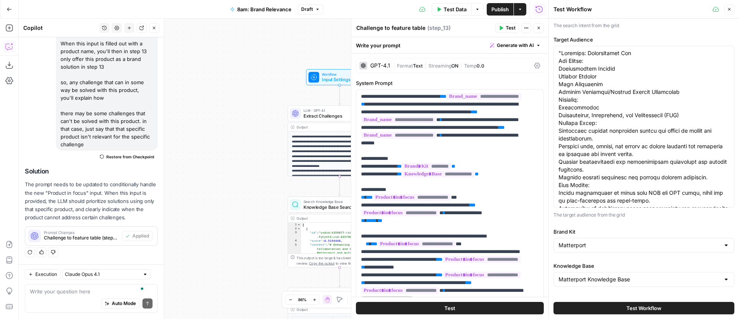
scroll to position [0, 0]
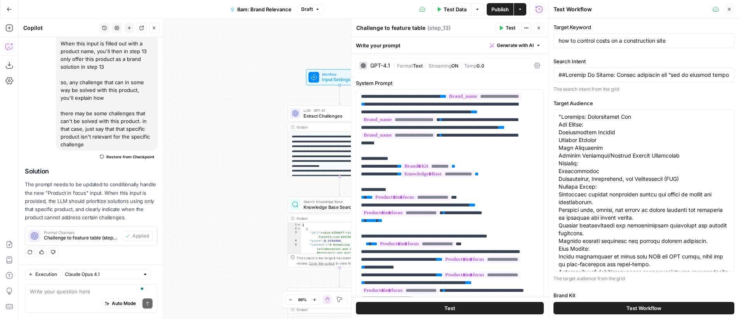
click at [541, 29] on icon "button" at bounding box center [539, 28] width 5 height 5
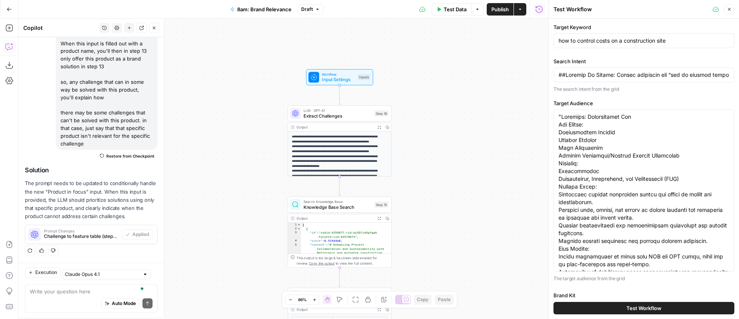
scroll to position [85, 0]
click at [494, 12] on span "Publish" at bounding box center [500, 9] width 17 height 8
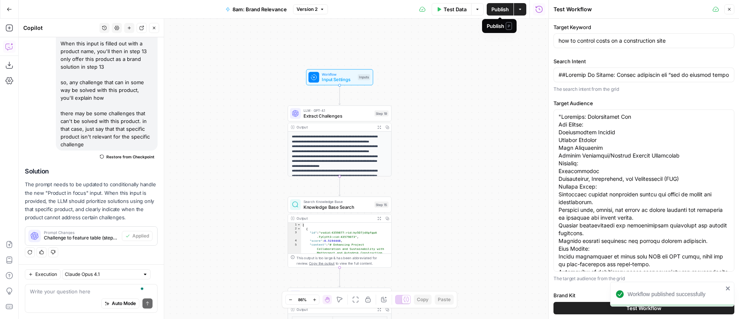
click at [500, 13] on button "Publish" at bounding box center [500, 9] width 27 height 12
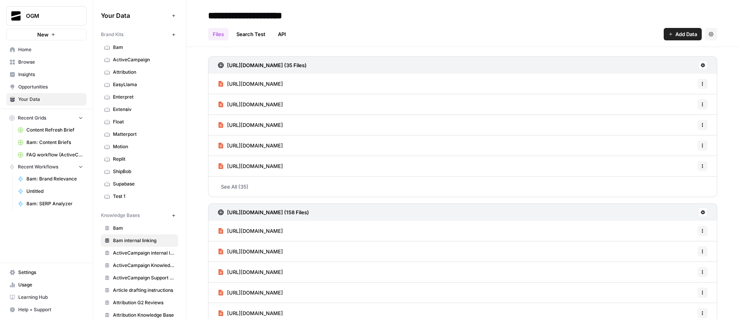
click at [701, 66] on icon at bounding box center [703, 65] width 5 height 5
click at [665, 94] on span "Schedule Data Sync" at bounding box center [668, 93] width 48 height 8
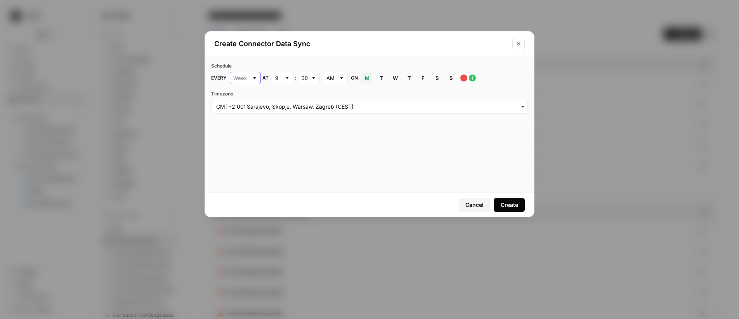
click at [242, 81] on input "text" at bounding box center [241, 78] width 16 height 8
click at [351, 141] on div "Schedule Every at 9 : 30 AM on M Monday T Tuesday W Wednesday T Thursday F Frid…" at bounding box center [369, 124] width 329 height 136
click at [518, 45] on icon "Close modal" at bounding box center [519, 44] width 6 height 6
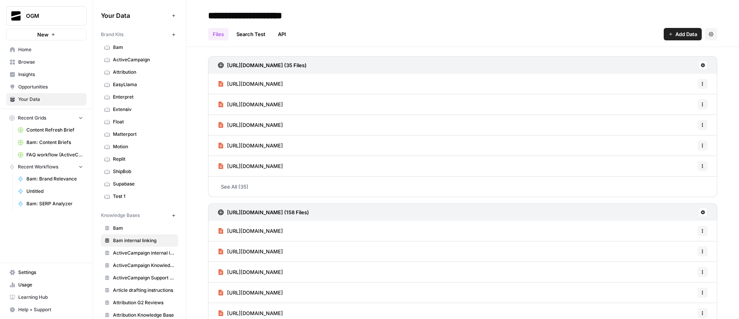
click at [244, 34] on link "Search Test" at bounding box center [251, 34] width 38 height 12
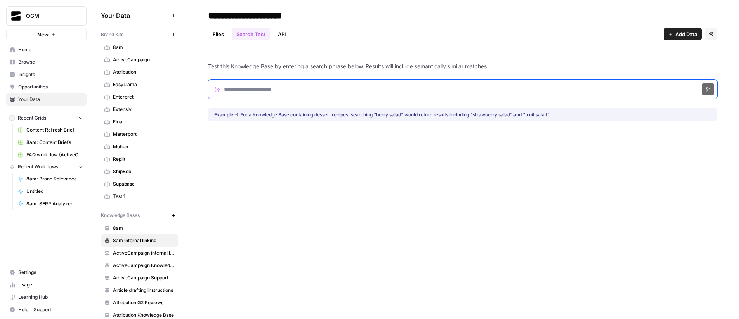
click at [300, 90] on input "Search phrase" at bounding box center [462, 89] width 509 height 19
type input "******"
click button "Search" at bounding box center [708, 89] width 12 height 12
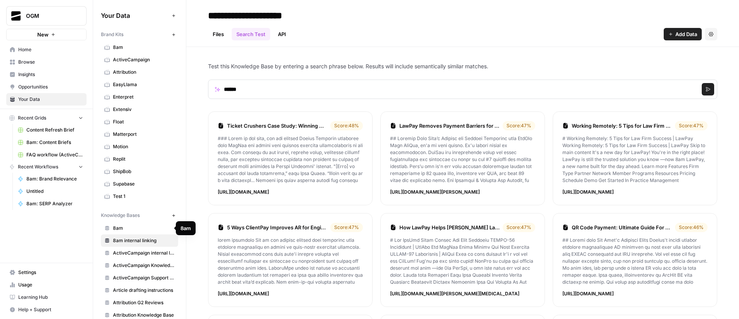
click at [135, 228] on span "8am" at bounding box center [144, 228] width 62 height 7
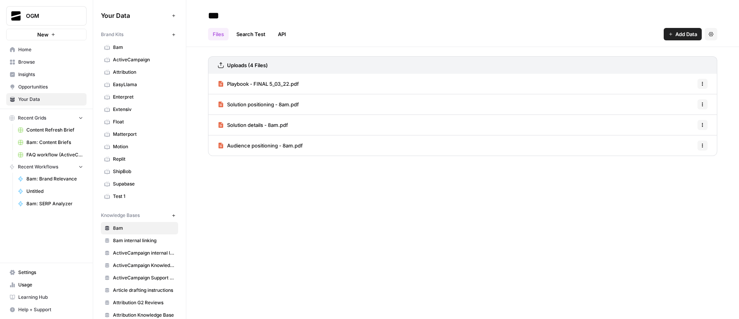
click at [256, 37] on link "Search Test" at bounding box center [251, 34] width 38 height 12
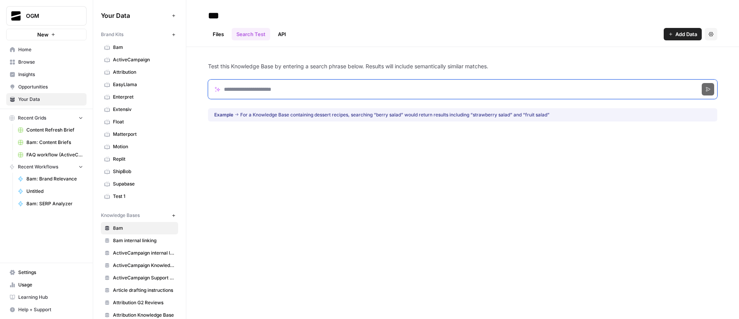
click at [289, 87] on input "Search phrase" at bounding box center [462, 89] width 509 height 19
click button "Search" at bounding box center [708, 89] width 12 height 12
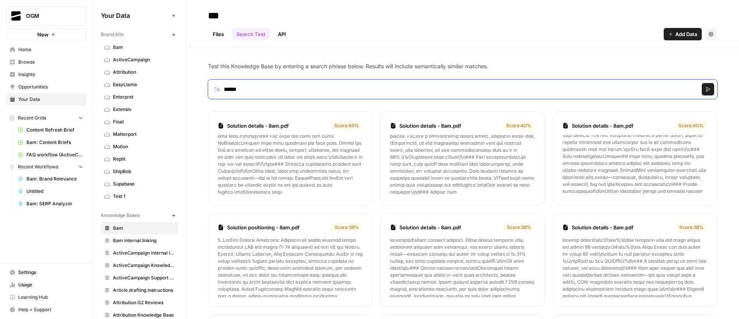
drag, startPoint x: 264, startPoint y: 92, endPoint x: 196, endPoint y: 85, distance: 68.7
click at [196, 85] on div "Test this Knowledge Base by entering a search phrase below. Results will includ…" at bounding box center [462, 286] width 553 height 479
type input "********"
click button "Search" at bounding box center [708, 89] width 12 height 12
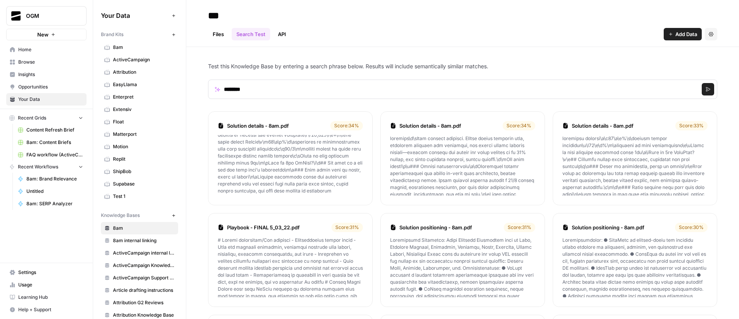
click at [132, 44] on span "8am" at bounding box center [144, 47] width 62 height 7
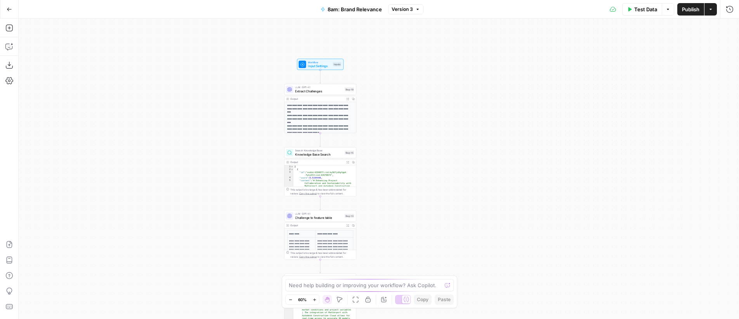
drag, startPoint x: 486, startPoint y: 82, endPoint x: 450, endPoint y: 136, distance: 65.7
click at [450, 136] on div "**********" at bounding box center [379, 169] width 721 height 300
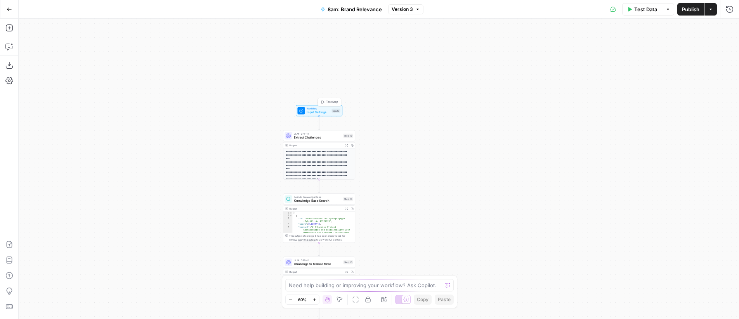
click at [313, 108] on span "Workflow" at bounding box center [318, 109] width 23 height 4
click at [309, 113] on span "Input Settings" at bounding box center [317, 112] width 23 height 5
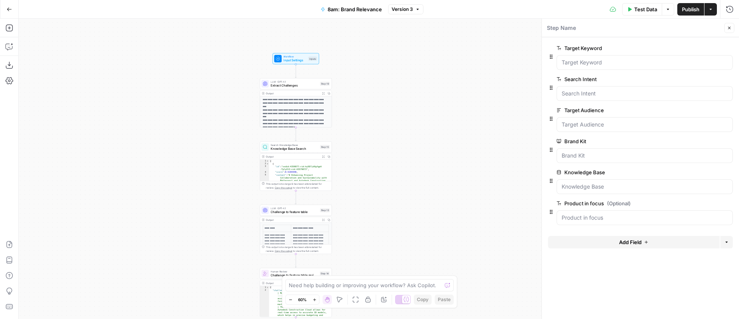
drag, startPoint x: 444, startPoint y: 160, endPoint x: 420, endPoint y: 104, distance: 60.7
click at [420, 104] on div "**********" at bounding box center [379, 169] width 721 height 300
click at [282, 81] on span "Extract Challenges" at bounding box center [293, 81] width 47 height 5
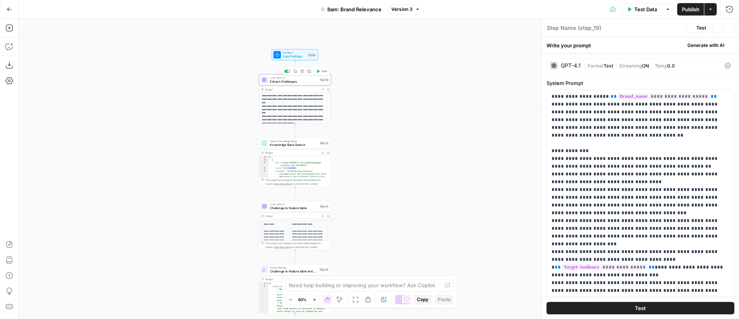
type textarea "Extract Challenges"
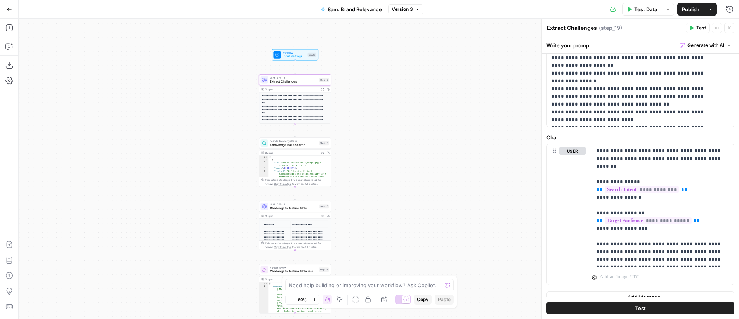
scroll to position [290, 0]
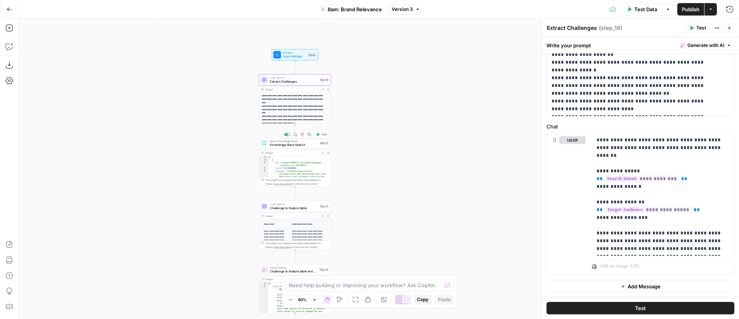
click at [290, 143] on span "Knowledge Base Search" at bounding box center [293, 144] width 47 height 5
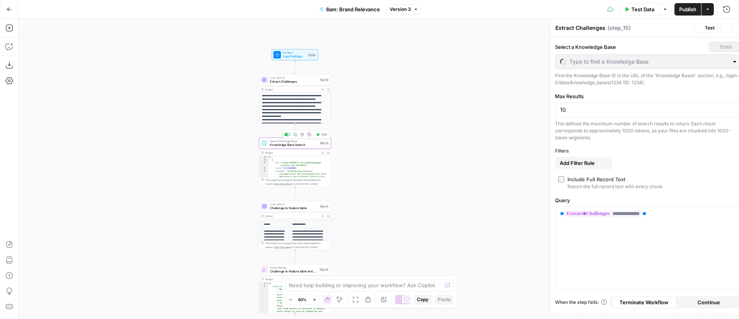
type textarea "Knowledge Base Search"
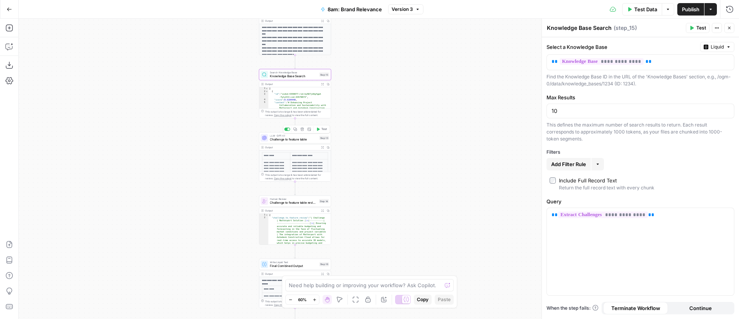
click at [298, 137] on span "LLM · GPT-4.1" at bounding box center [293, 136] width 47 height 4
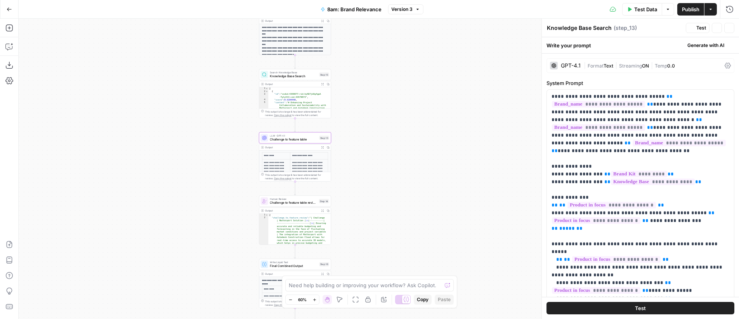
type textarea "Challenge to feature table"
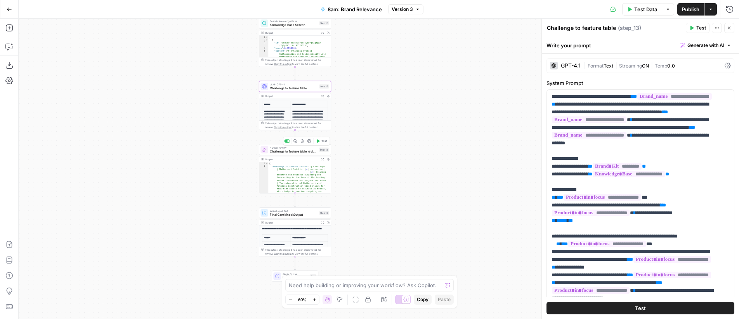
click at [304, 151] on span "Challenge to feature table review" at bounding box center [293, 151] width 47 height 5
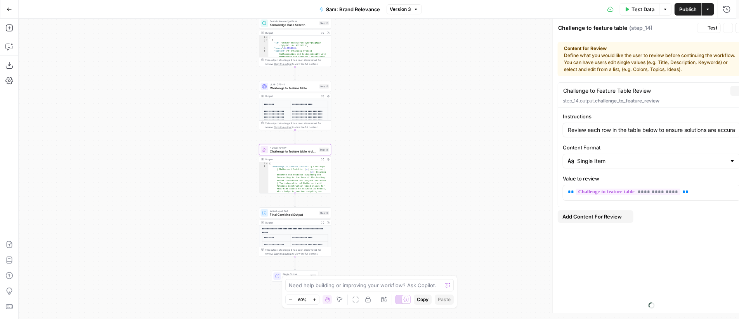
type textarea "Challenge to feature table review"
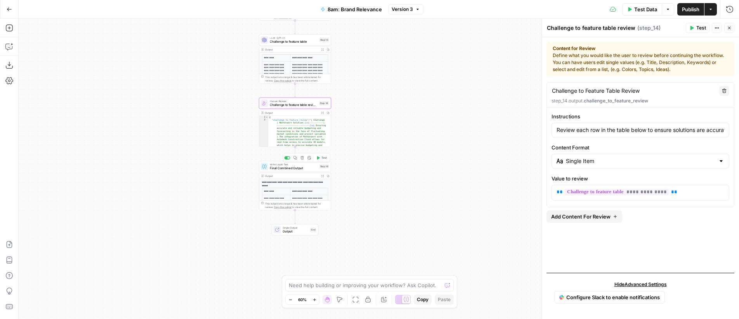
click at [293, 165] on span "Write Liquid Text" at bounding box center [293, 165] width 47 height 4
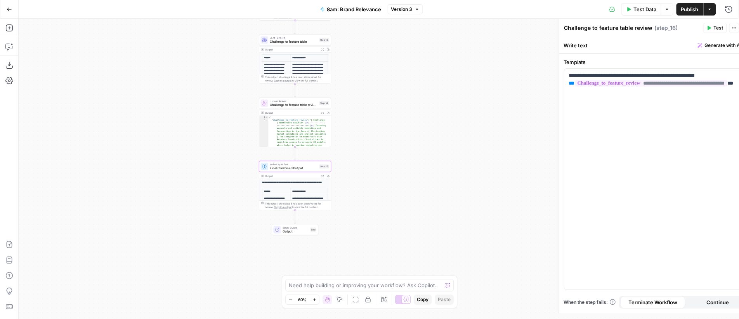
type textarea "Final Combined Output"
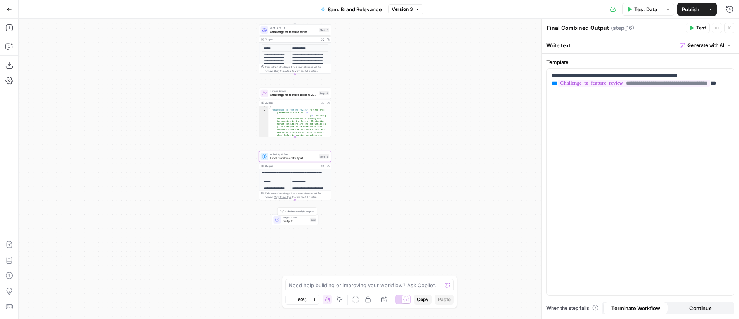
click at [469, 160] on div "**********" at bounding box center [379, 169] width 721 height 300
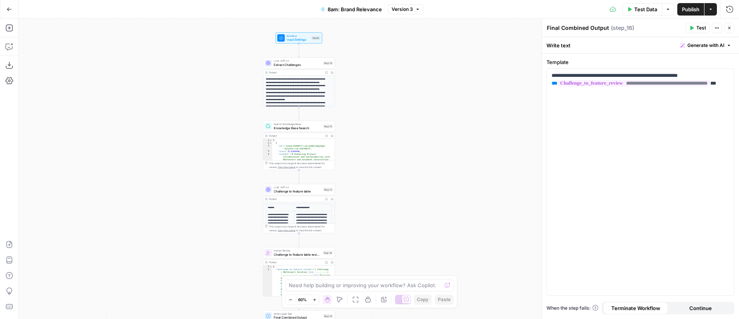
drag, startPoint x: 393, startPoint y: 118, endPoint x: 397, endPoint y: 78, distance: 39.8
click at [397, 78] on div "**********" at bounding box center [379, 169] width 721 height 300
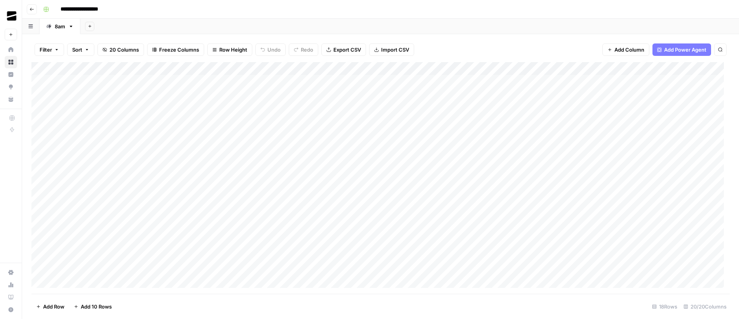
click at [40, 161] on div "Add Column" at bounding box center [380, 178] width 698 height 232
click at [240, 65] on div "Add Column" at bounding box center [380, 178] width 698 height 232
type input "Product in focus"
click at [231, 222] on div "Add Column" at bounding box center [380, 178] width 698 height 232
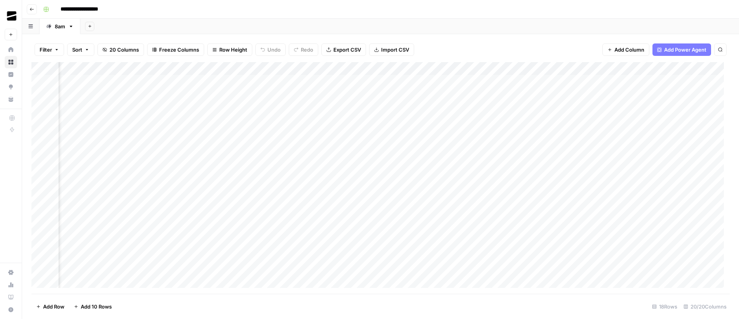
click at [234, 156] on div "Add Column" at bounding box center [380, 178] width 698 height 232
click at [41, 160] on div "Add Column" at bounding box center [380, 178] width 698 height 232
click at [410, 161] on div "Add Column" at bounding box center [380, 178] width 698 height 232
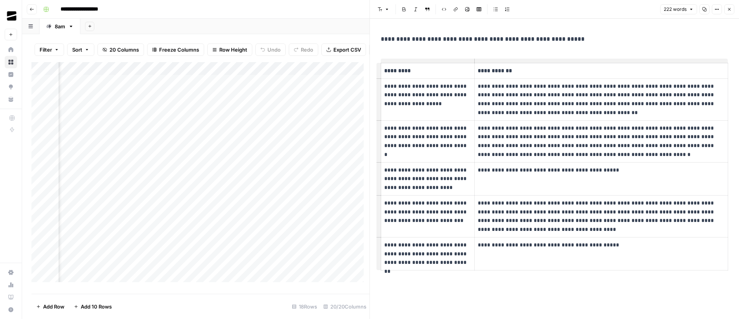
scroll to position [0, 372]
click at [122, 170] on div "Add Column" at bounding box center [200, 175] width 338 height 226
click at [126, 169] on div "Add Column" at bounding box center [200, 175] width 338 height 226
type textarea "********"
click at [732, 8] on button "Close" at bounding box center [729, 9] width 10 height 10
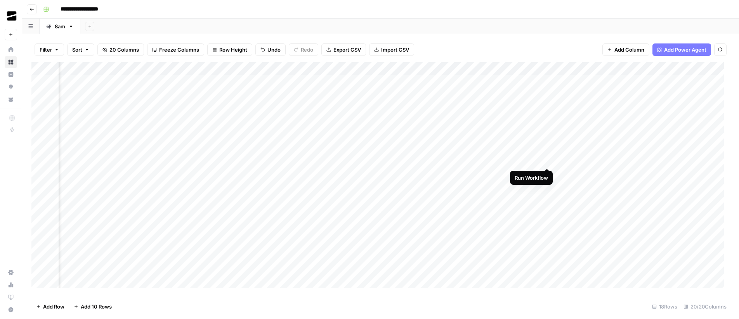
click at [547, 161] on div "Add Column" at bounding box center [380, 178] width 698 height 232
click at [356, 161] on div "Add Column" at bounding box center [380, 178] width 698 height 232
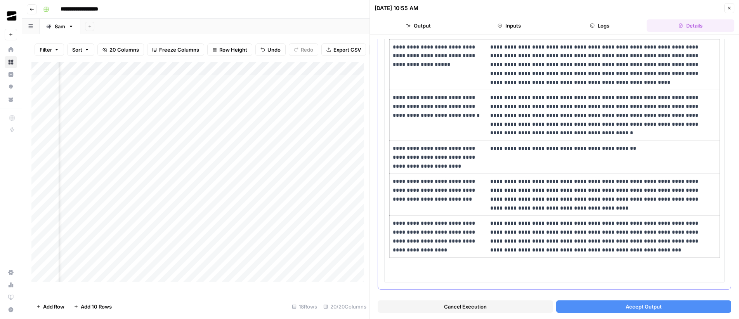
scroll to position [82, 0]
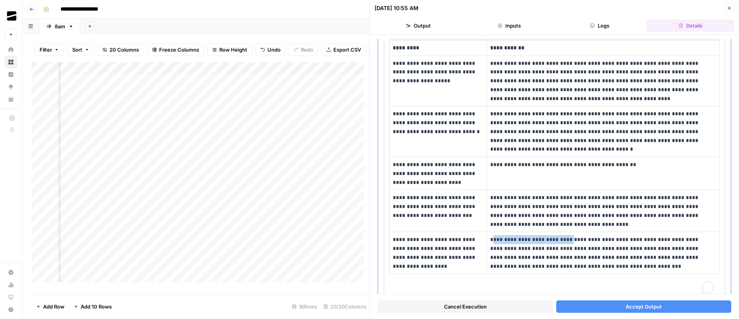
drag, startPoint x: 492, startPoint y: 241, endPoint x: 564, endPoint y: 240, distance: 73.0
click at [564, 240] on p "**********" at bounding box center [601, 252] width 222 height 35
drag, startPoint x: 493, startPoint y: 198, endPoint x: 550, endPoint y: 204, distance: 57.0
click at [516, 200] on p "**********" at bounding box center [601, 210] width 222 height 35
click at [550, 204] on p "**********" at bounding box center [601, 210] width 222 height 35
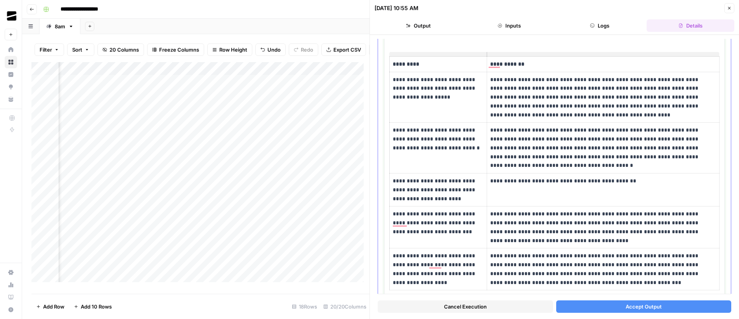
scroll to position [66, 0]
click at [728, 9] on icon "button" at bounding box center [729, 8] width 5 height 5
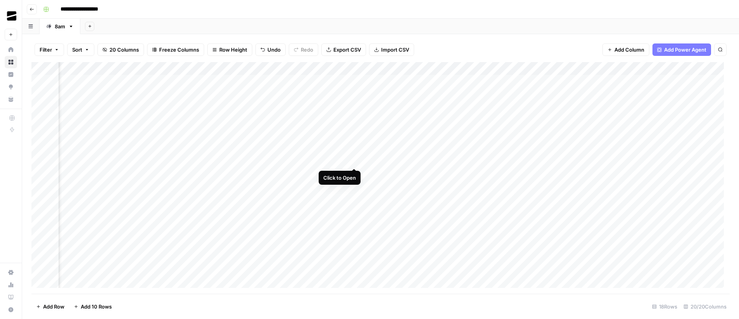
click at [356, 162] on div "Add Column" at bounding box center [380, 178] width 698 height 232
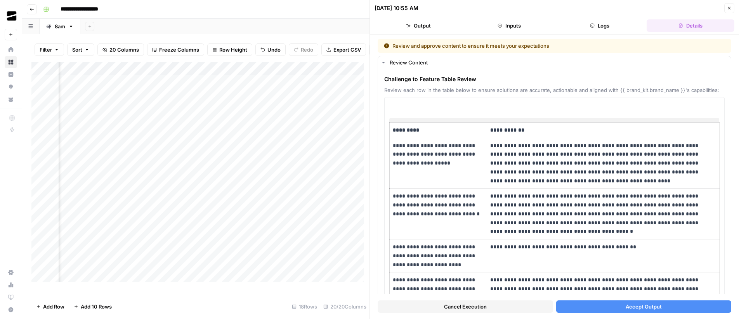
click at [655, 306] on span "Accept Output" at bounding box center [644, 307] width 36 height 8
